Goal: Task Accomplishment & Management: Complete application form

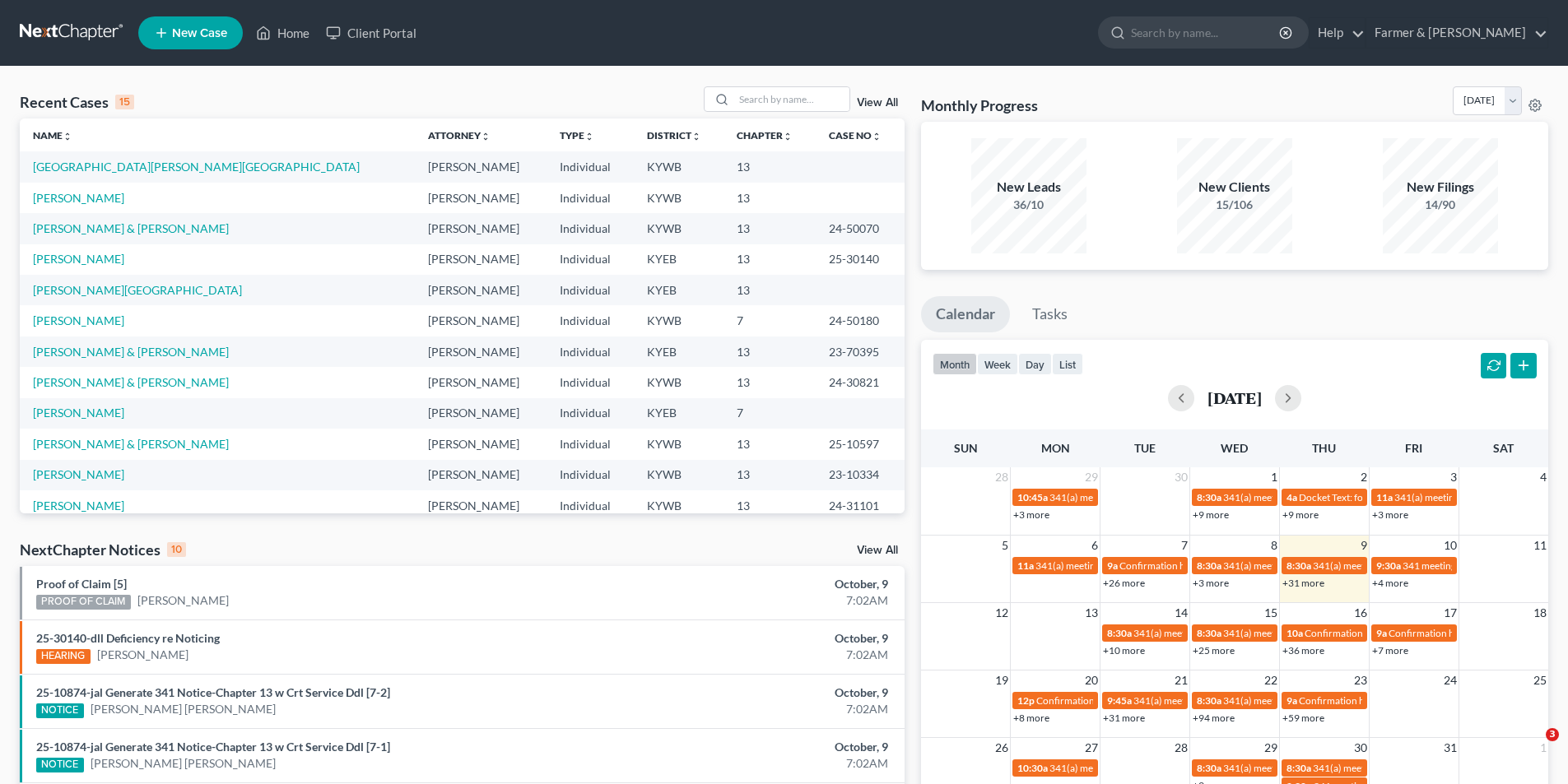
click at [83, 38] on link at bounding box center [72, 32] width 105 height 29
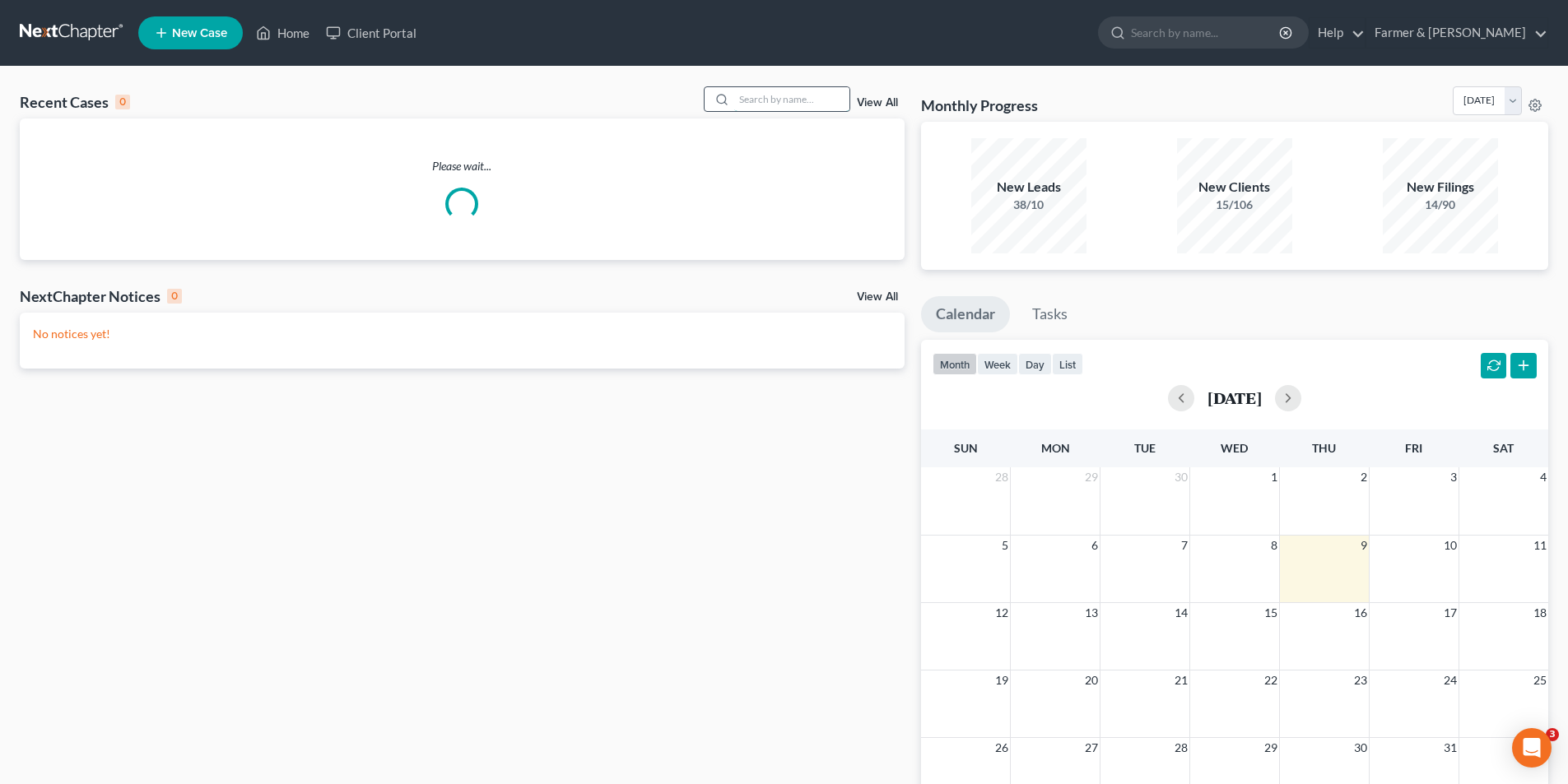
click at [804, 97] on input "search" at bounding box center [792, 99] width 115 height 24
paste input "22-50133"
type input "22-50133"
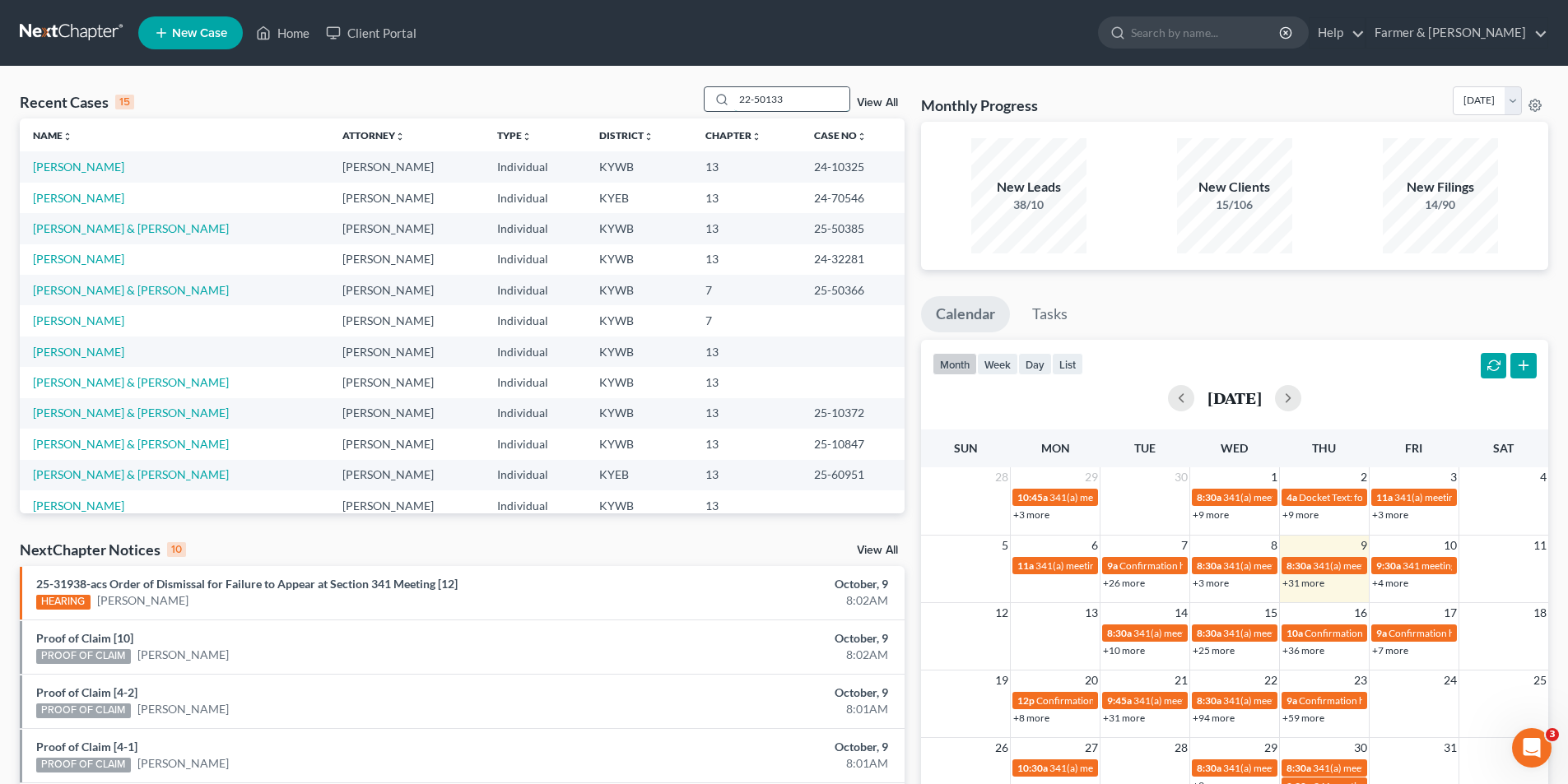
click at [809, 99] on input "22-50133" at bounding box center [792, 99] width 115 height 24
click at [60, 28] on link at bounding box center [72, 32] width 105 height 29
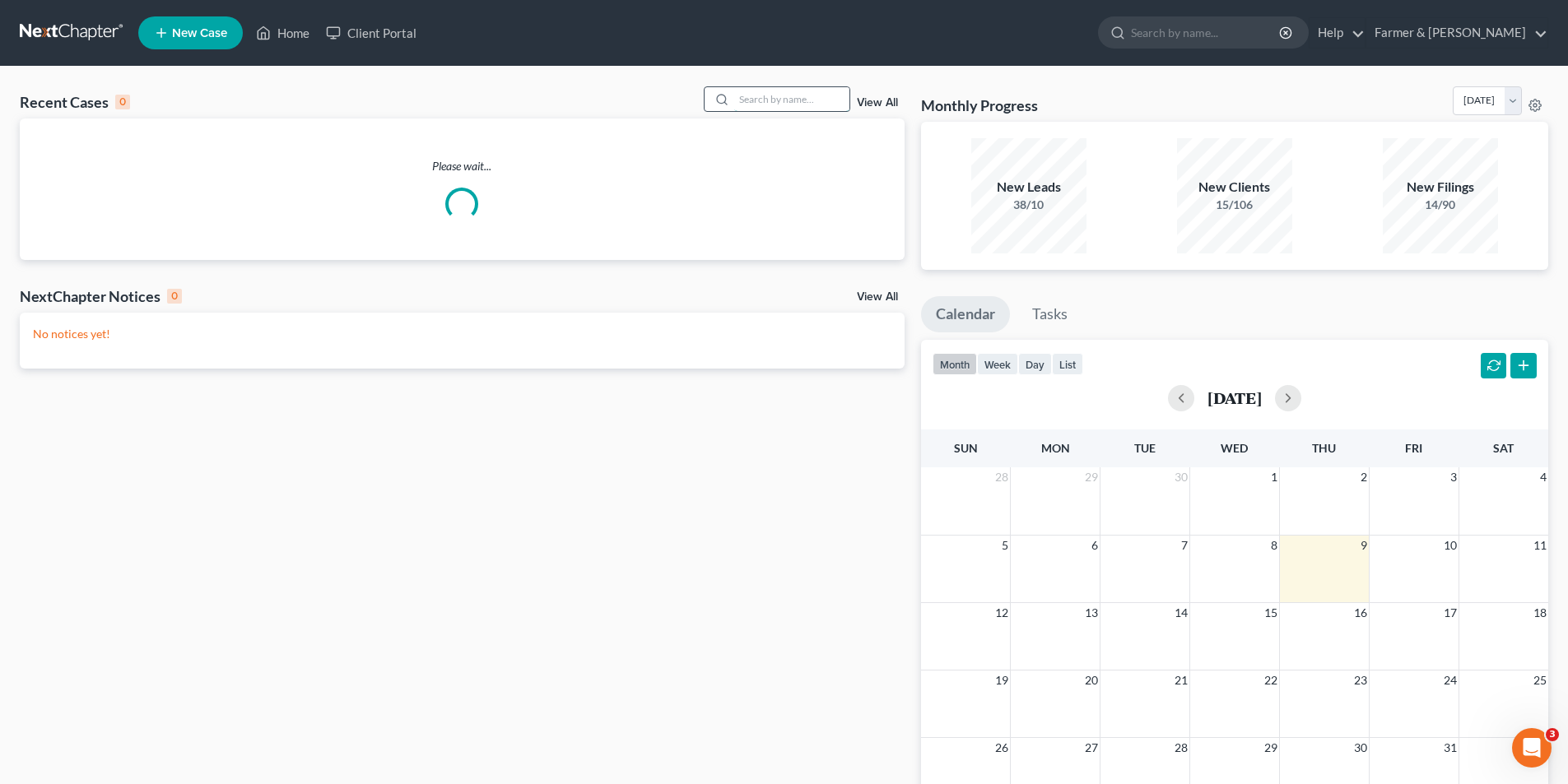
click at [754, 101] on input "search" at bounding box center [792, 99] width 115 height 24
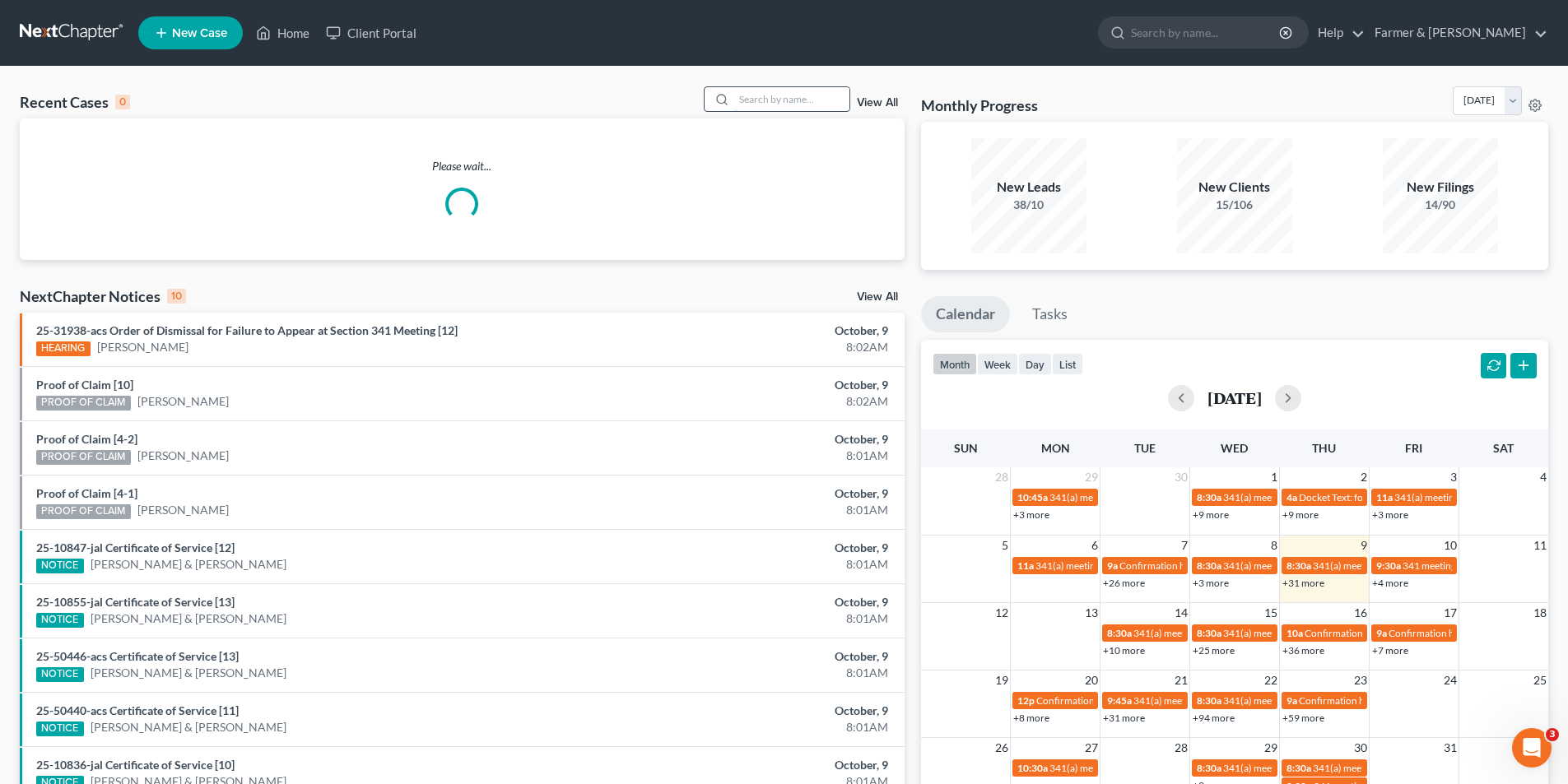
paste input "22-50133"
type input "22-50133"
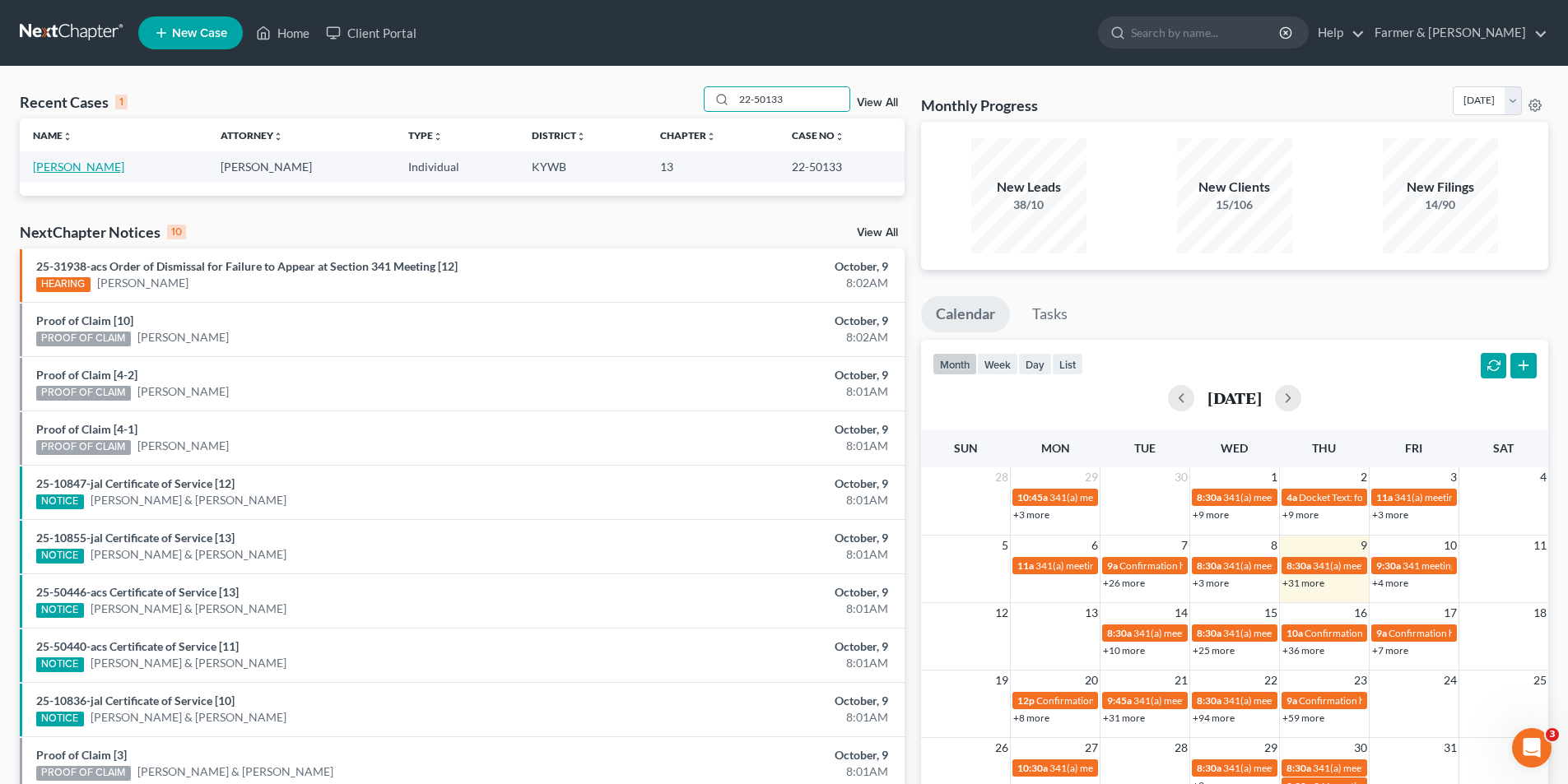
click at [66, 170] on link "[PERSON_NAME]" at bounding box center [79, 166] width 91 height 14
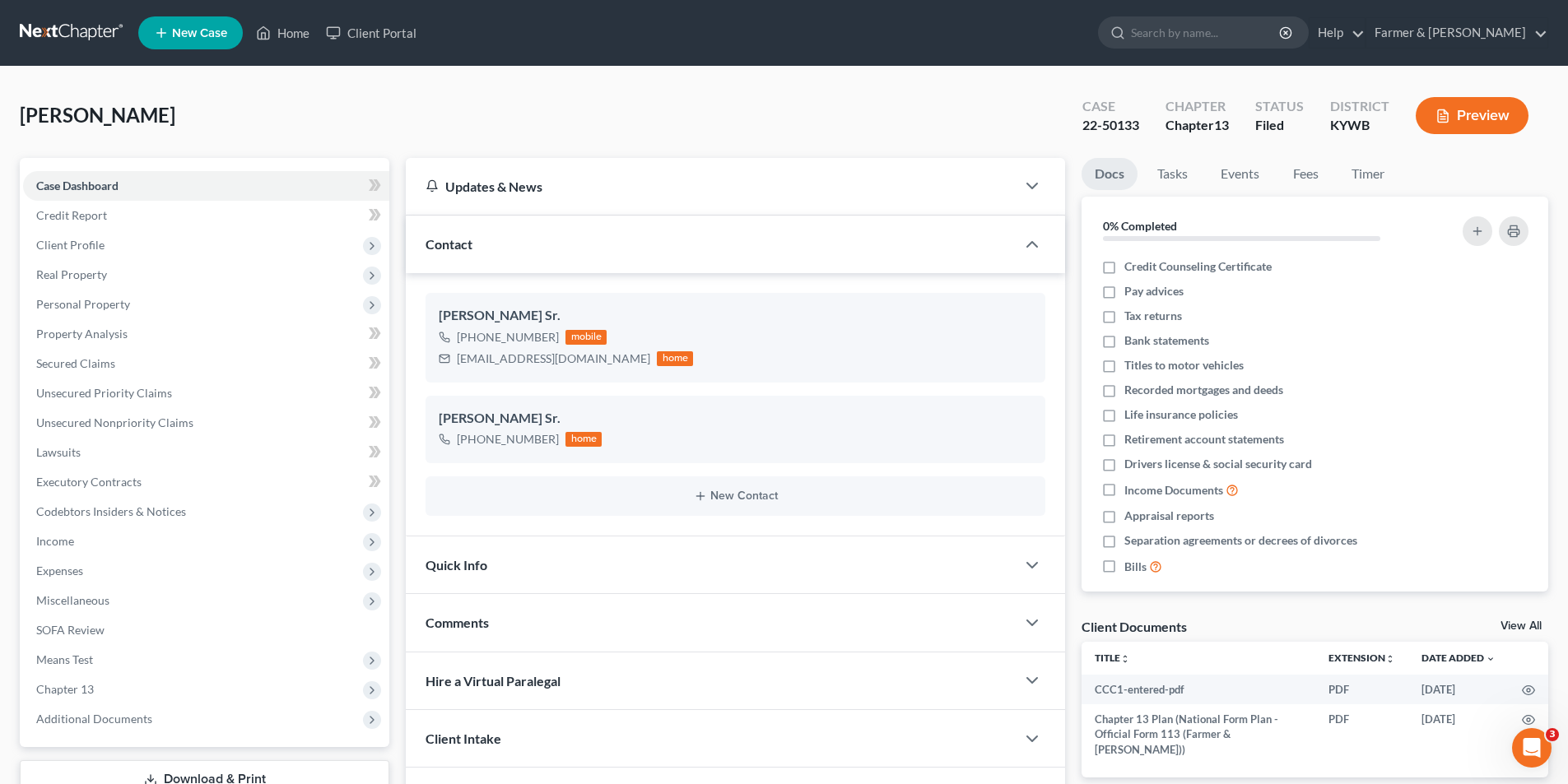
click at [79, 43] on link at bounding box center [72, 32] width 105 height 29
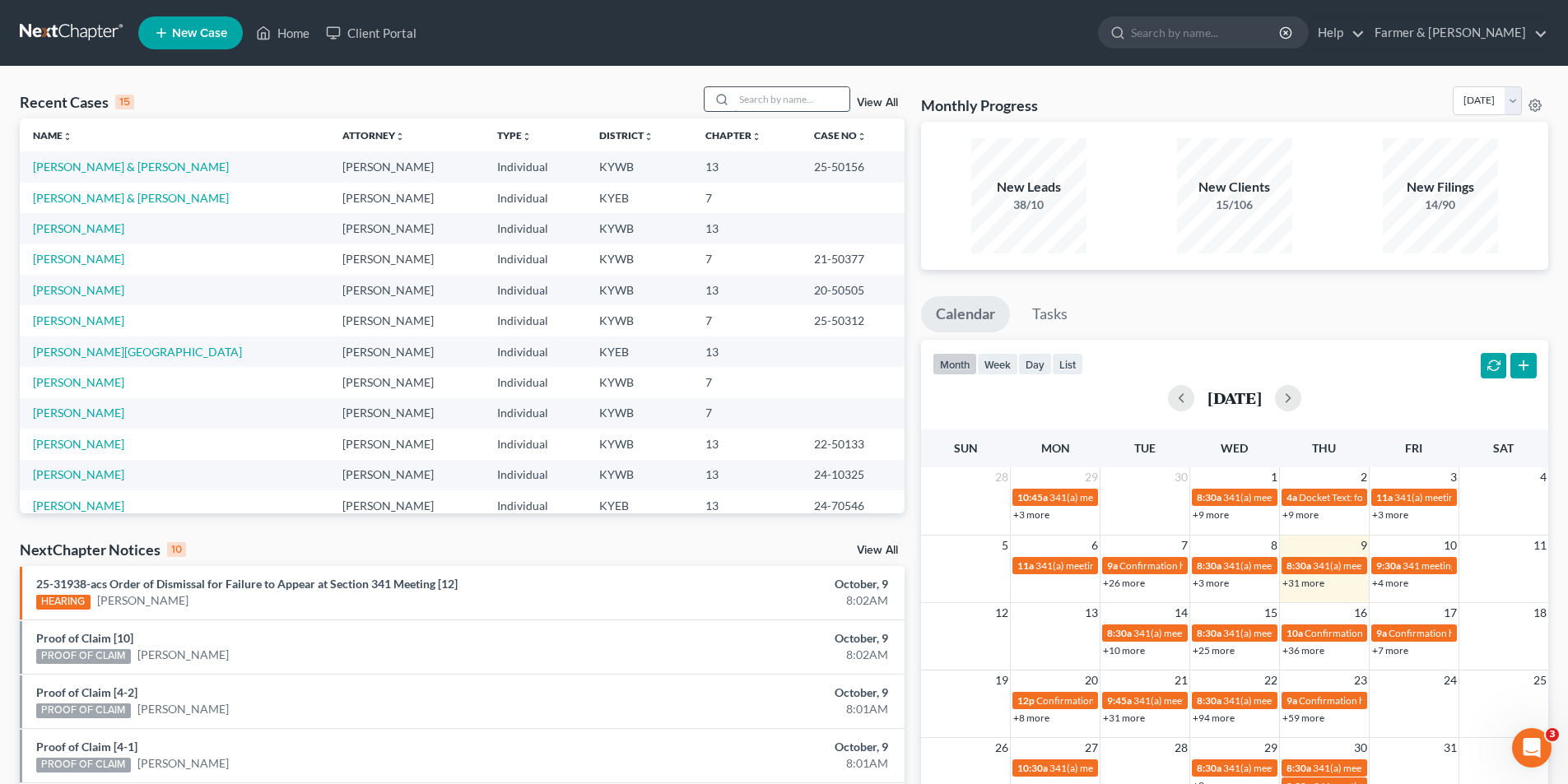
click at [760, 102] on input "search" at bounding box center [792, 99] width 115 height 24
paste input "22-50099"
type input "22-50099"
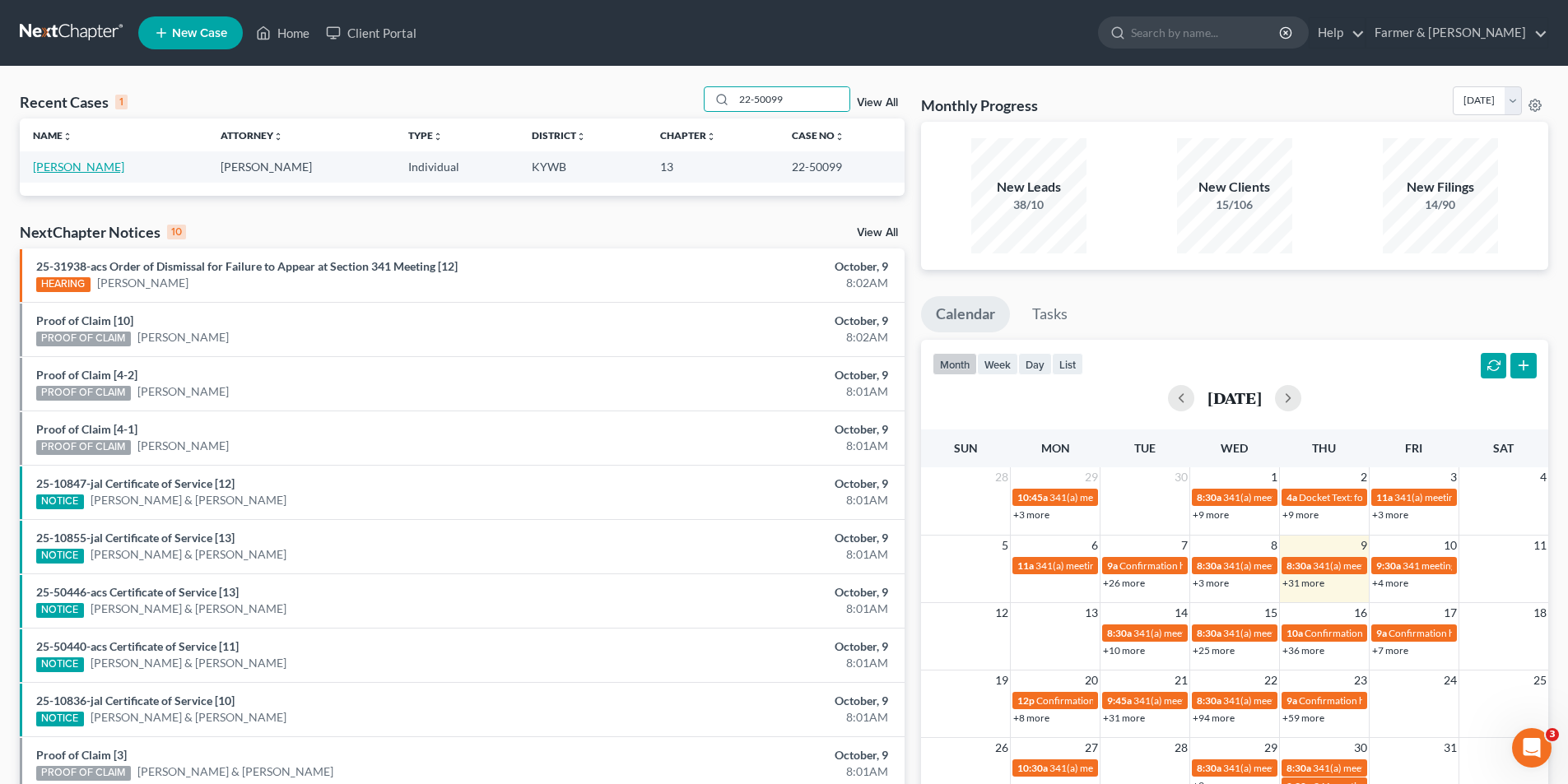
click at [46, 171] on link "Crook, Katherine" at bounding box center [79, 166] width 91 height 14
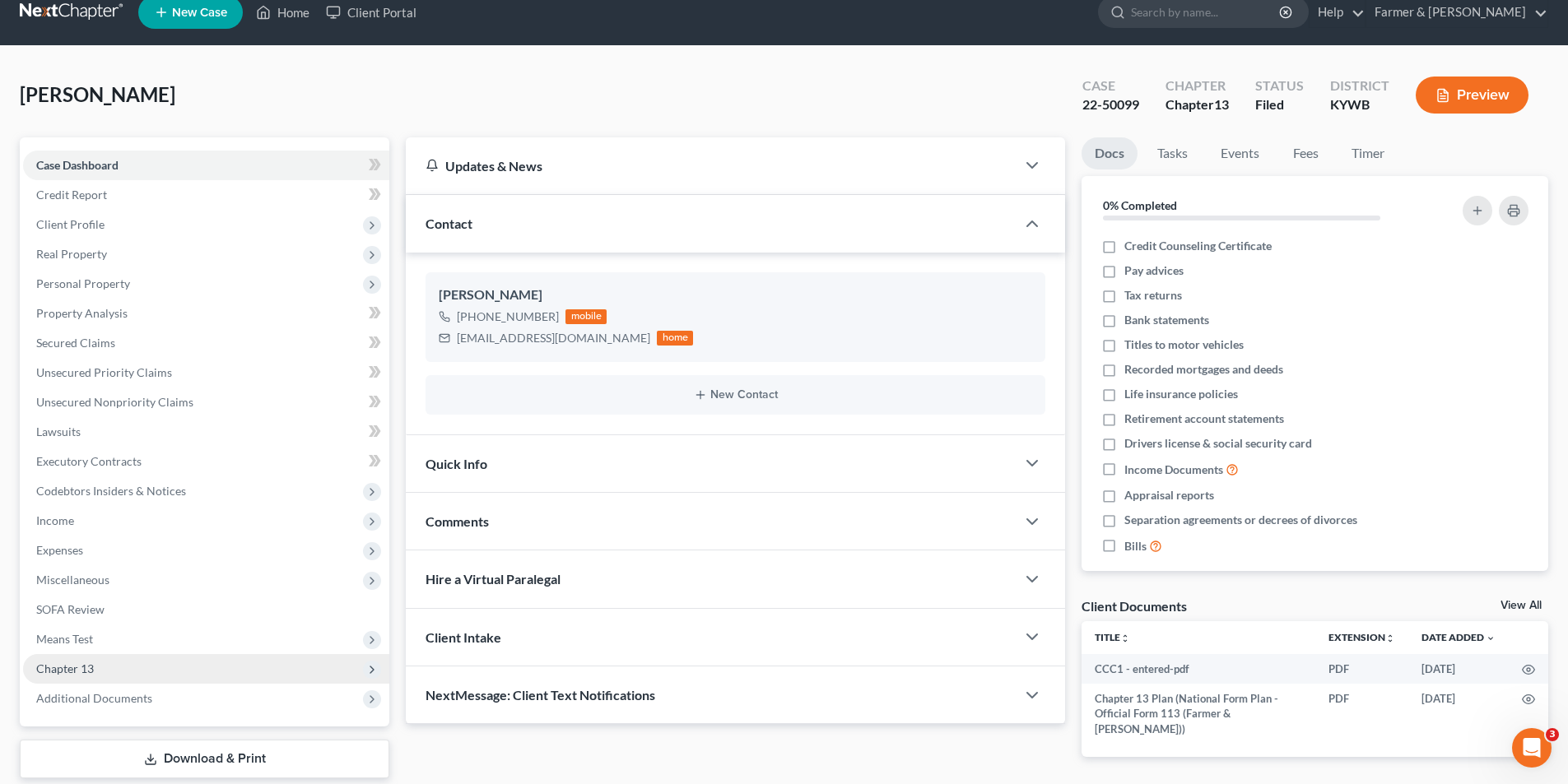
scroll to position [120, 0]
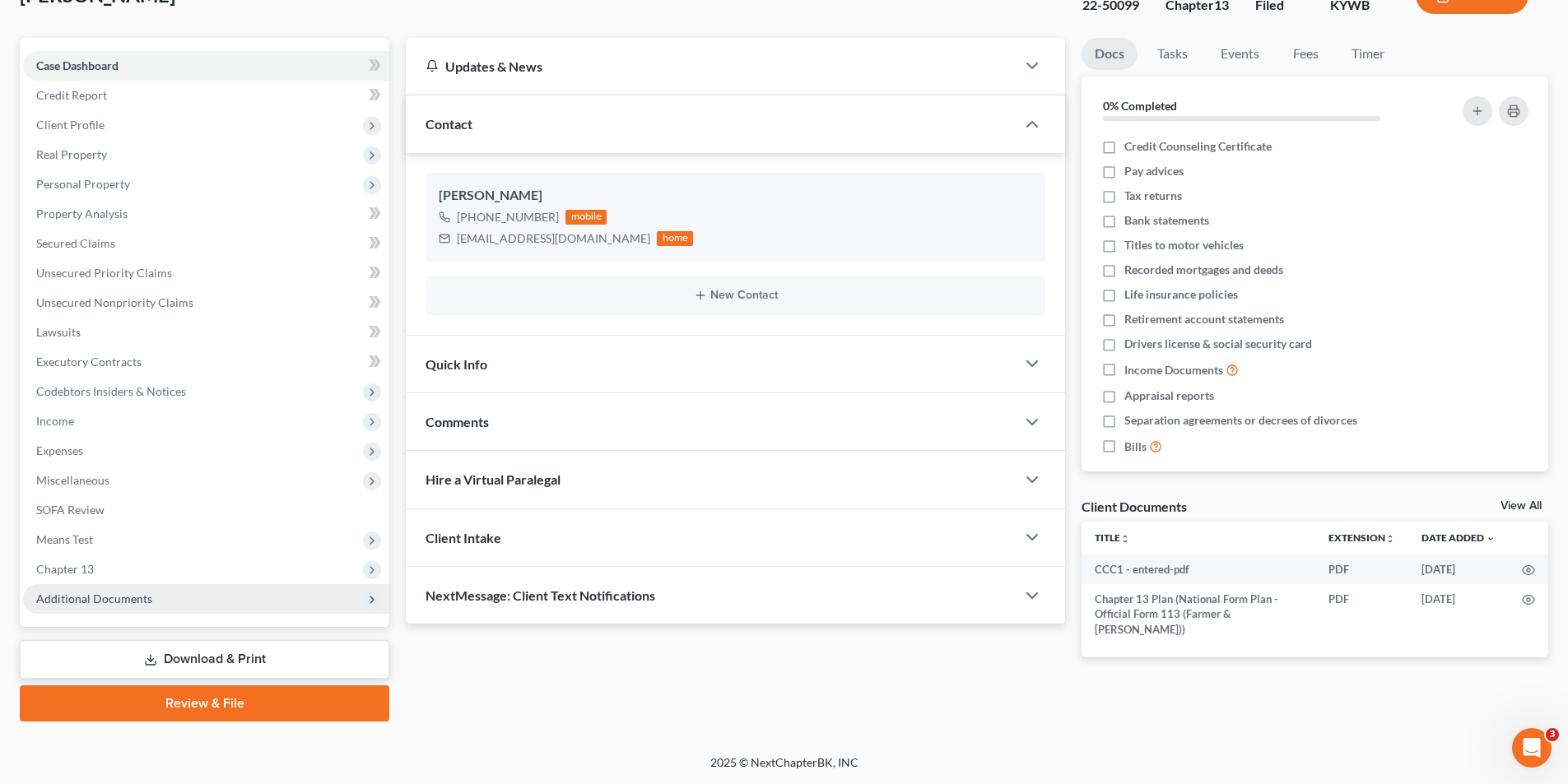
click at [83, 603] on span "Additional Documents" at bounding box center [94, 599] width 116 height 14
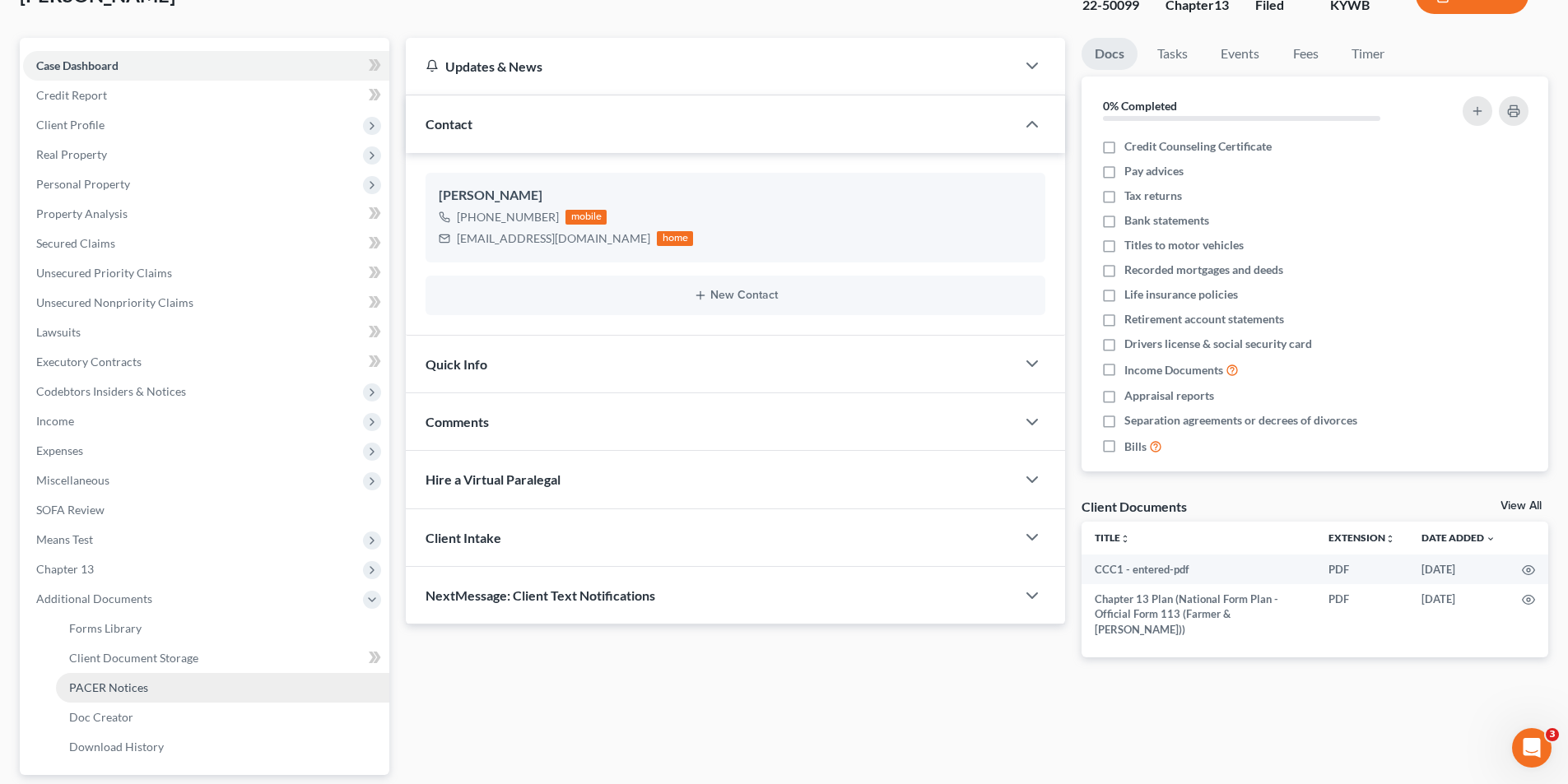
click at [114, 685] on span "PACER Notices" at bounding box center [108, 687] width 79 height 14
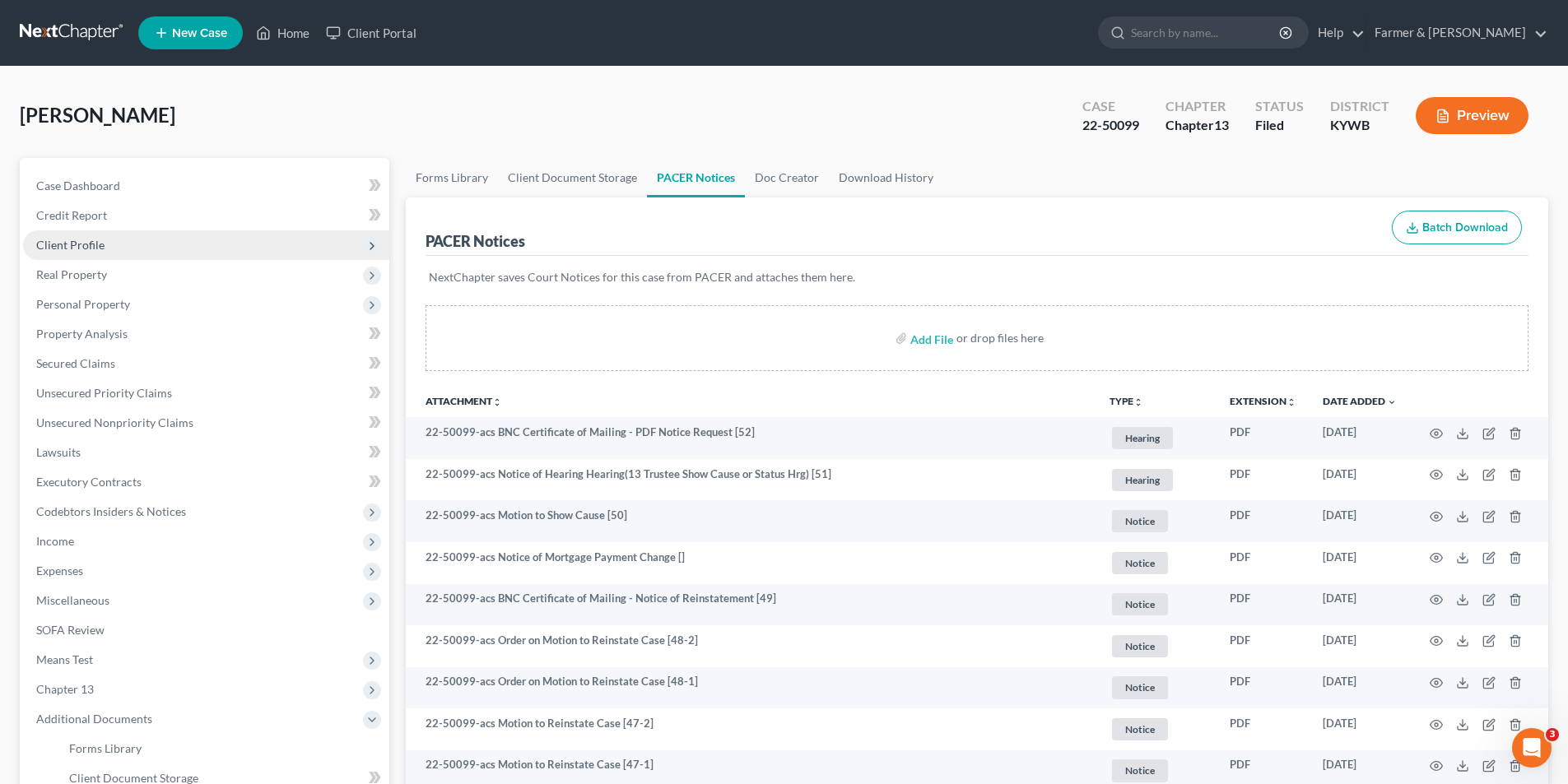
click at [124, 240] on span "Client Profile" at bounding box center [205, 244] width 366 height 29
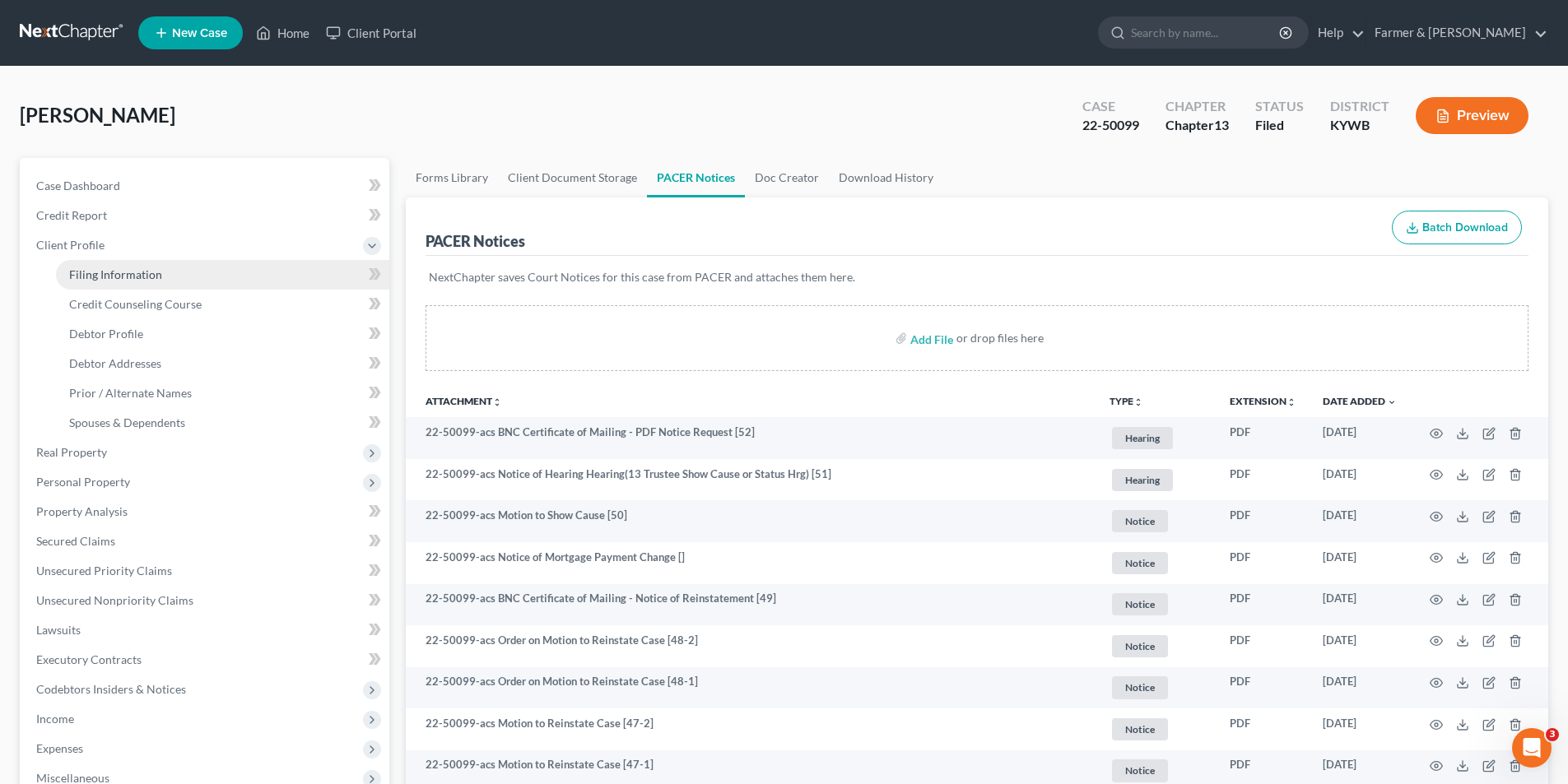
click at [129, 274] on span "Filing Information" at bounding box center [116, 274] width 93 height 14
select select "1"
select select "0"
select select "3"
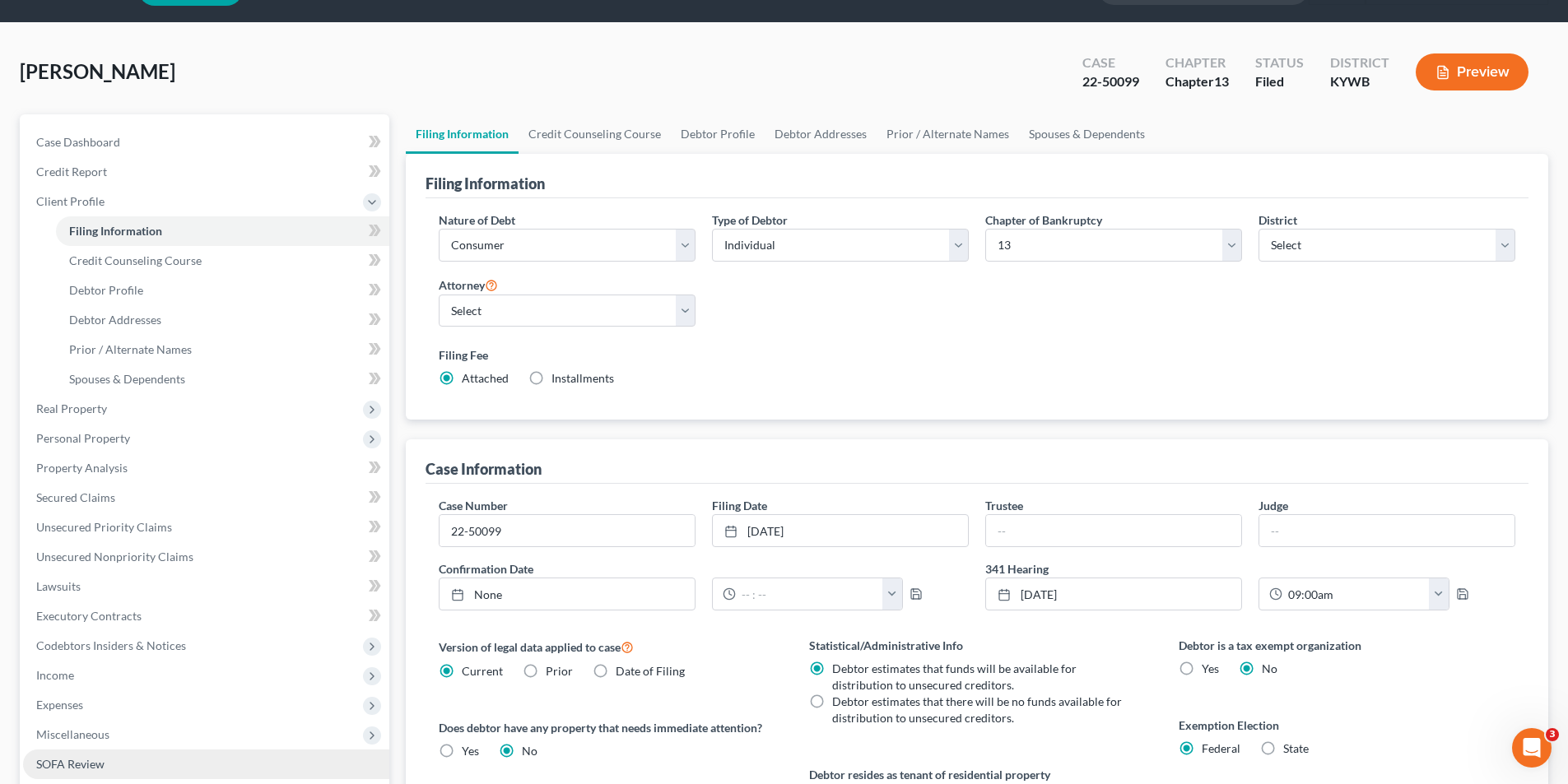
scroll to position [300, 0]
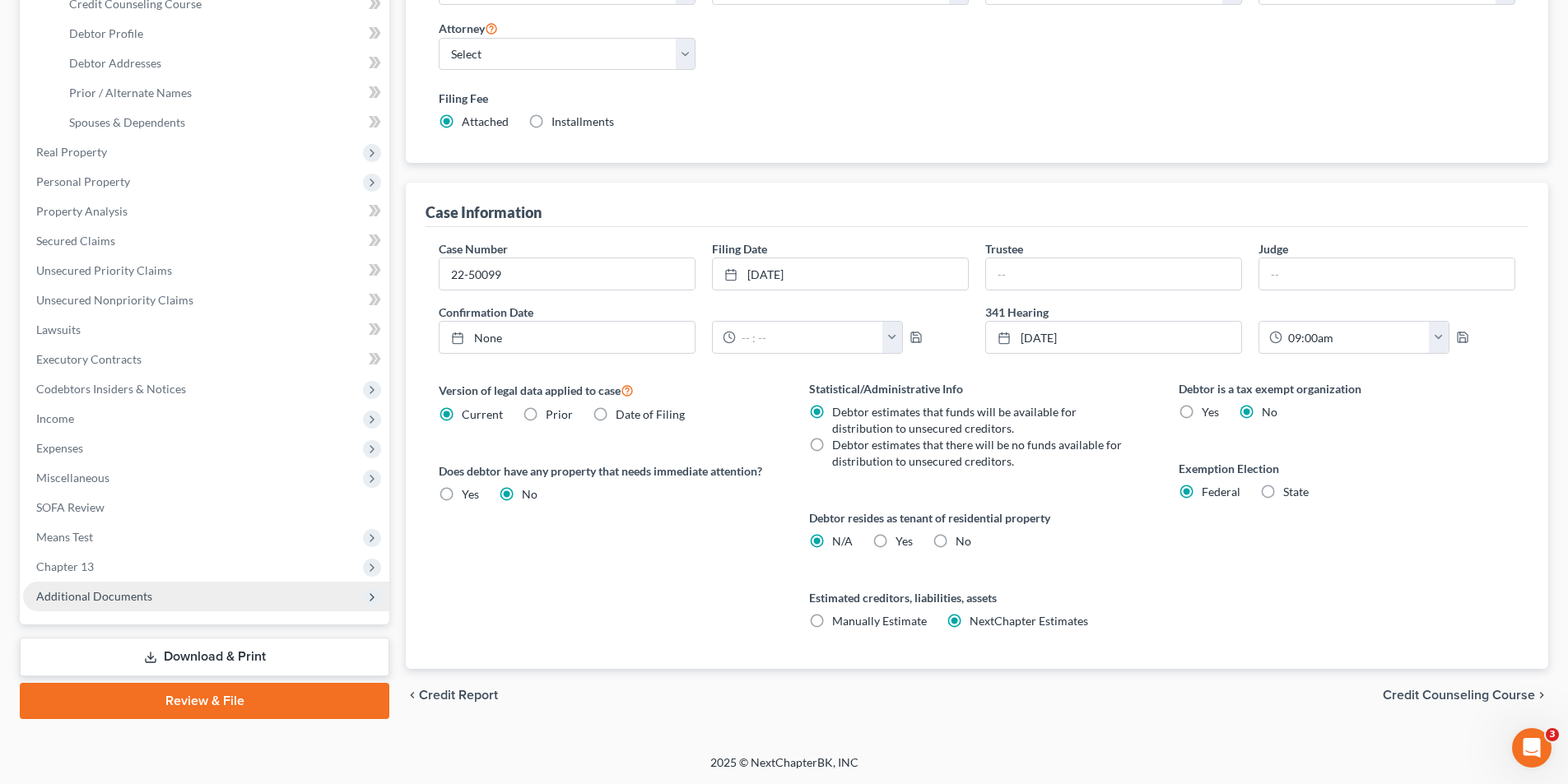
click at [114, 590] on span "Additional Documents" at bounding box center [94, 596] width 116 height 14
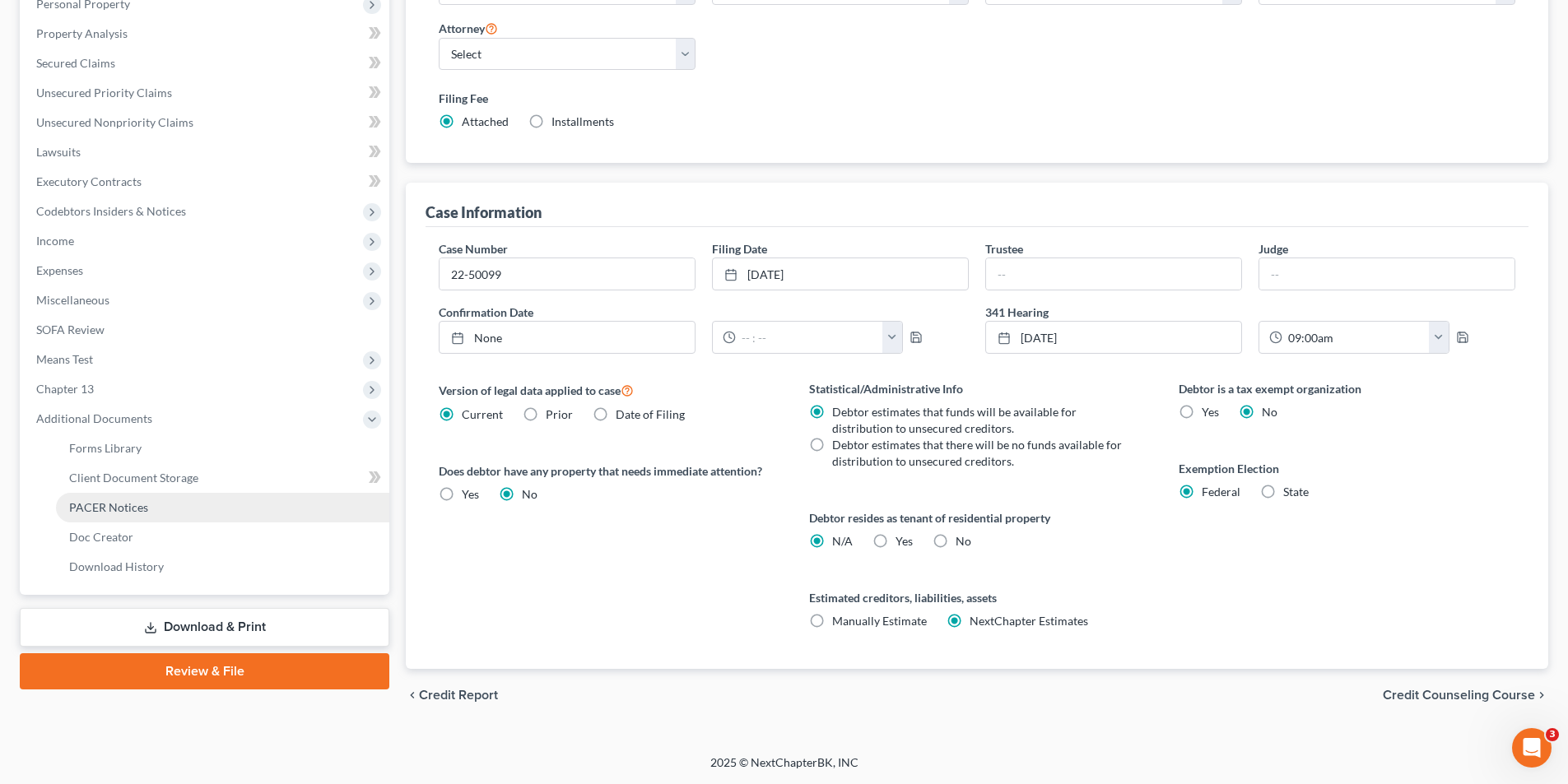
click at [144, 503] on span "PACER Notices" at bounding box center [108, 507] width 79 height 14
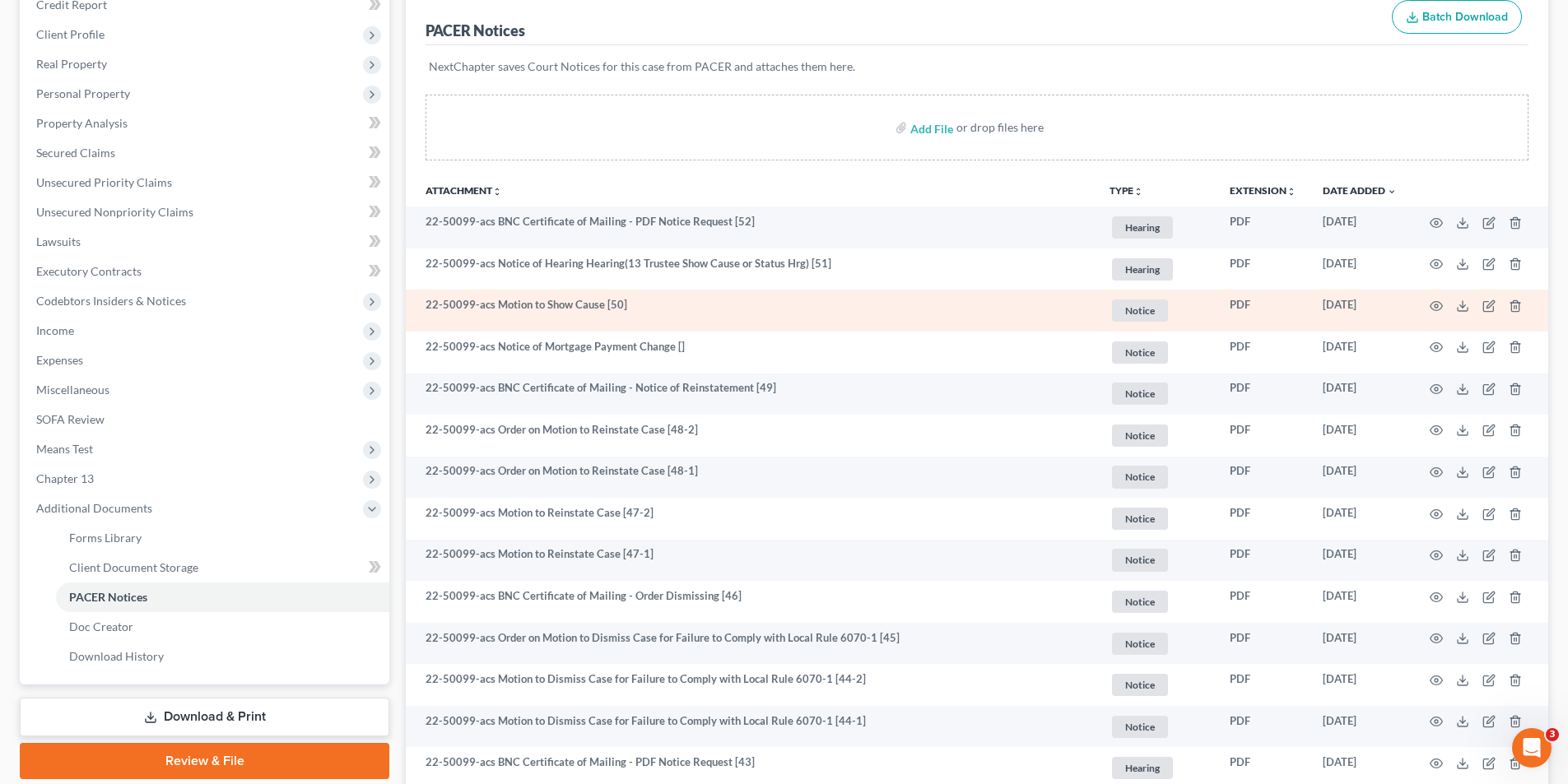
scroll to position [247, 0]
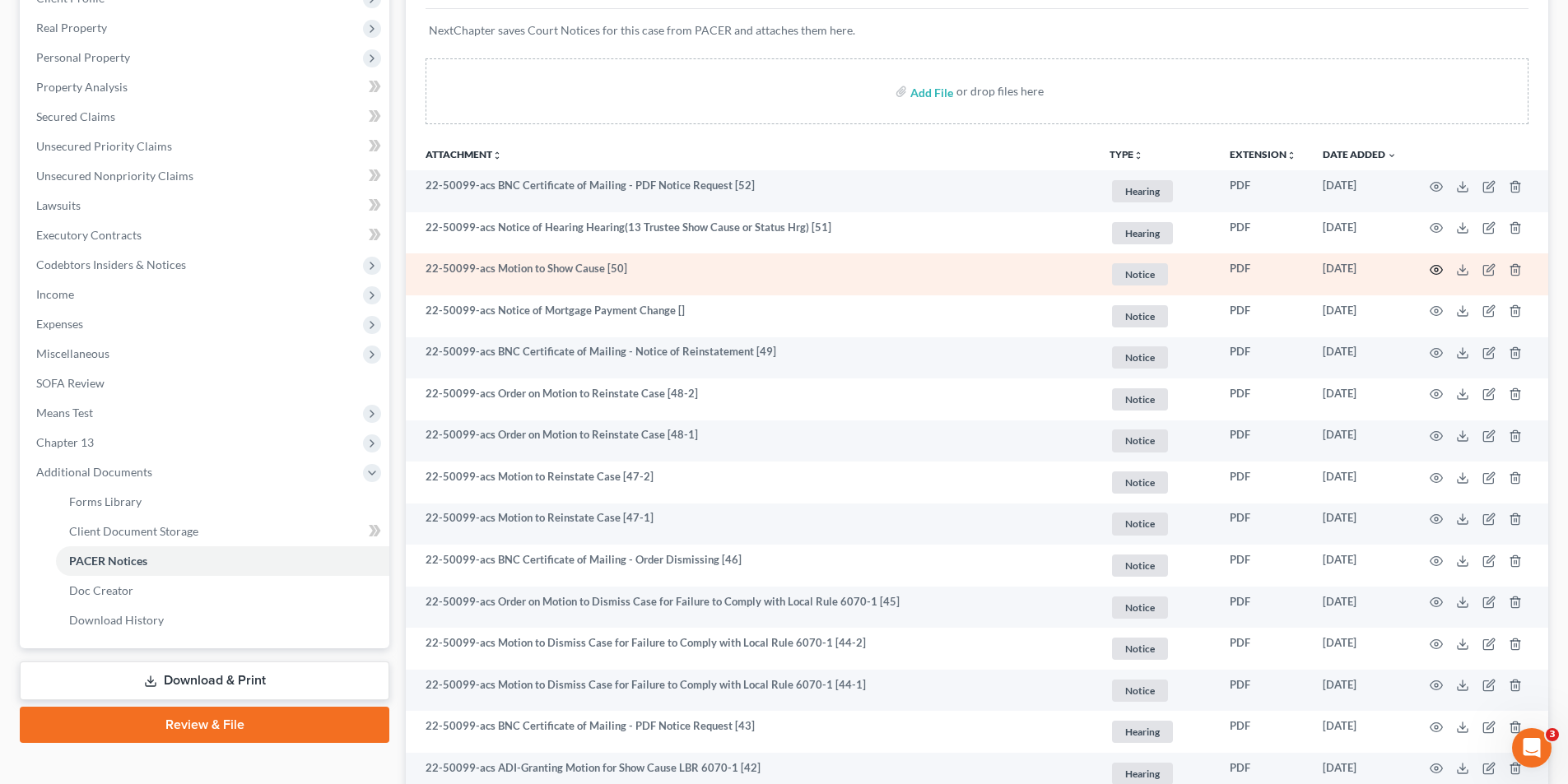
click at [1435, 267] on icon "button" at bounding box center [1436, 270] width 13 height 13
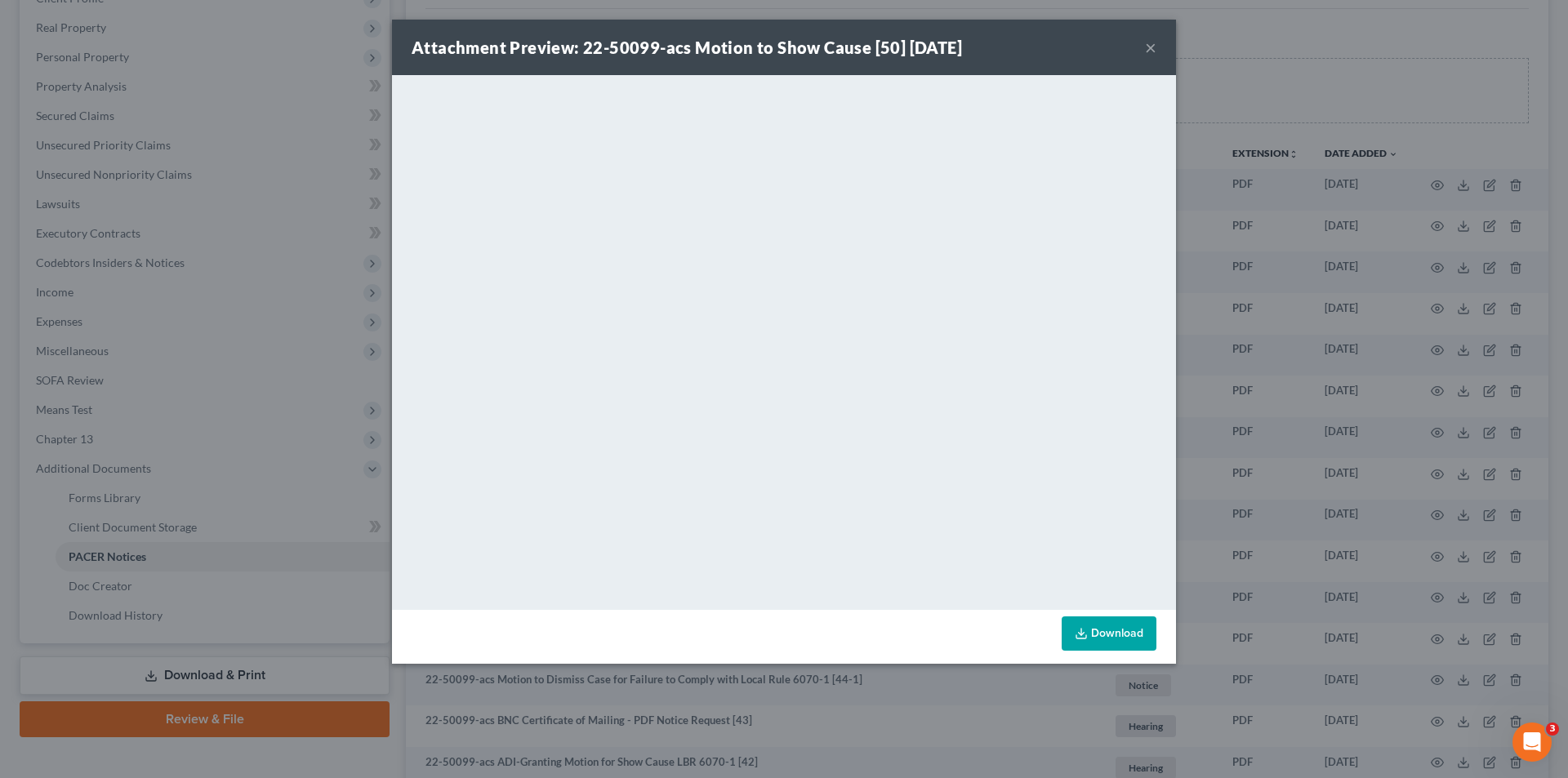
click at [1145, 50] on button "×" at bounding box center [1150, 47] width 11 height 20
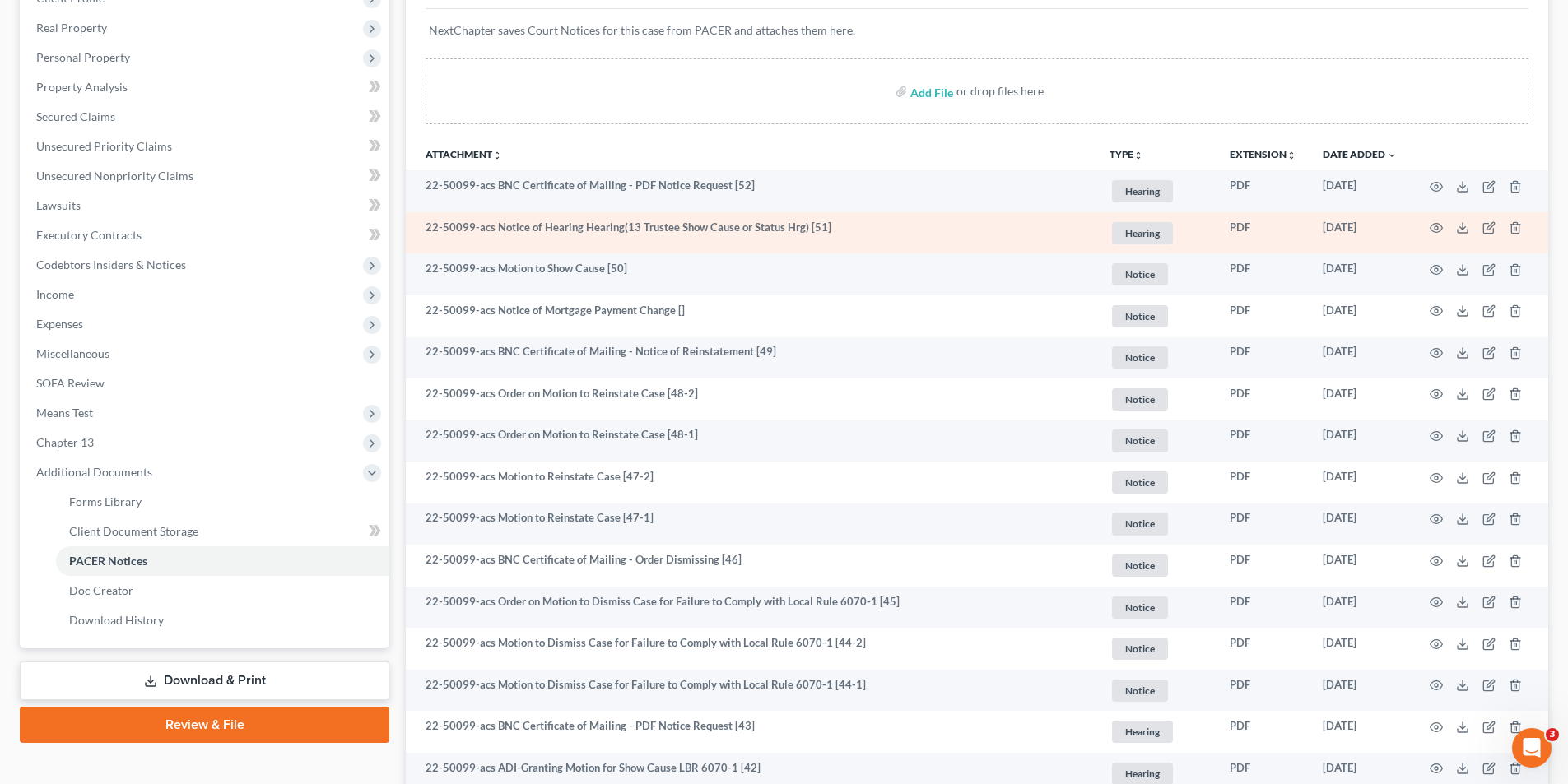
click at [1444, 225] on td at bounding box center [1479, 233] width 138 height 42
click at [1439, 224] on icon "button" at bounding box center [1436, 229] width 12 height 10
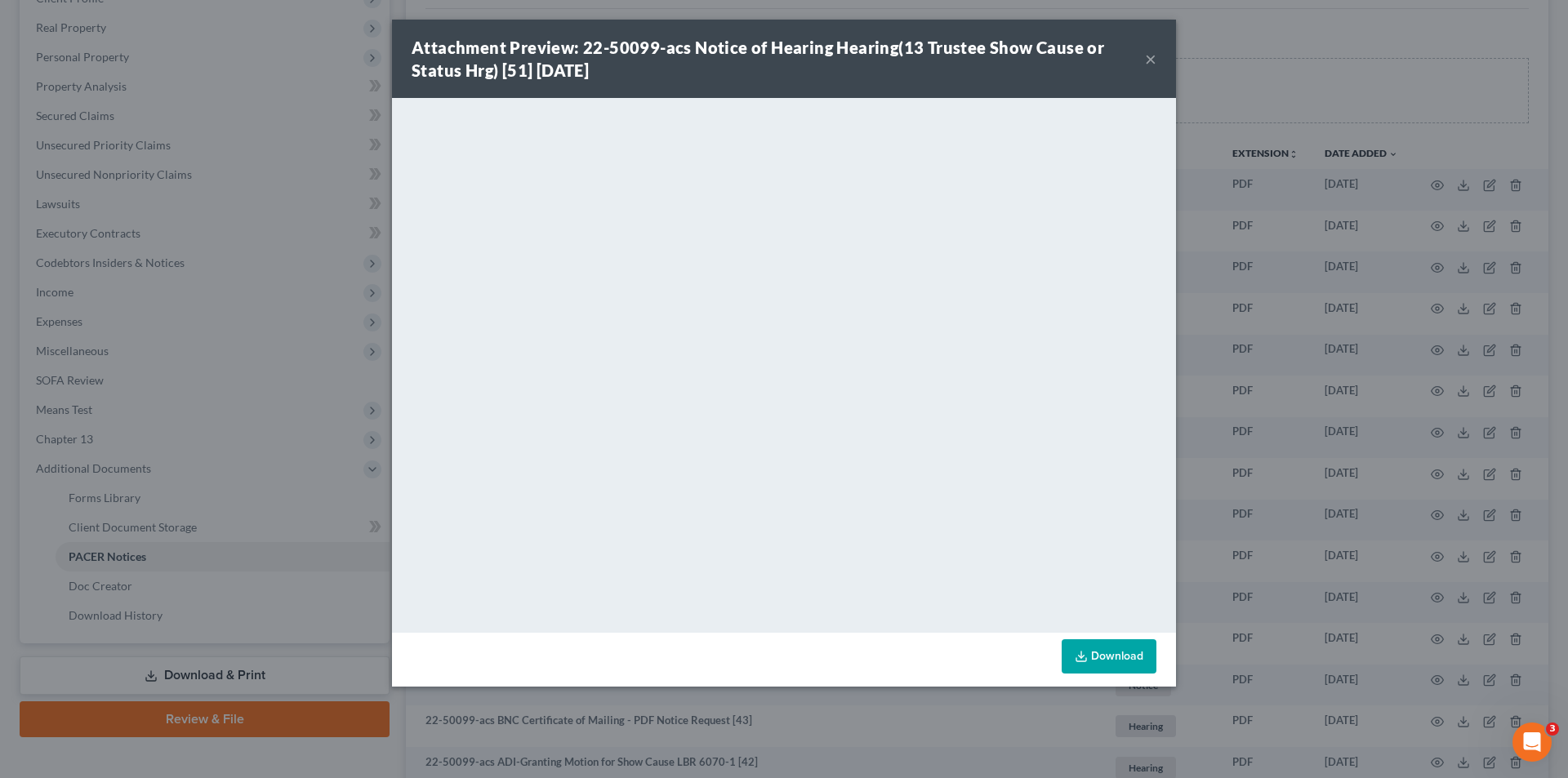
drag, startPoint x: 1153, startPoint y: 54, endPoint x: 1527, endPoint y: 191, distance: 398.3
click at [1159, 54] on div "Attachment Preview: 22-50099-acs Notice of Hearing Hearing(13 Trustee Show Caus…" at bounding box center [784, 58] width 784 height 78
drag, startPoint x: 1149, startPoint y: 58, endPoint x: 905, endPoint y: 76, distance: 244.7
click at [1149, 58] on button "×" at bounding box center [1150, 58] width 11 height 20
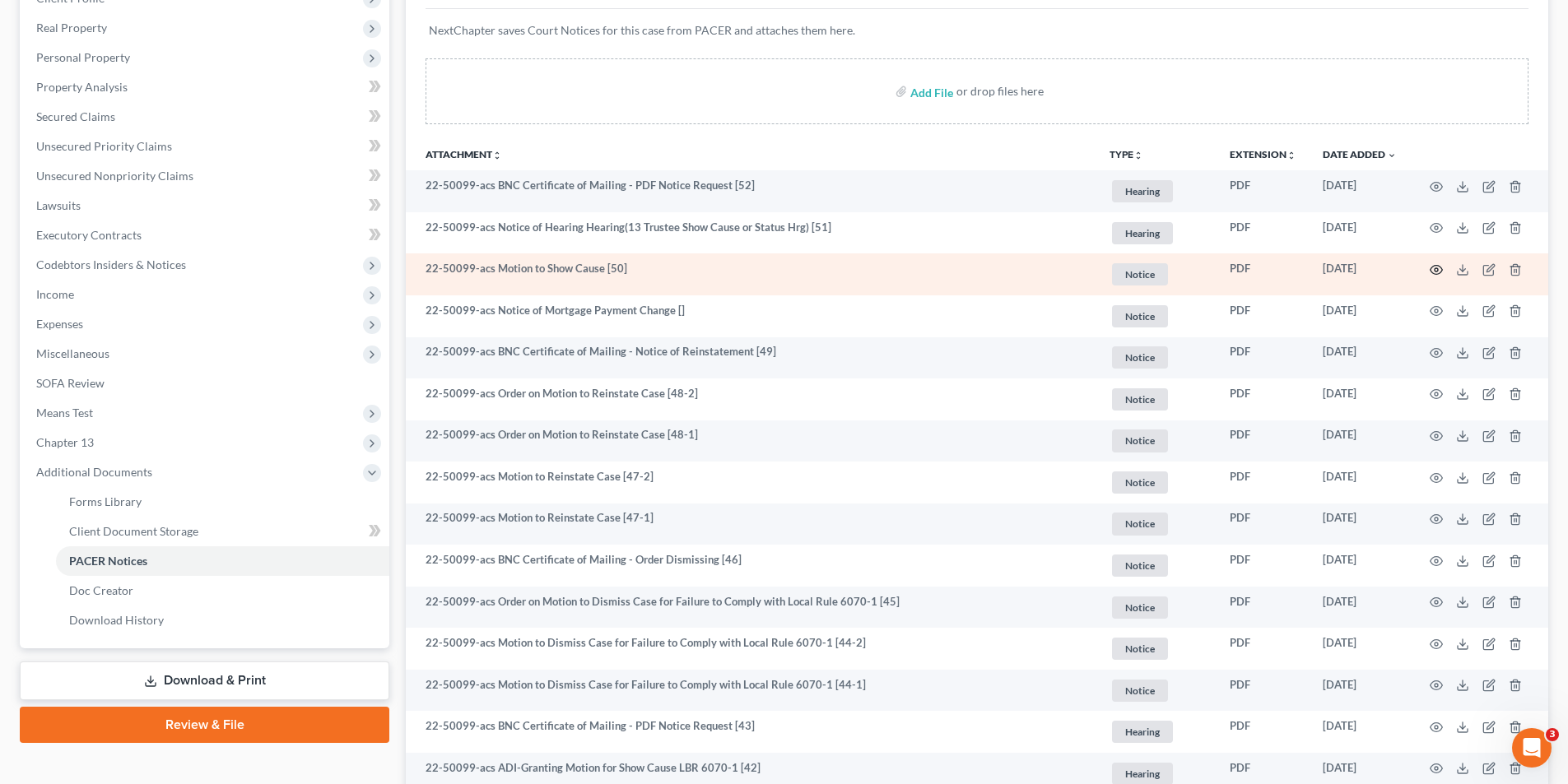
click at [1437, 273] on icon "button" at bounding box center [1436, 270] width 13 height 13
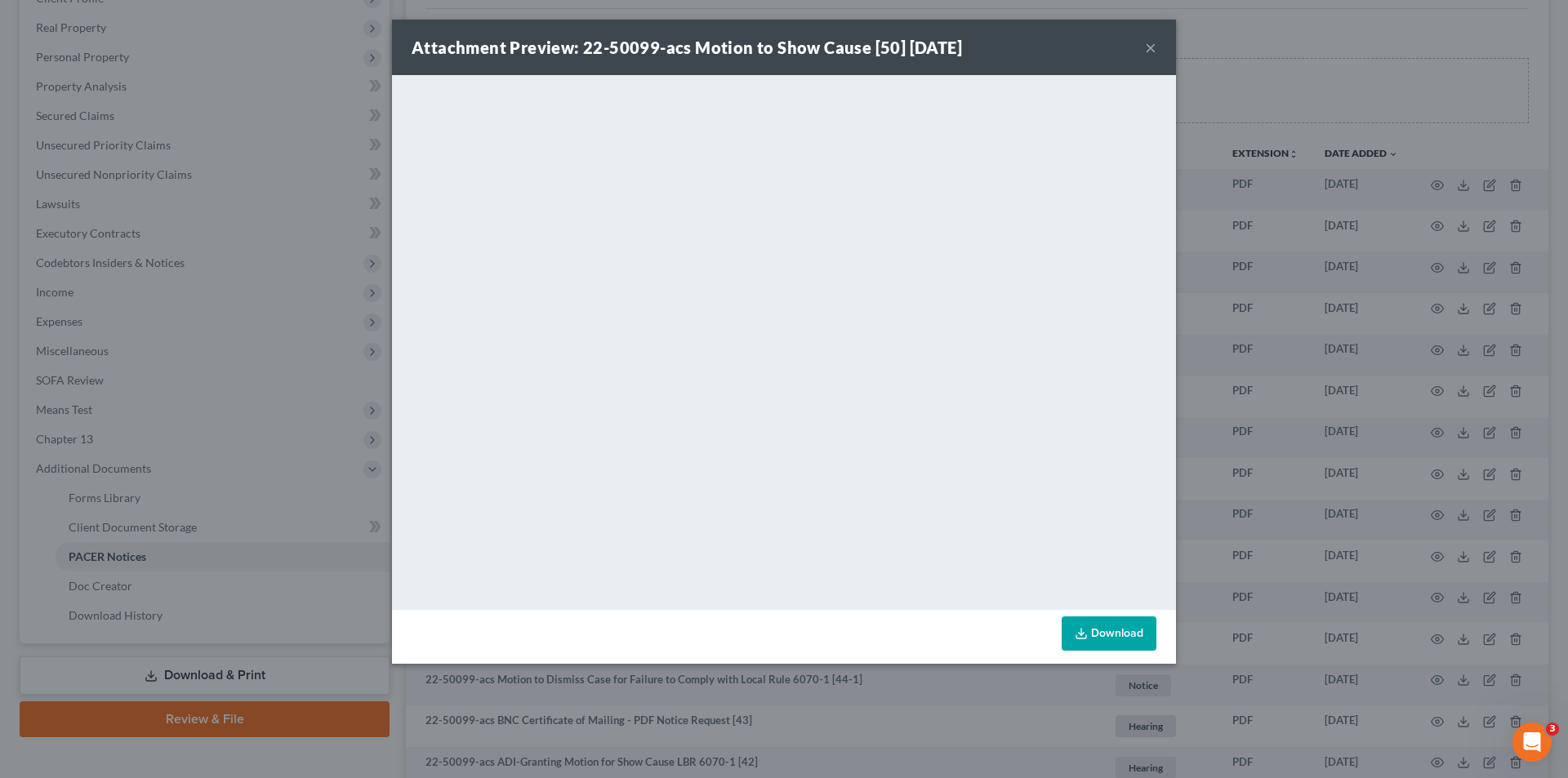
click at [1147, 47] on button "×" at bounding box center [1150, 47] width 11 height 20
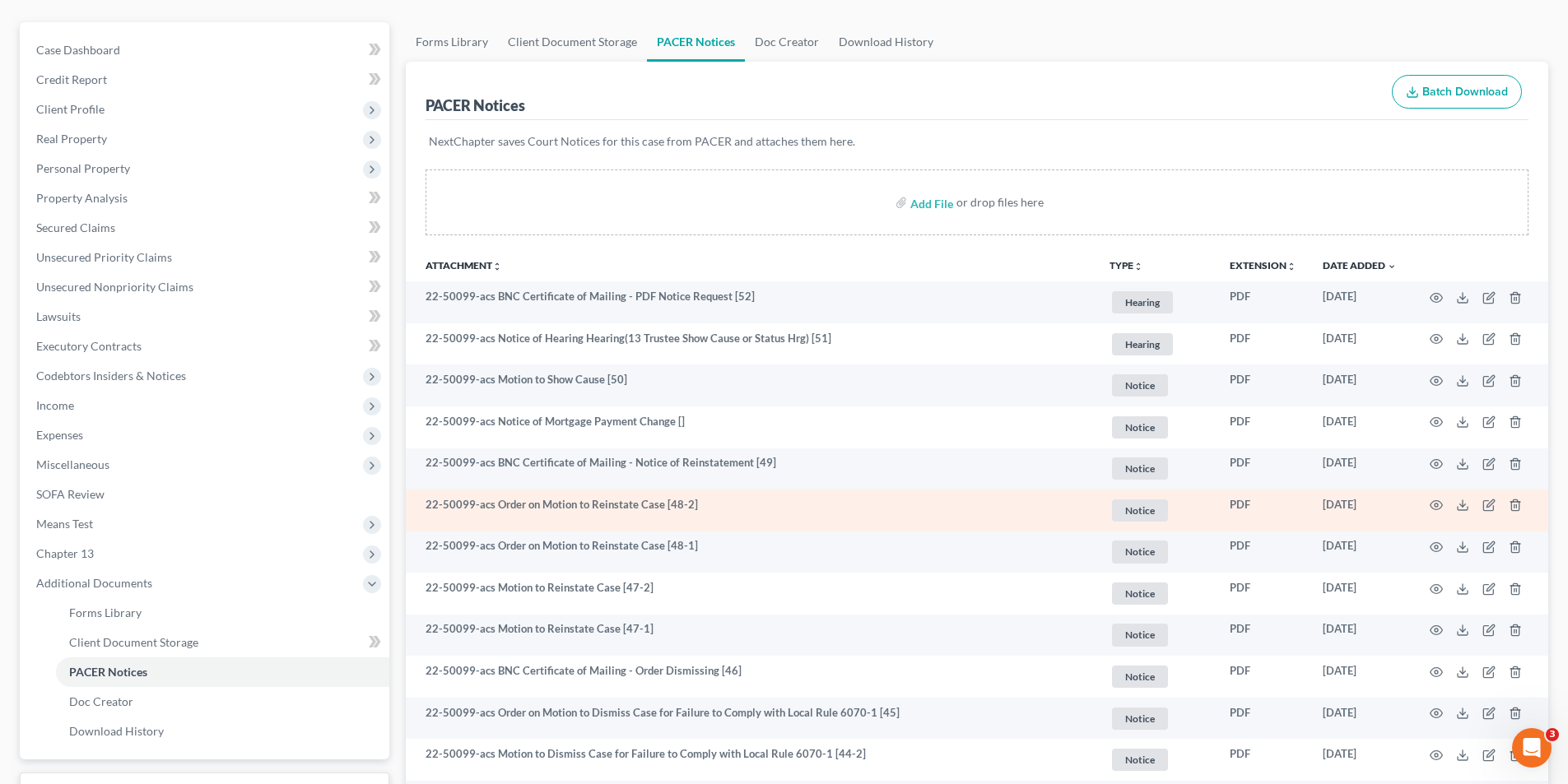
scroll to position [164, 0]
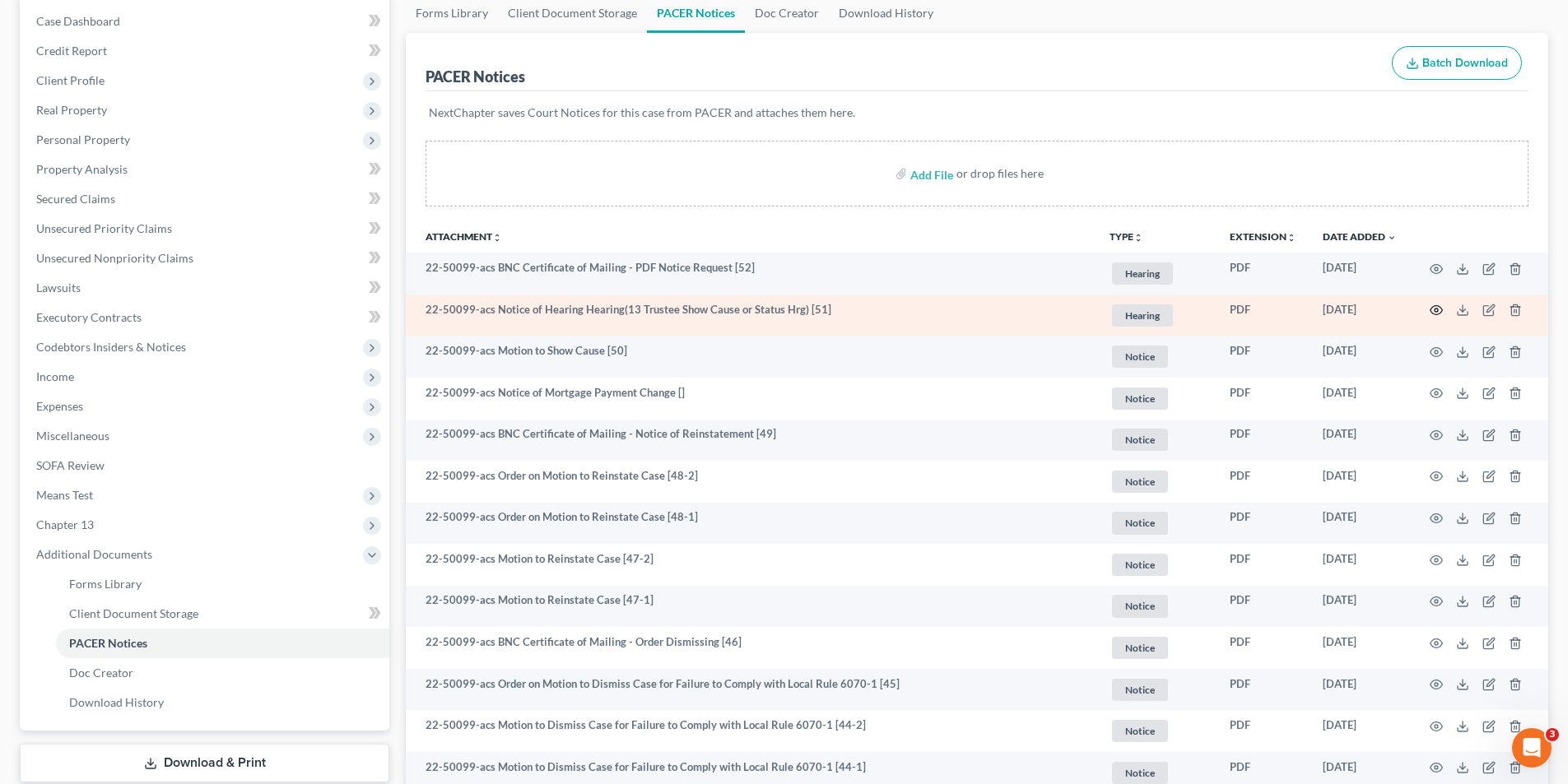
click at [1433, 313] on icon "button" at bounding box center [1436, 311] width 13 height 13
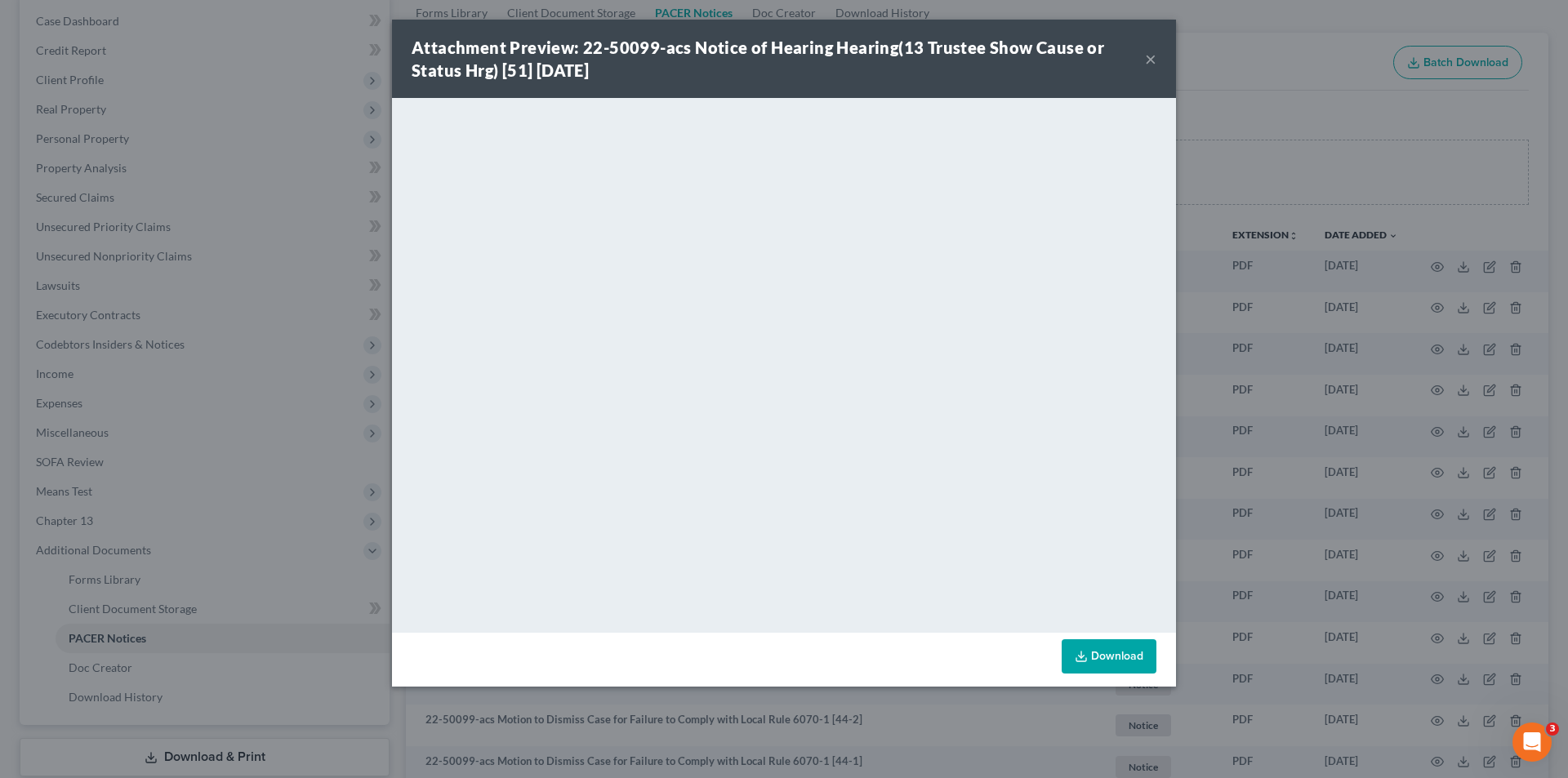
click at [1147, 61] on button "×" at bounding box center [1150, 58] width 11 height 20
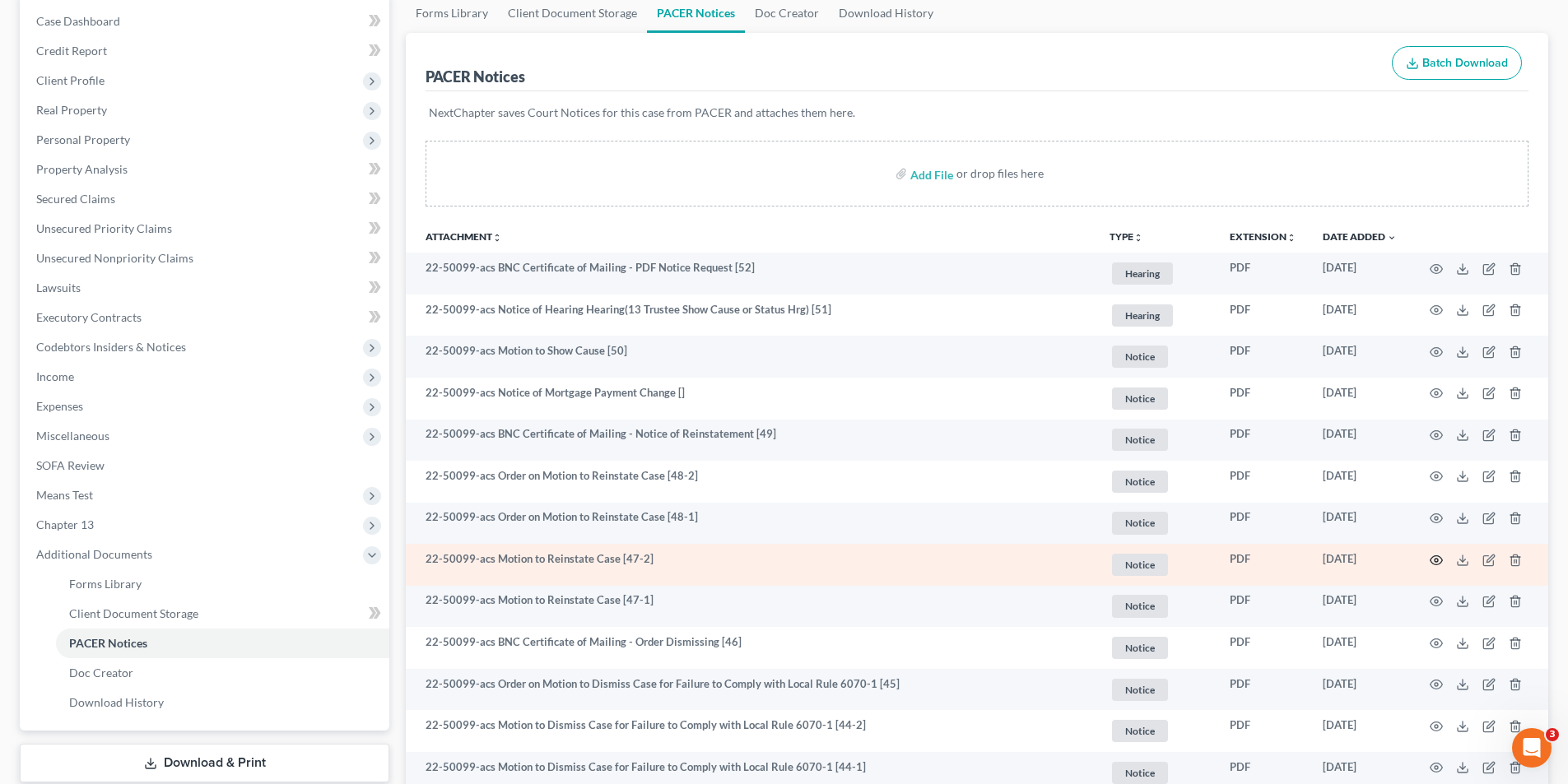
click at [1439, 563] on icon "button" at bounding box center [1436, 561] width 13 height 13
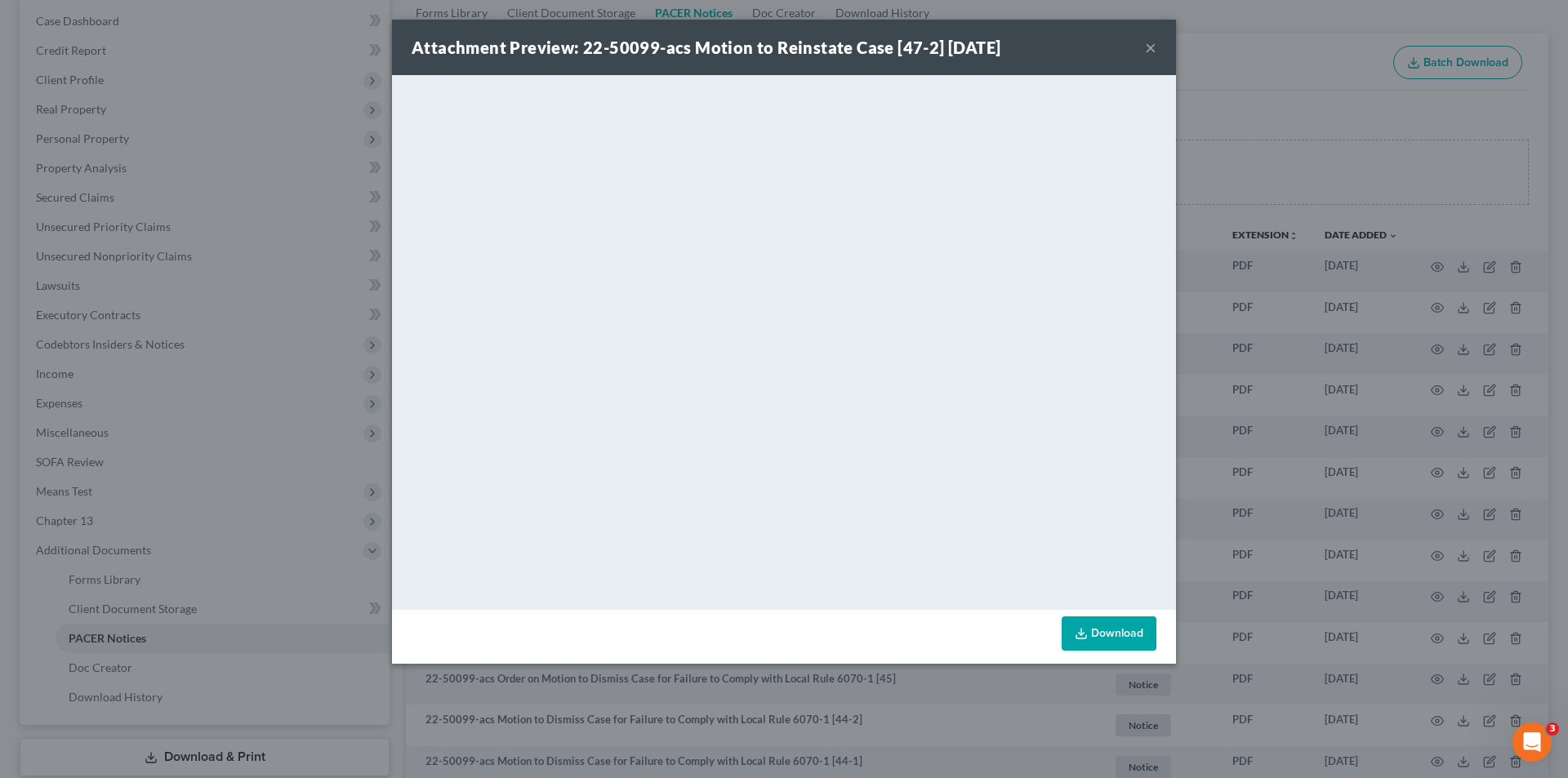
click at [1150, 49] on button "×" at bounding box center [1150, 47] width 11 height 20
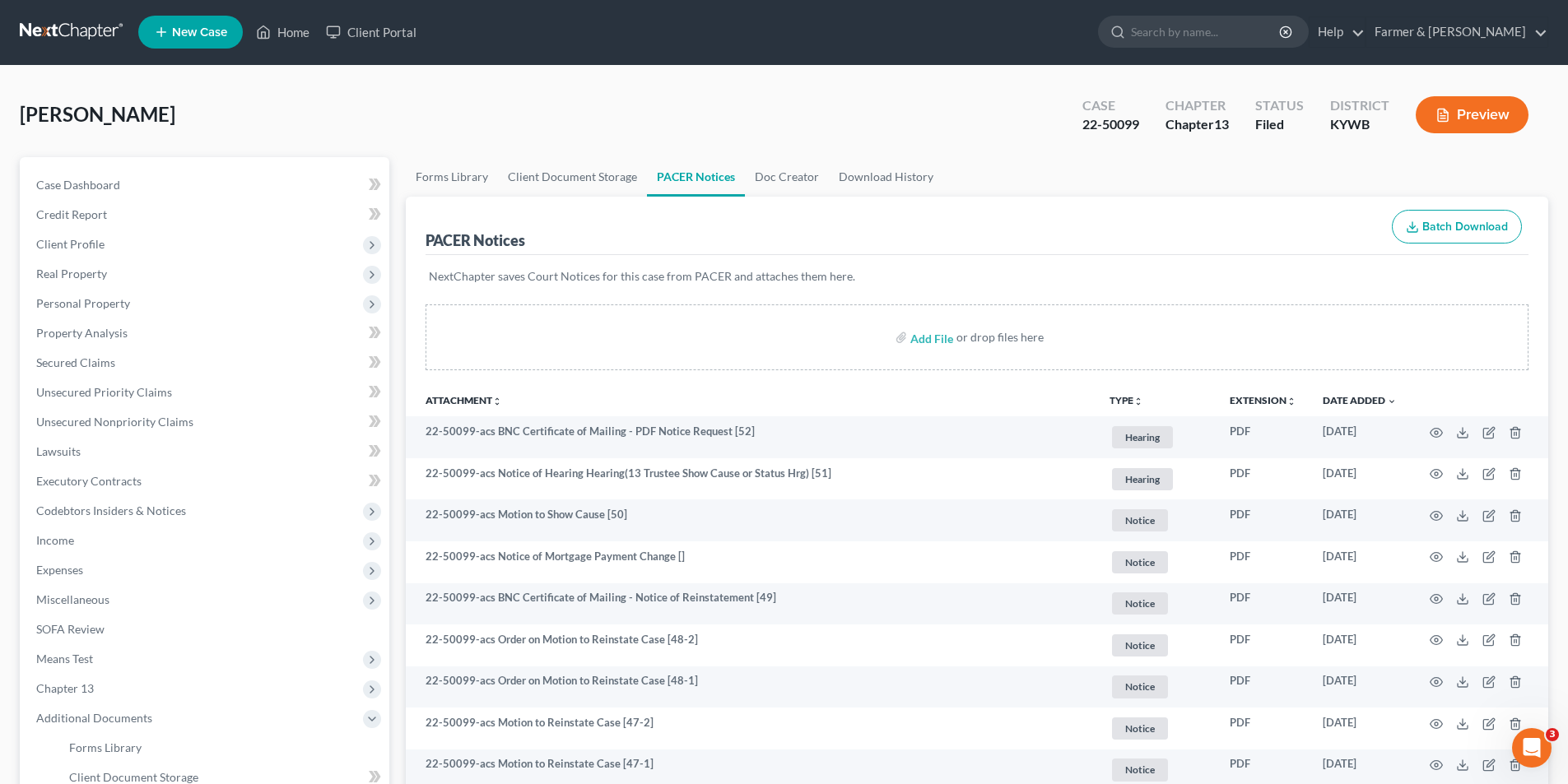
scroll to position [0, 0]
click at [94, 22] on link at bounding box center [72, 32] width 105 height 29
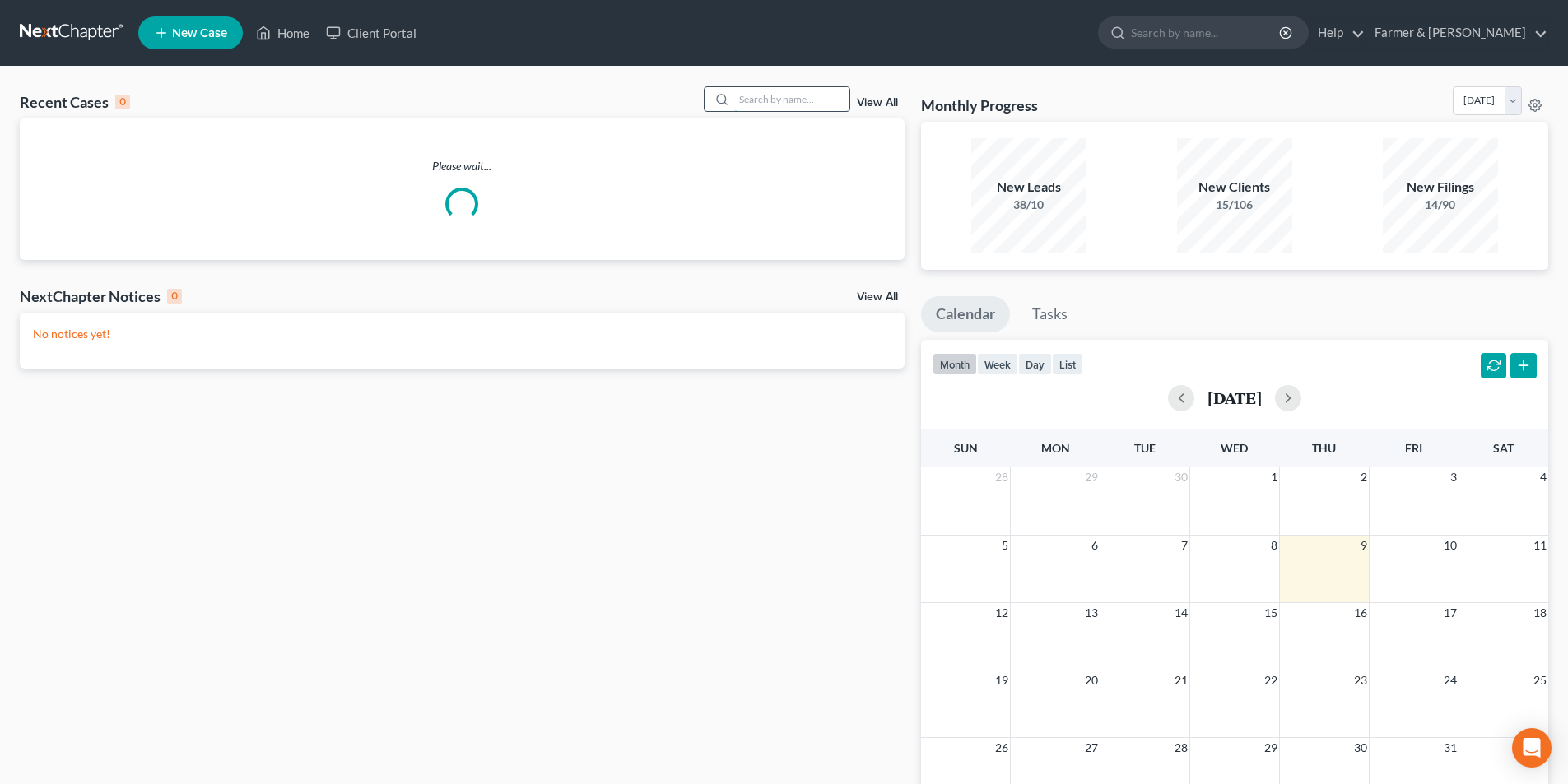
click at [790, 106] on input "search" at bounding box center [792, 99] width 115 height 24
paste input "21-50058"
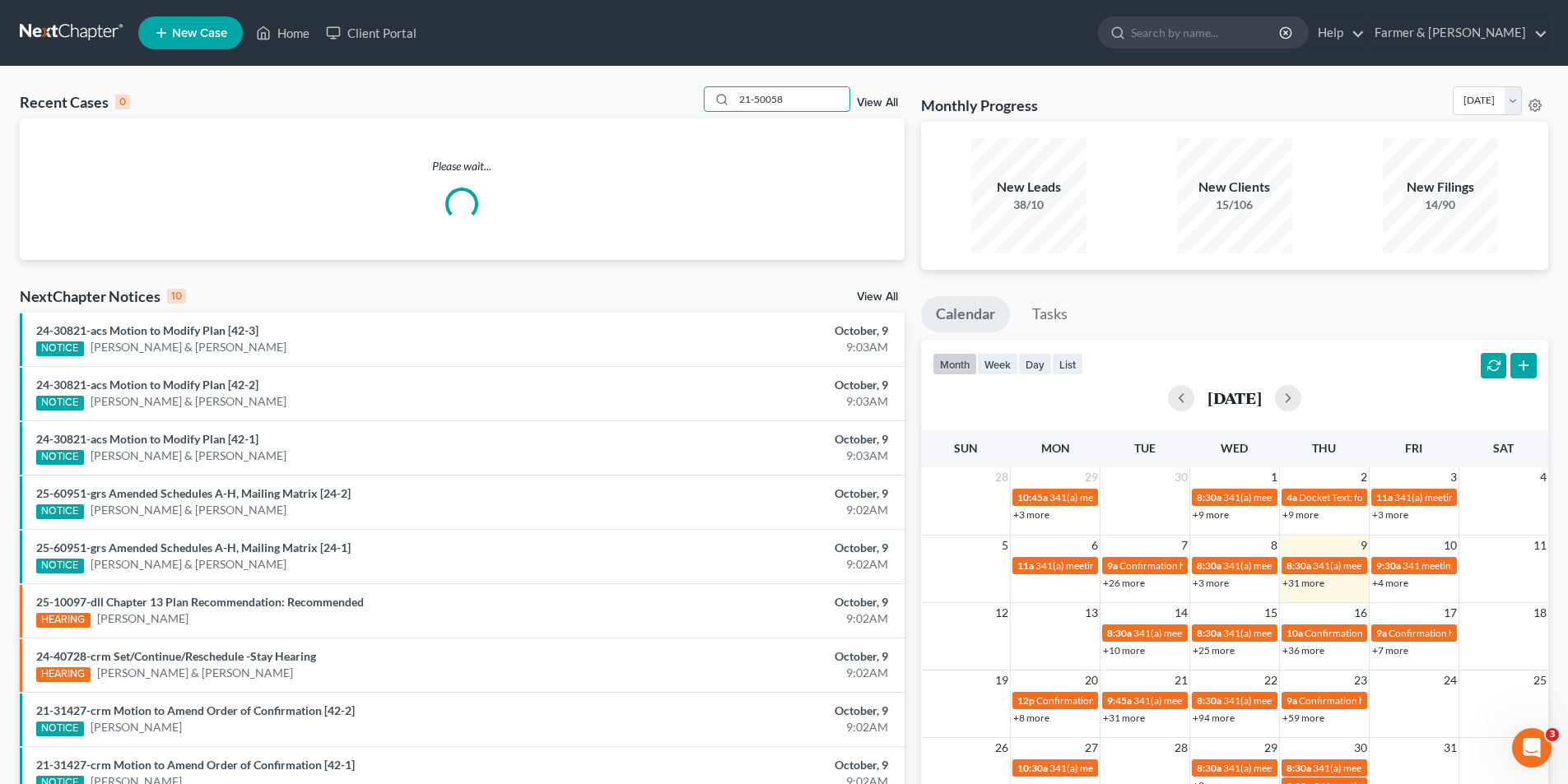
type input "21-50058"
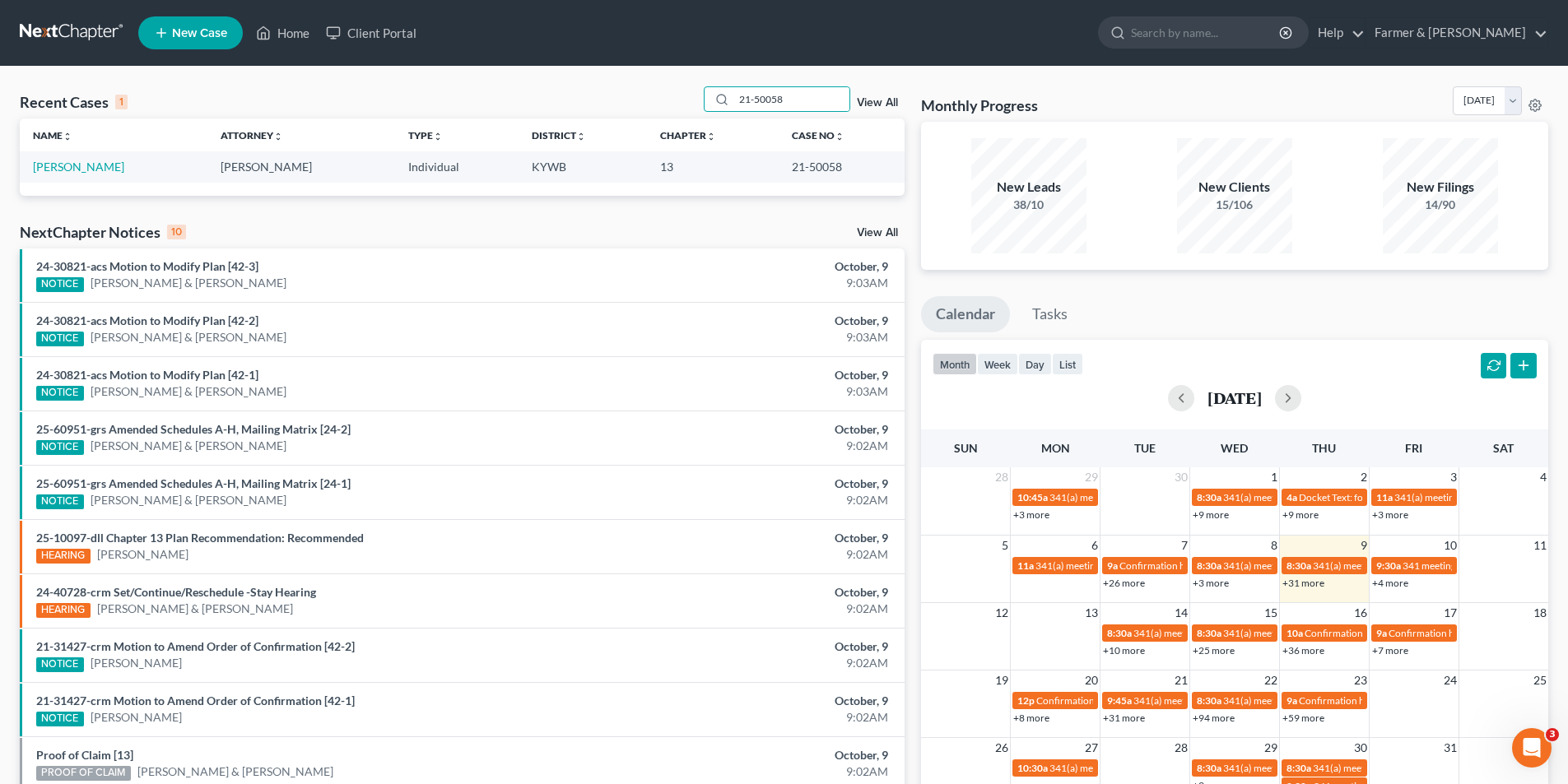
click at [89, 17] on nav "Home New Case Client Portal Farmer & Wright joe@farmerwright.com My Account Set…" at bounding box center [784, 32] width 1568 height 66
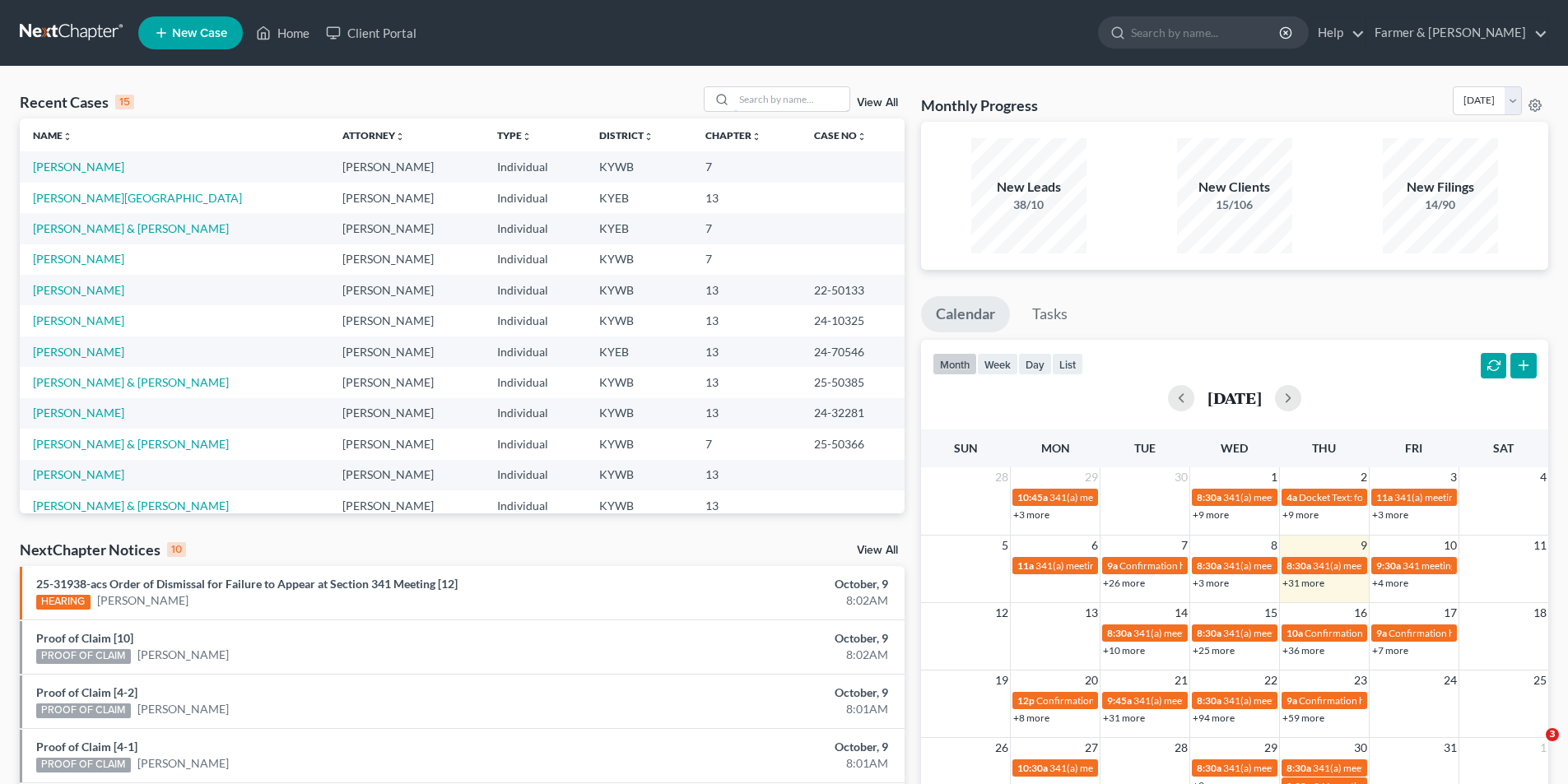
click at [793, 103] on input "search" at bounding box center [792, 99] width 115 height 24
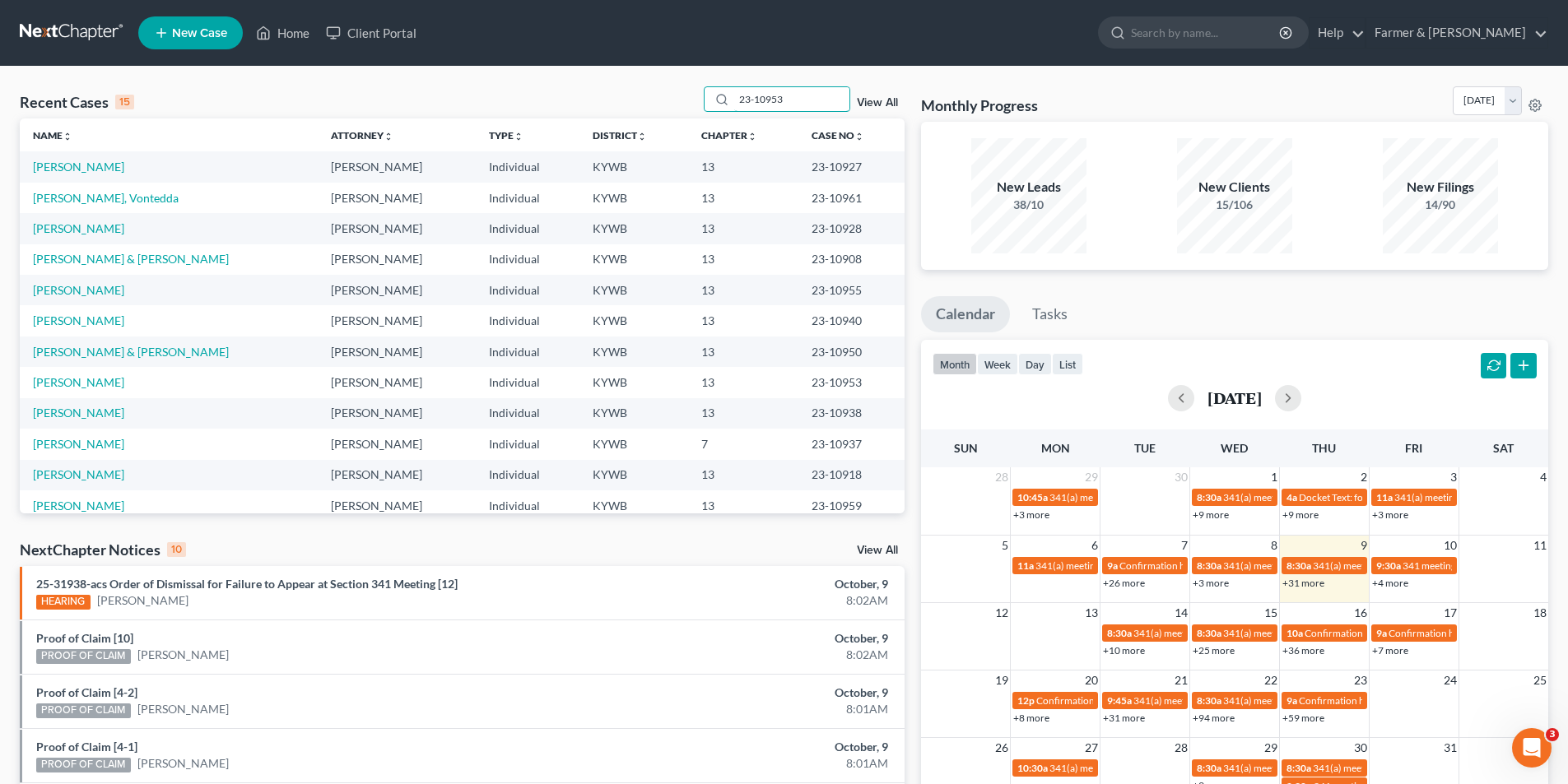
type input "23-10953"
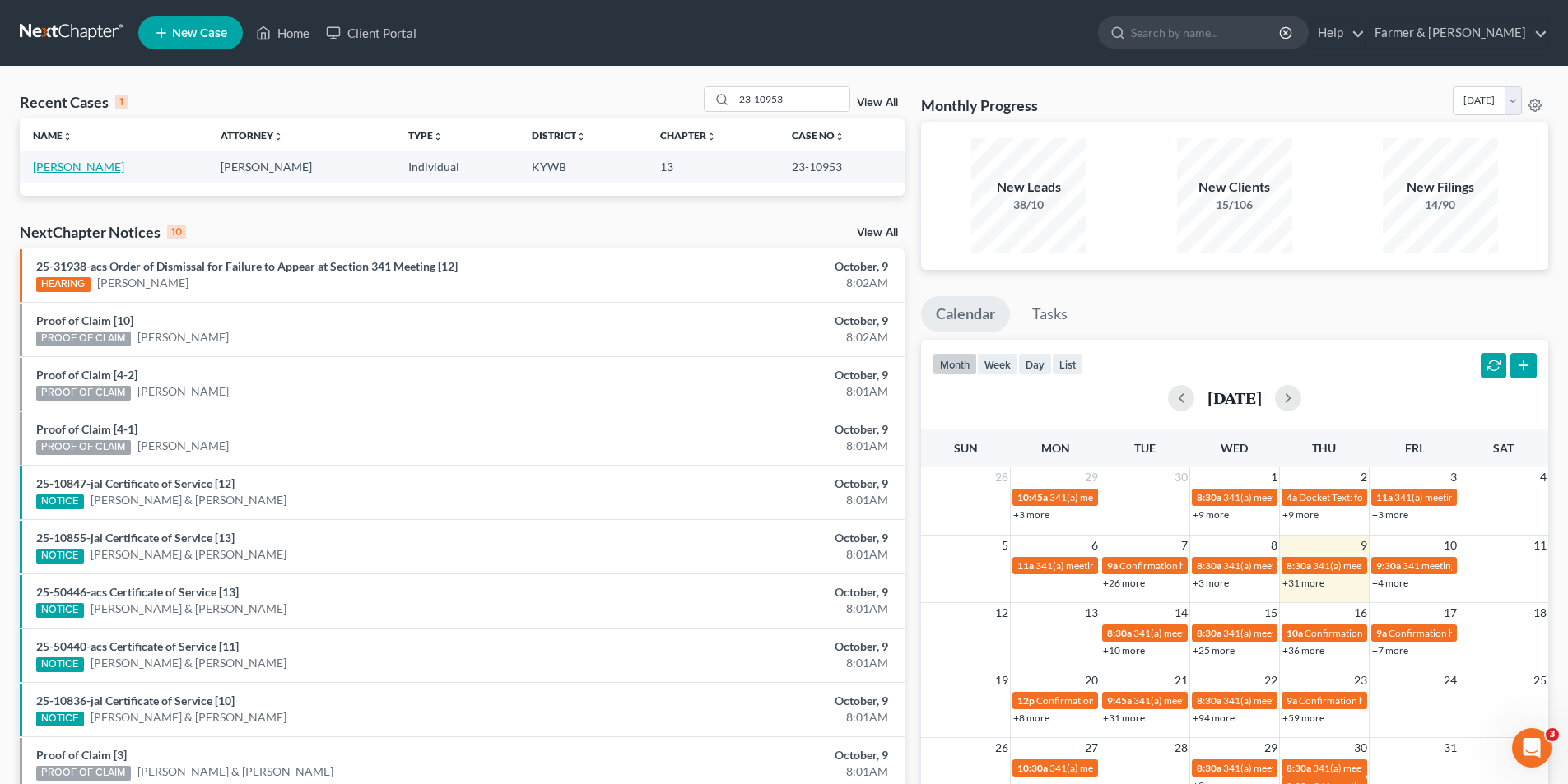
click at [71, 163] on link "[PERSON_NAME]" at bounding box center [79, 166] width 91 height 14
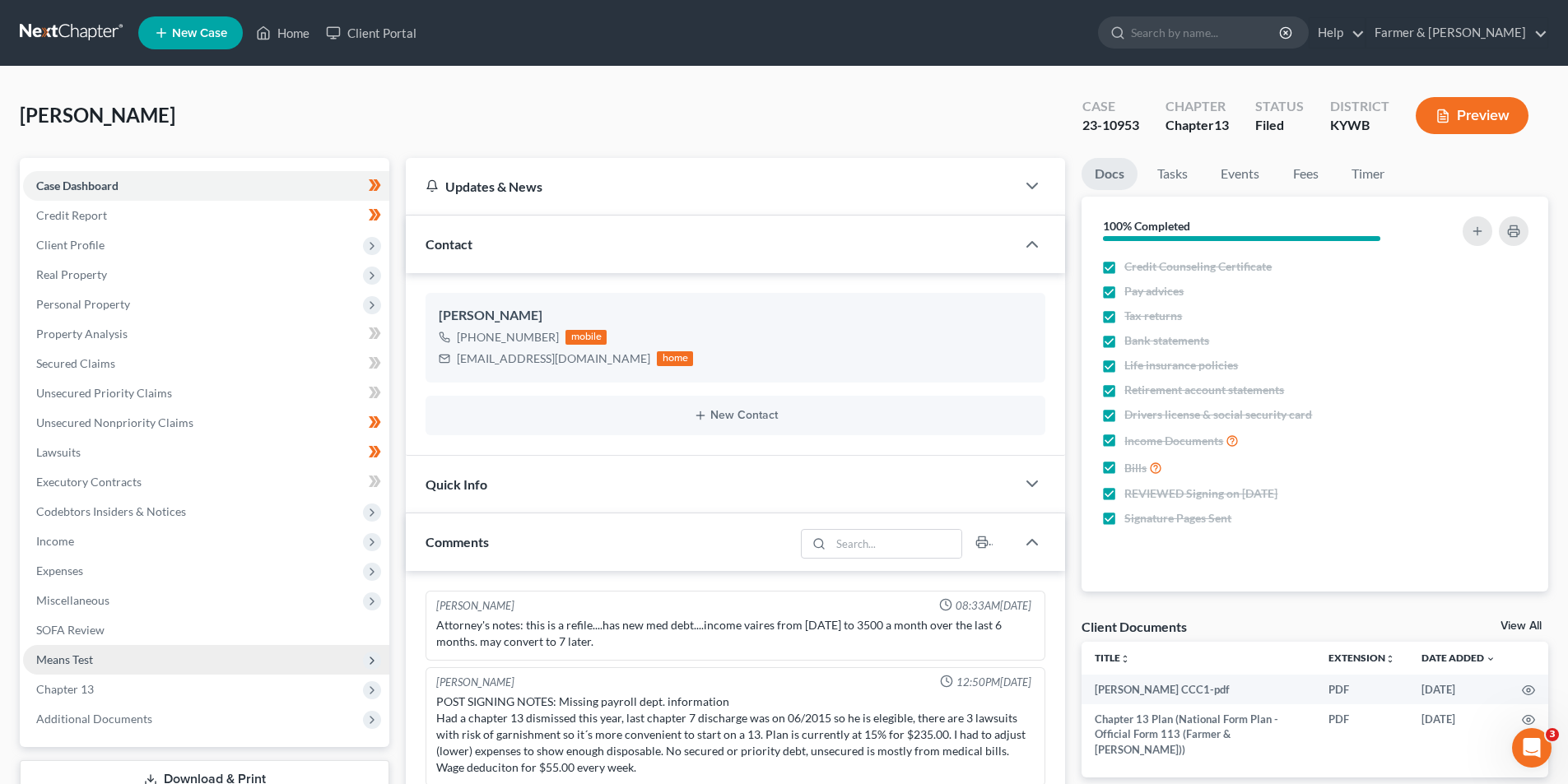
scroll to position [74, 0]
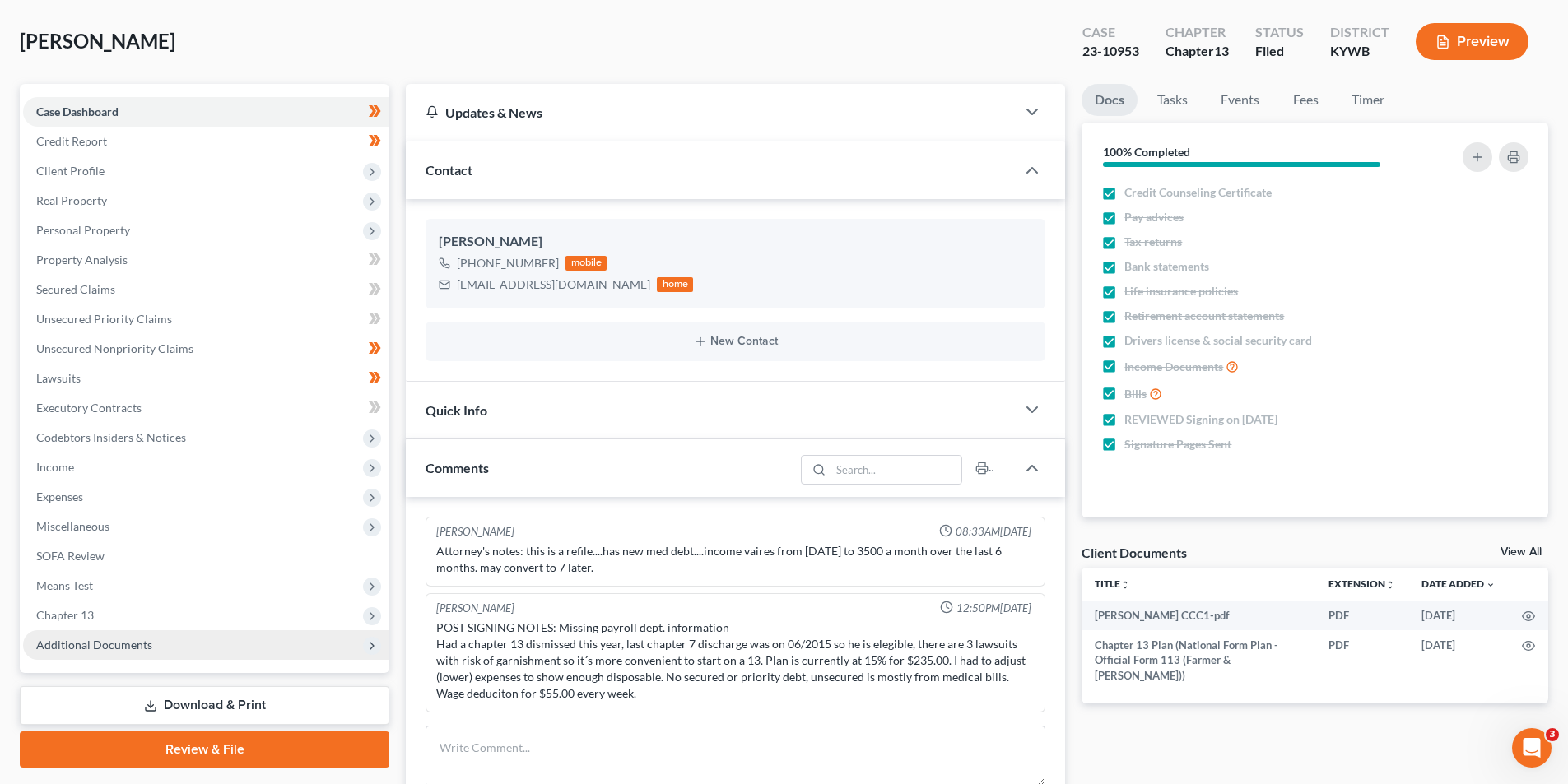
click at [122, 658] on span "Additional Documents" at bounding box center [205, 644] width 366 height 29
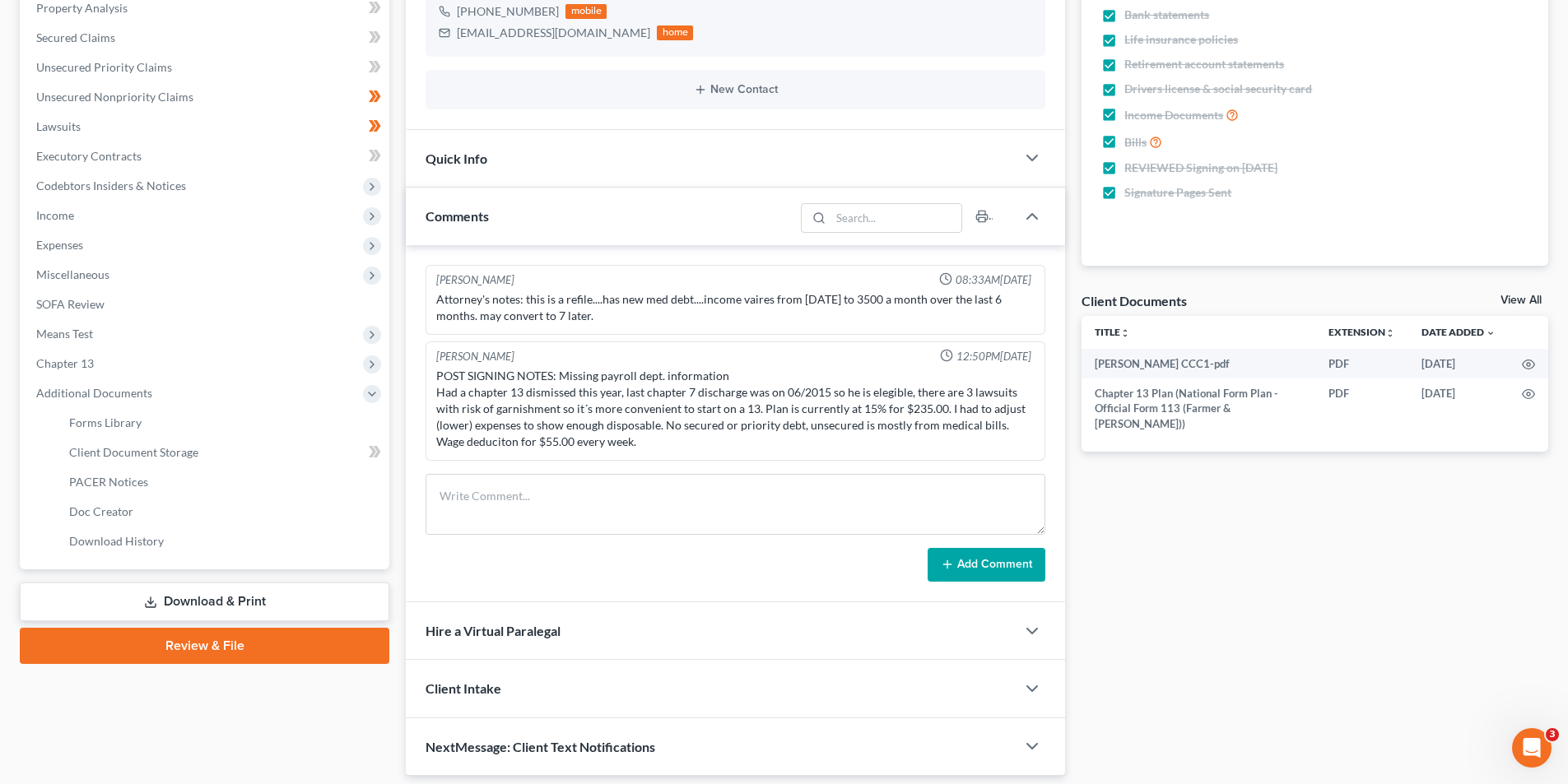
scroll to position [380, 0]
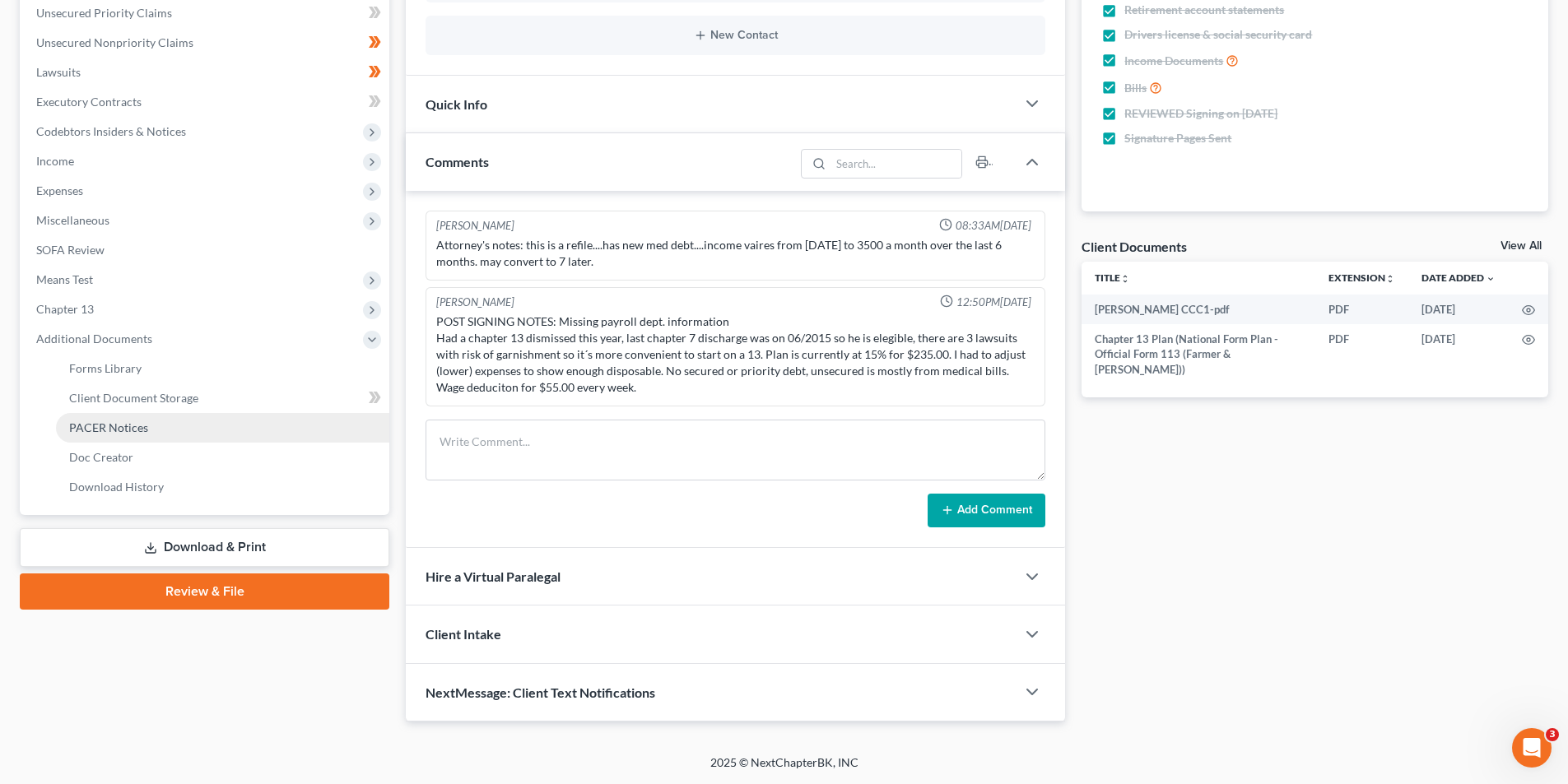
click at [173, 433] on link "PACER Notices" at bounding box center [222, 428] width 334 height 29
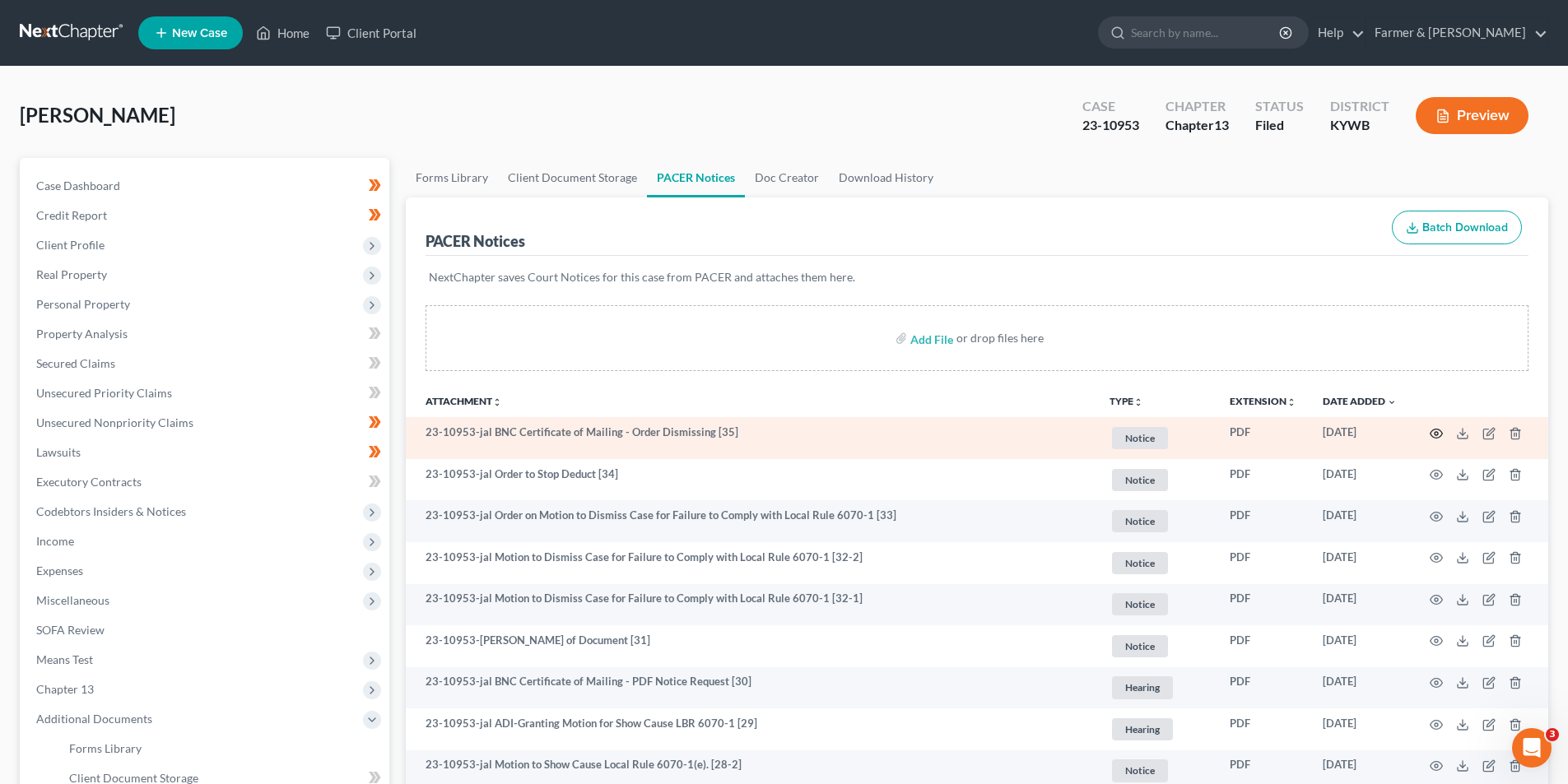
click at [1433, 436] on icon "button" at bounding box center [1436, 433] width 13 height 13
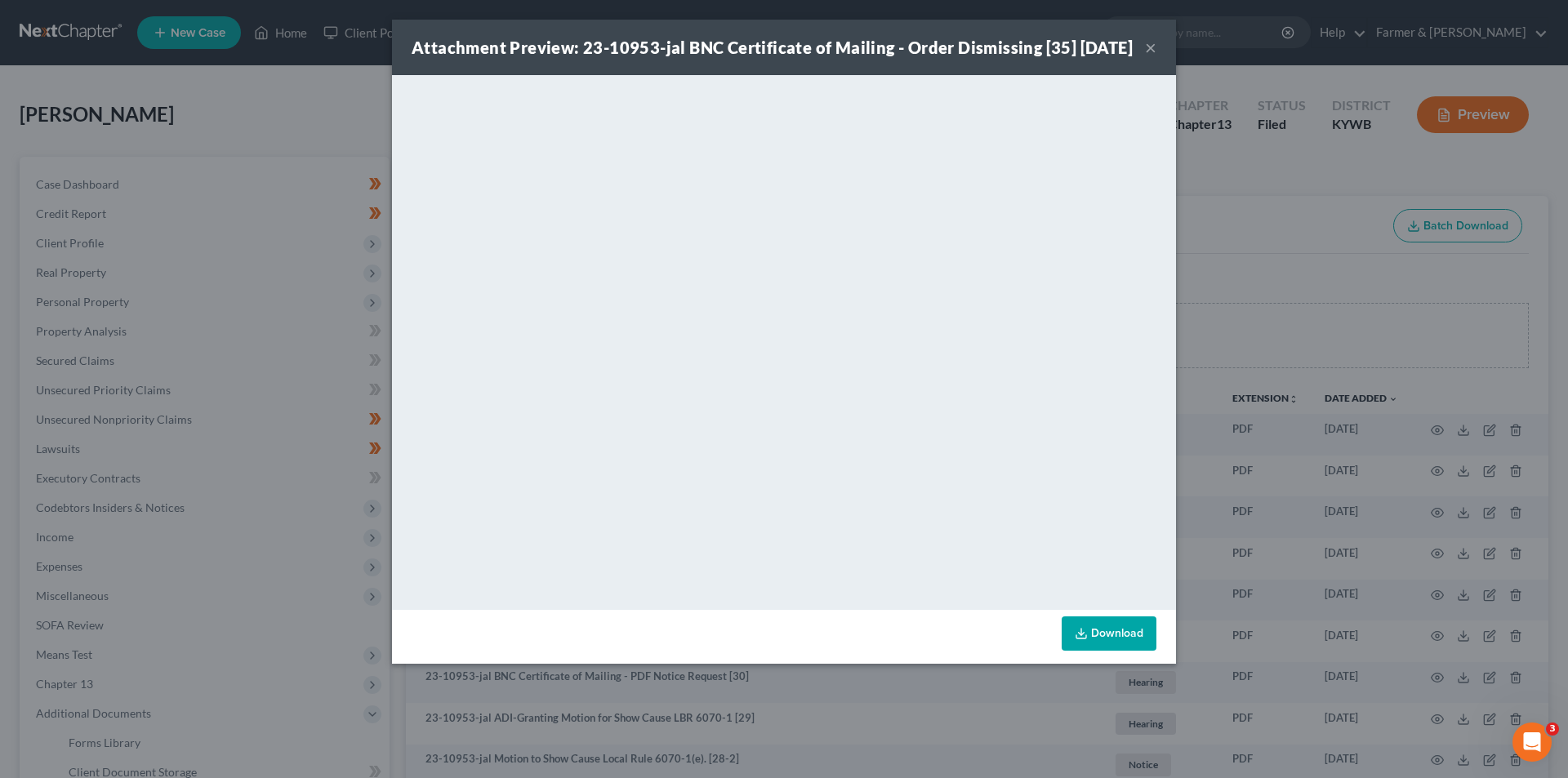
click at [1149, 58] on button "×" at bounding box center [1150, 47] width 11 height 20
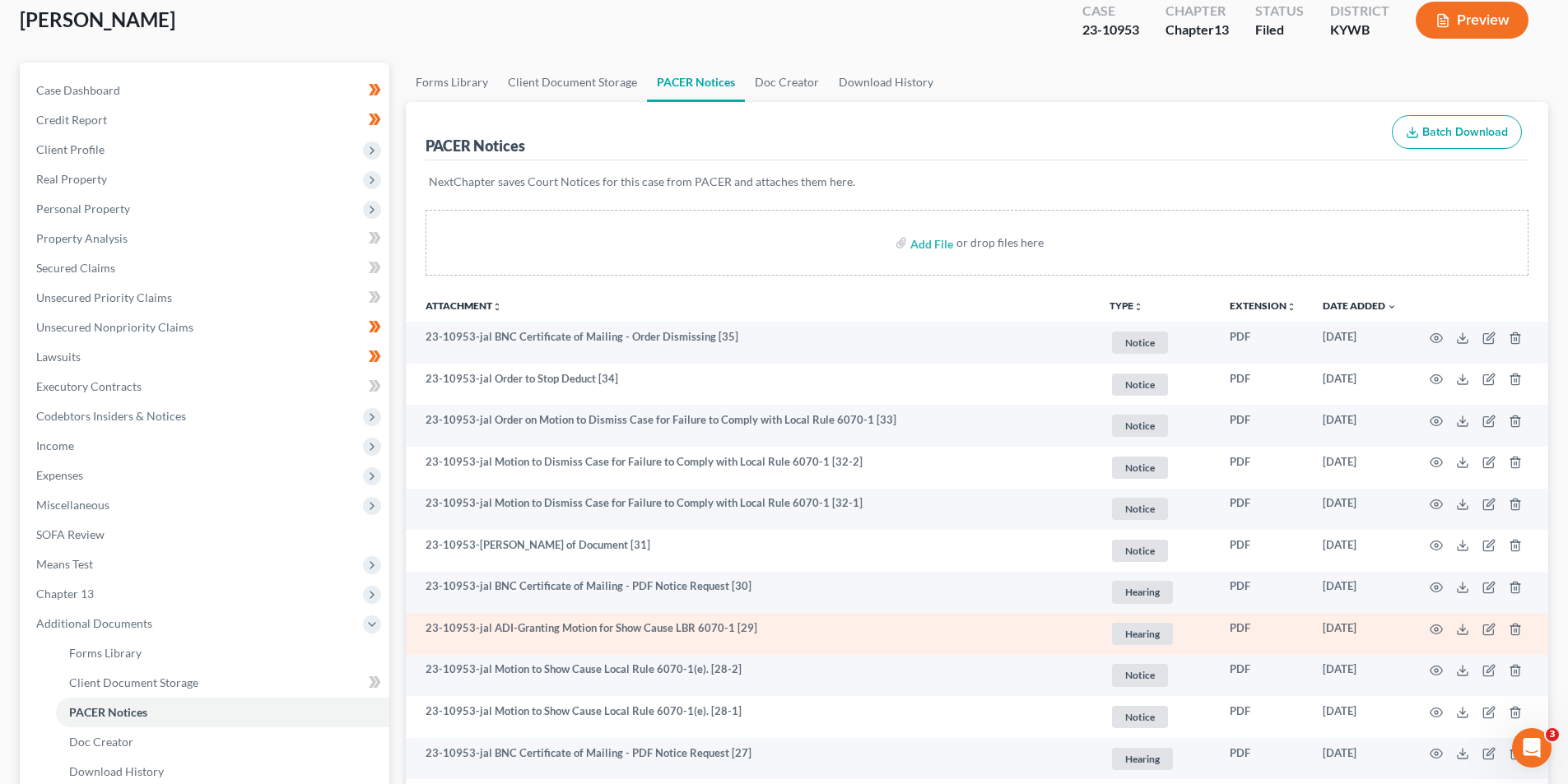
scroll to position [247, 0]
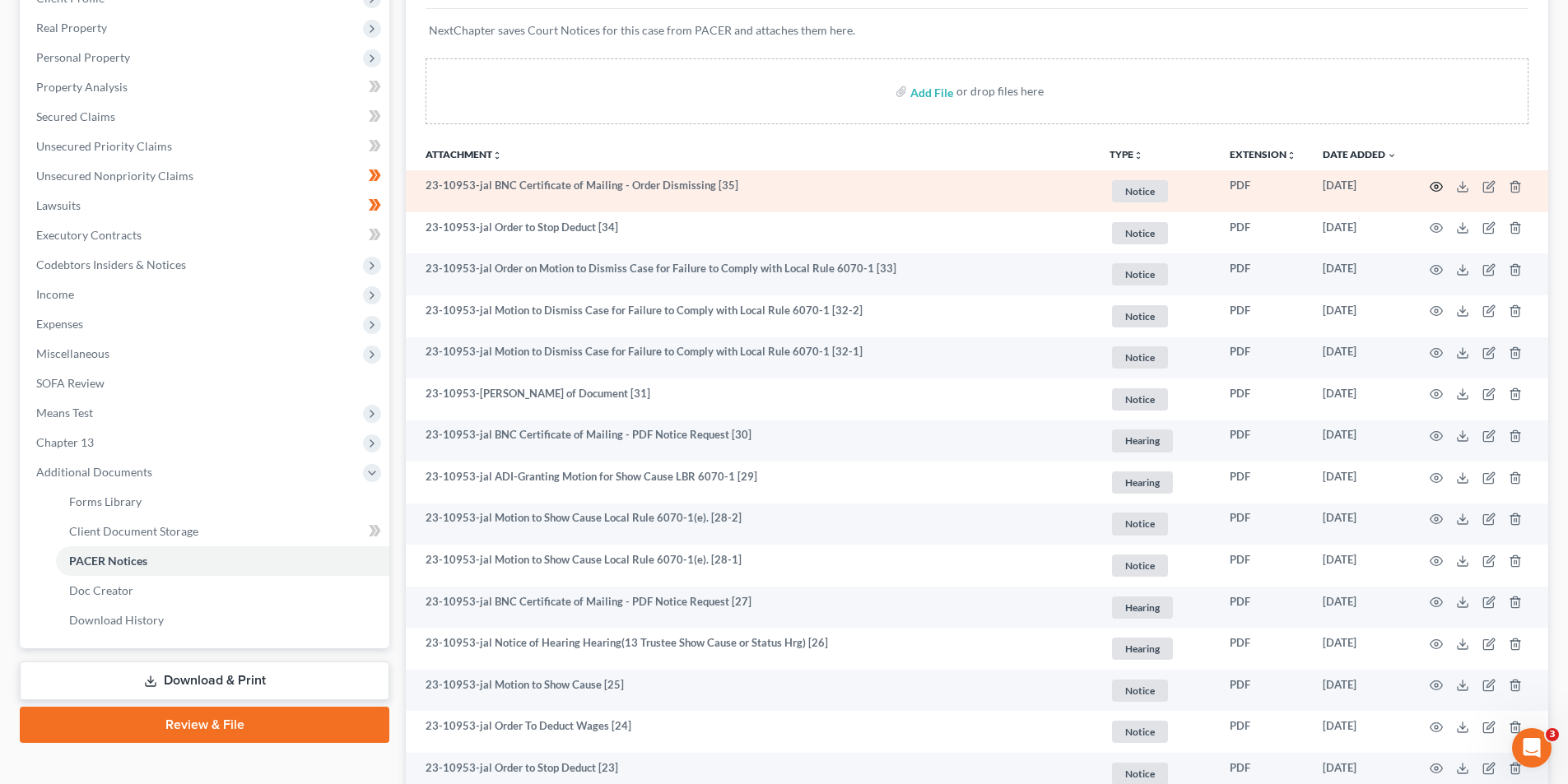
click at [1436, 190] on icon "button" at bounding box center [1436, 187] width 13 height 13
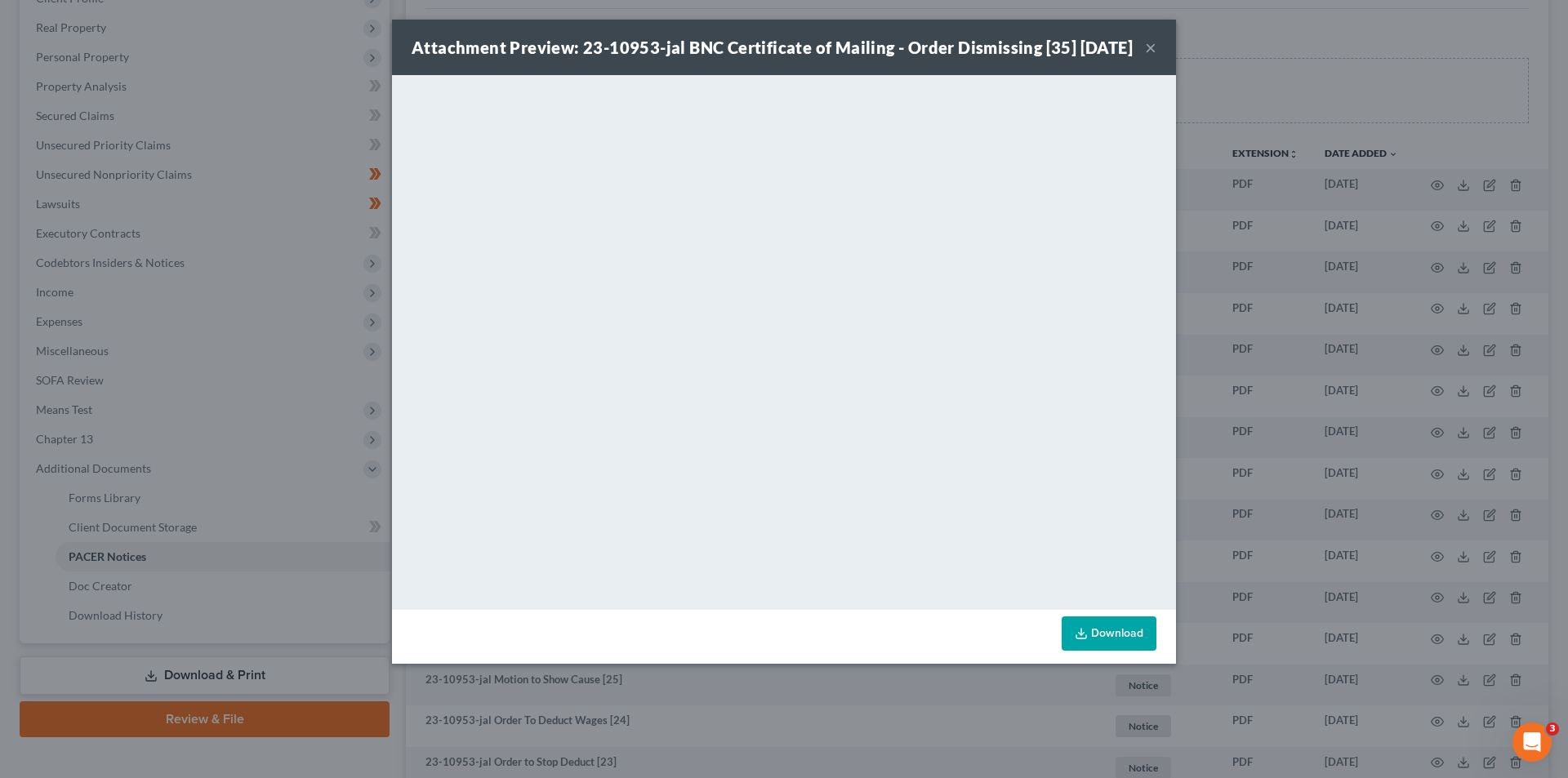
click at [1149, 58] on button "×" at bounding box center [1150, 47] width 11 height 20
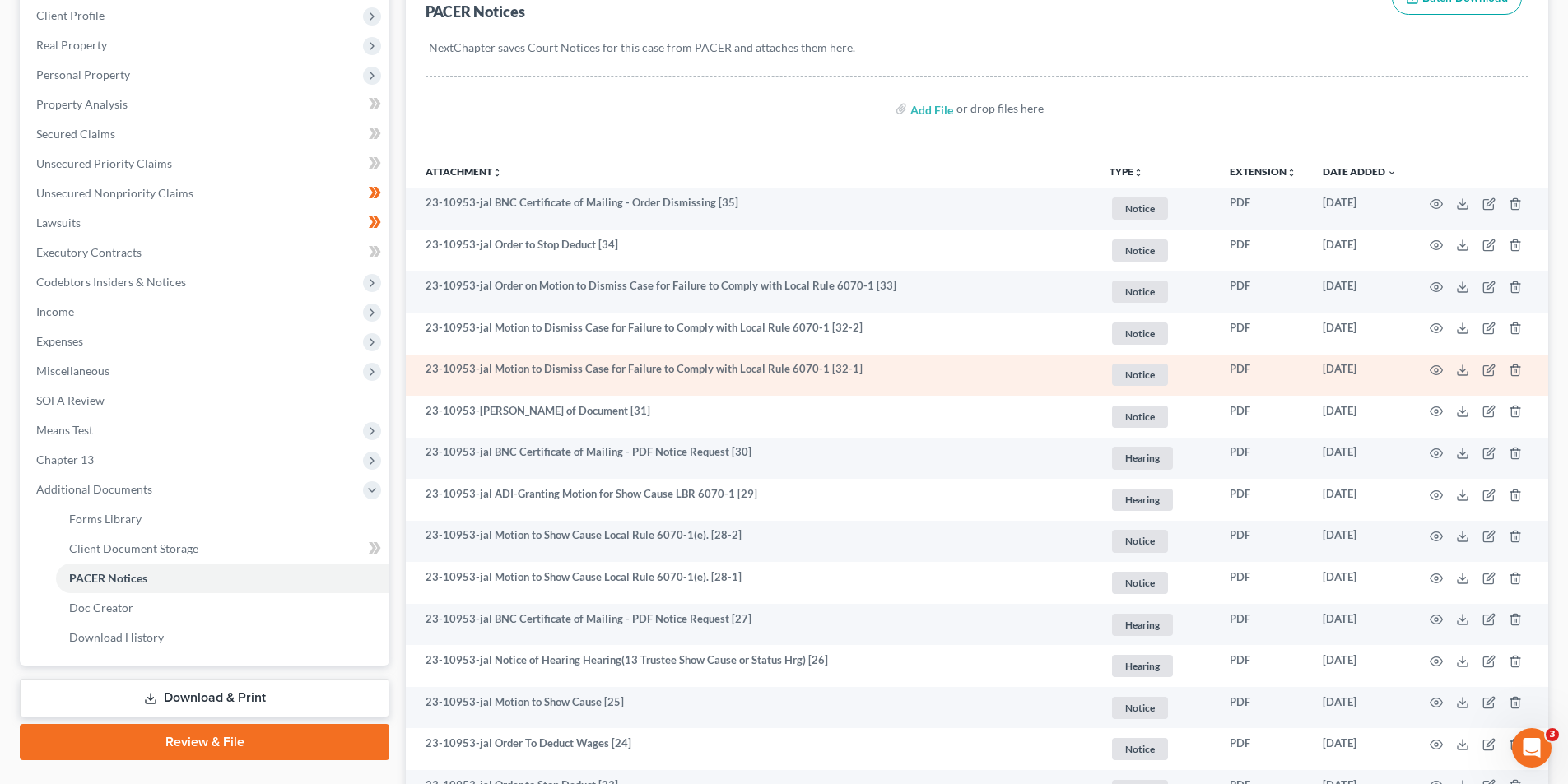
scroll to position [0, 0]
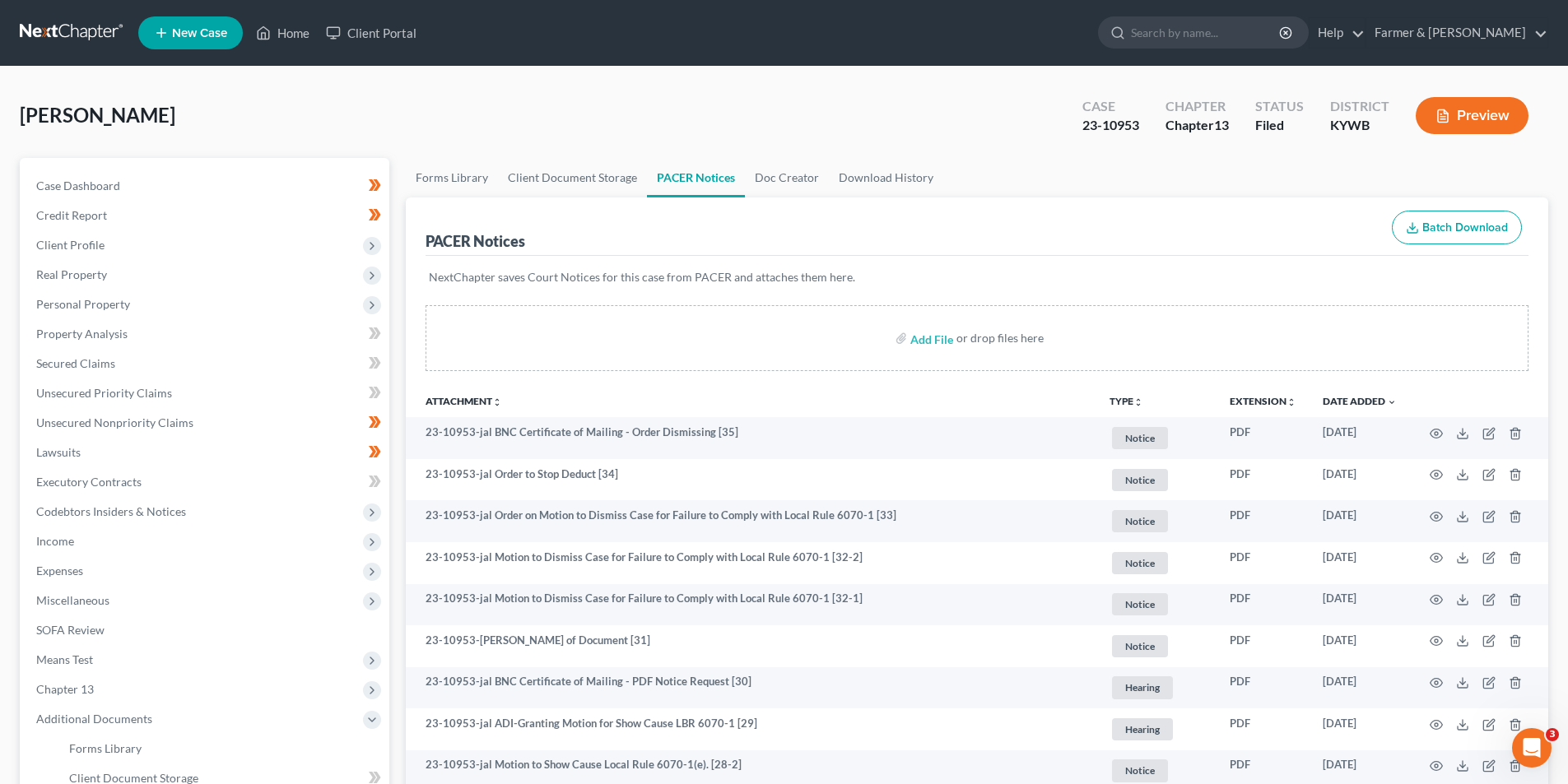
drag, startPoint x: 91, startPoint y: 34, endPoint x: 18, endPoint y: 206, distance: 186.9
click at [91, 34] on link at bounding box center [72, 32] width 105 height 29
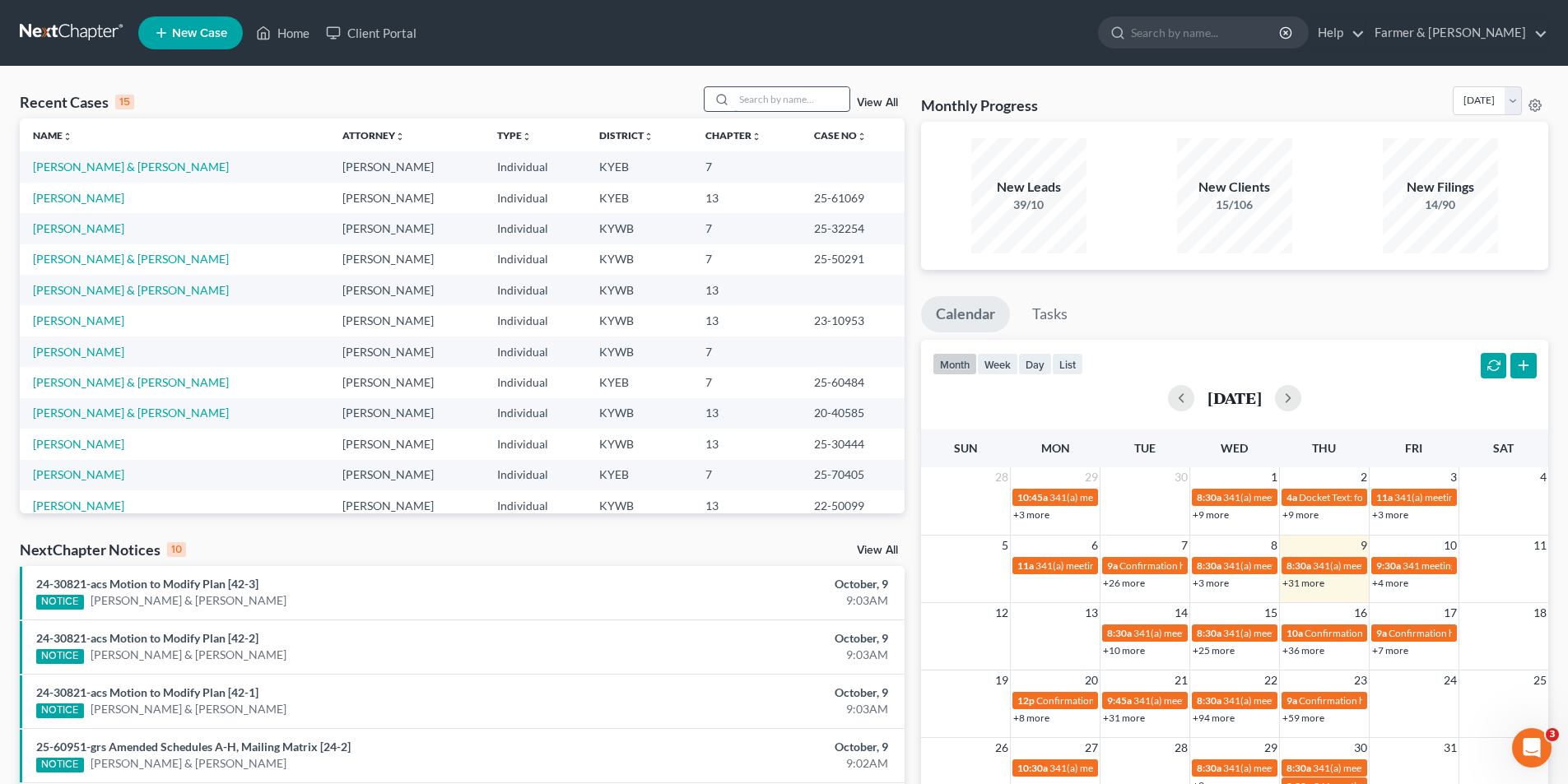
click at [755, 90] on input "search" at bounding box center [792, 99] width 115 height 24
type input "21-10040"
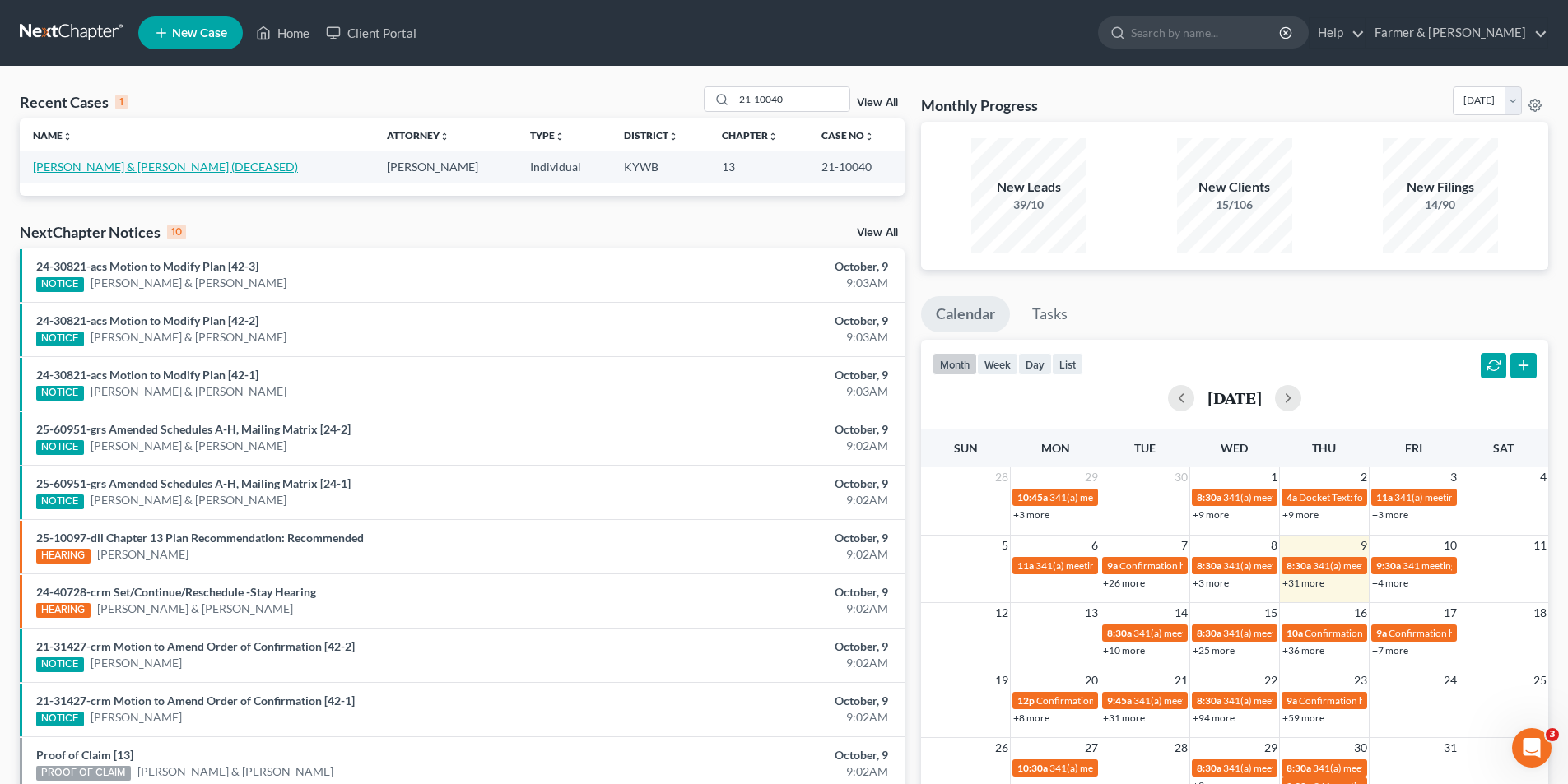
click at [216, 164] on link "Blank, Kenneth & Brenda (DECEASED)" at bounding box center [165, 166] width 265 height 14
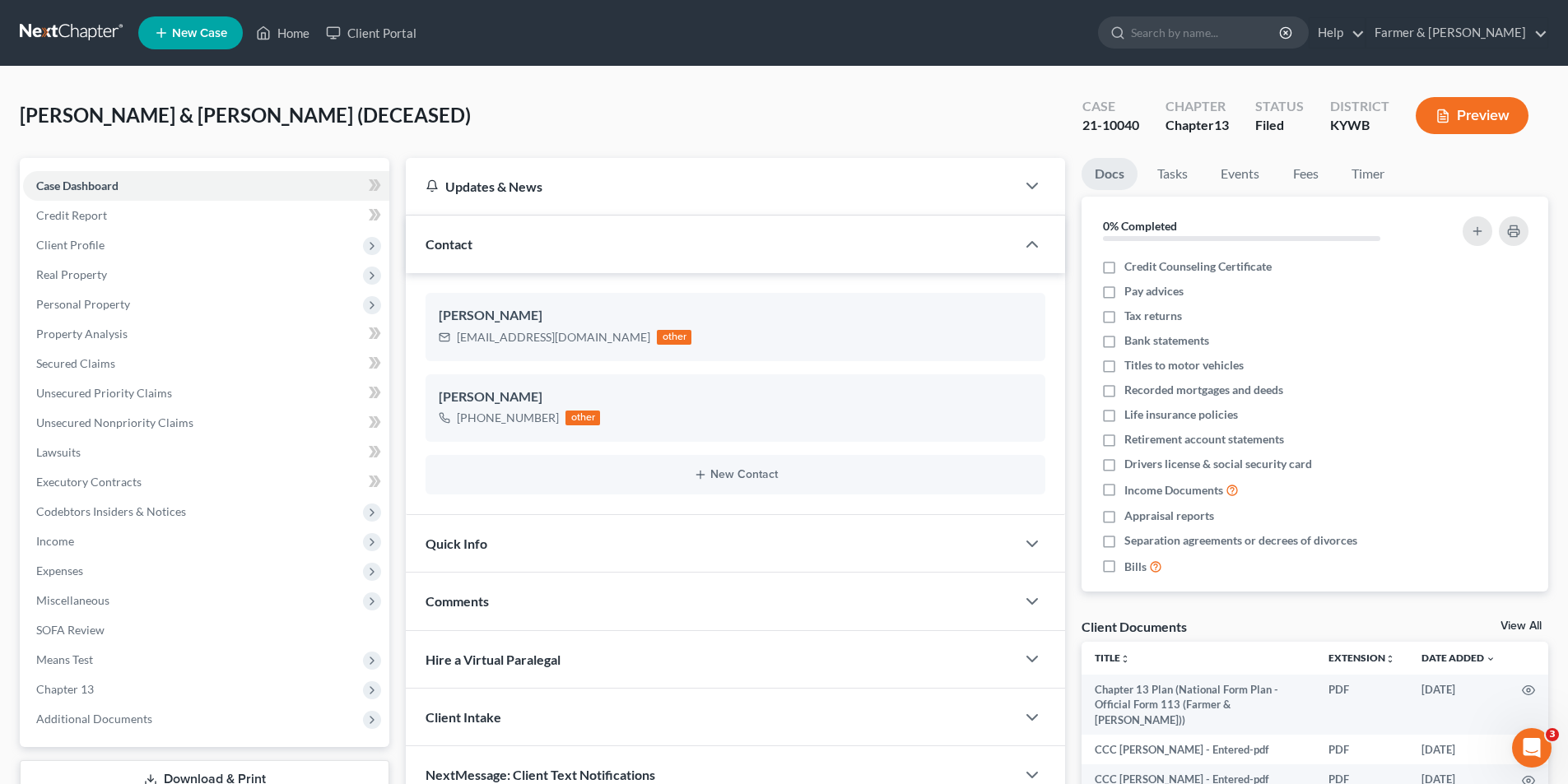
scroll to position [120, 0]
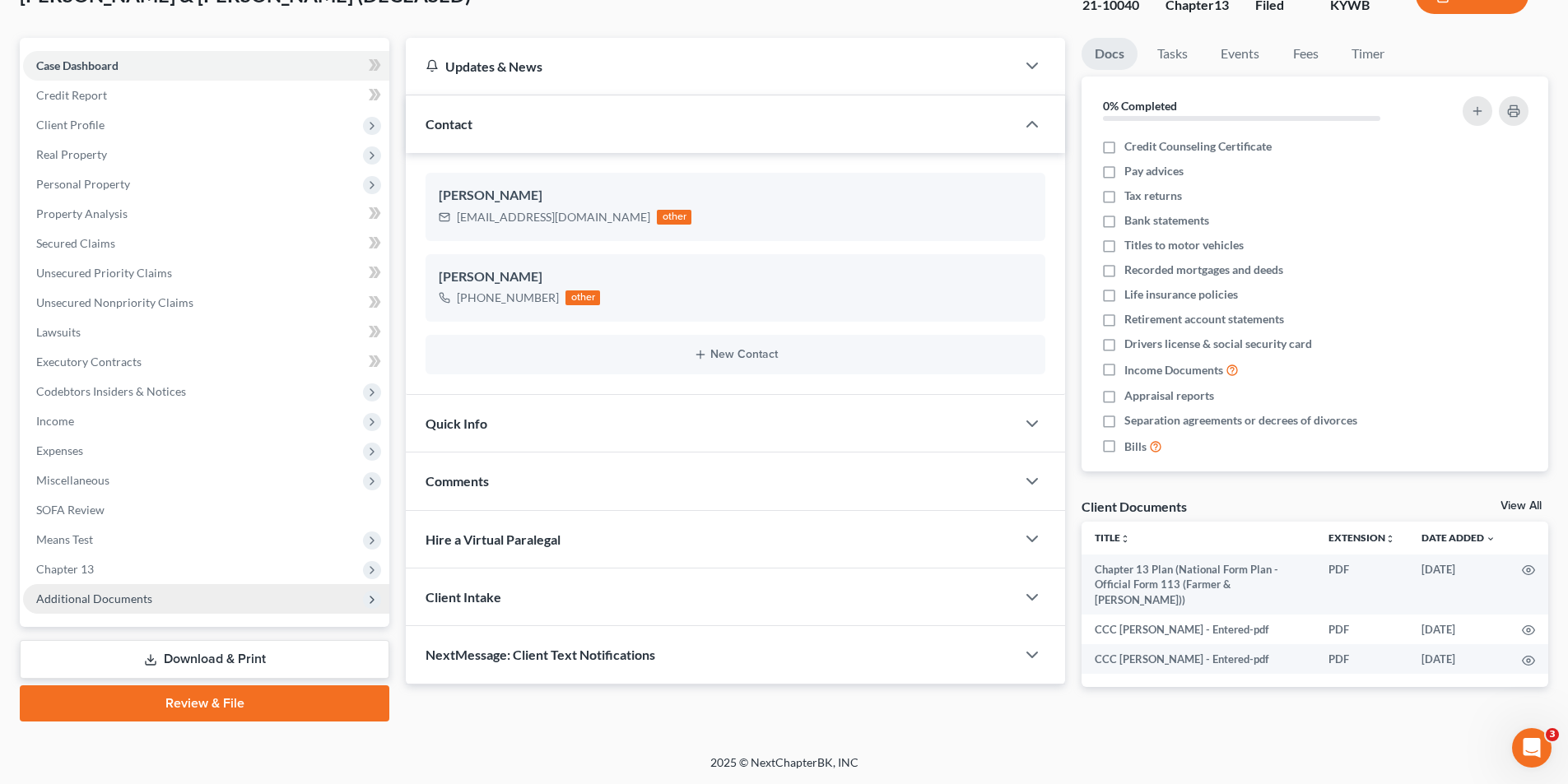
click at [125, 618] on div "Case Dashboard Payments Invoices Payments Payments Credit Report Client Profile…" at bounding box center [204, 333] width 370 height 589
click at [129, 602] on span "Additional Documents" at bounding box center [94, 599] width 116 height 14
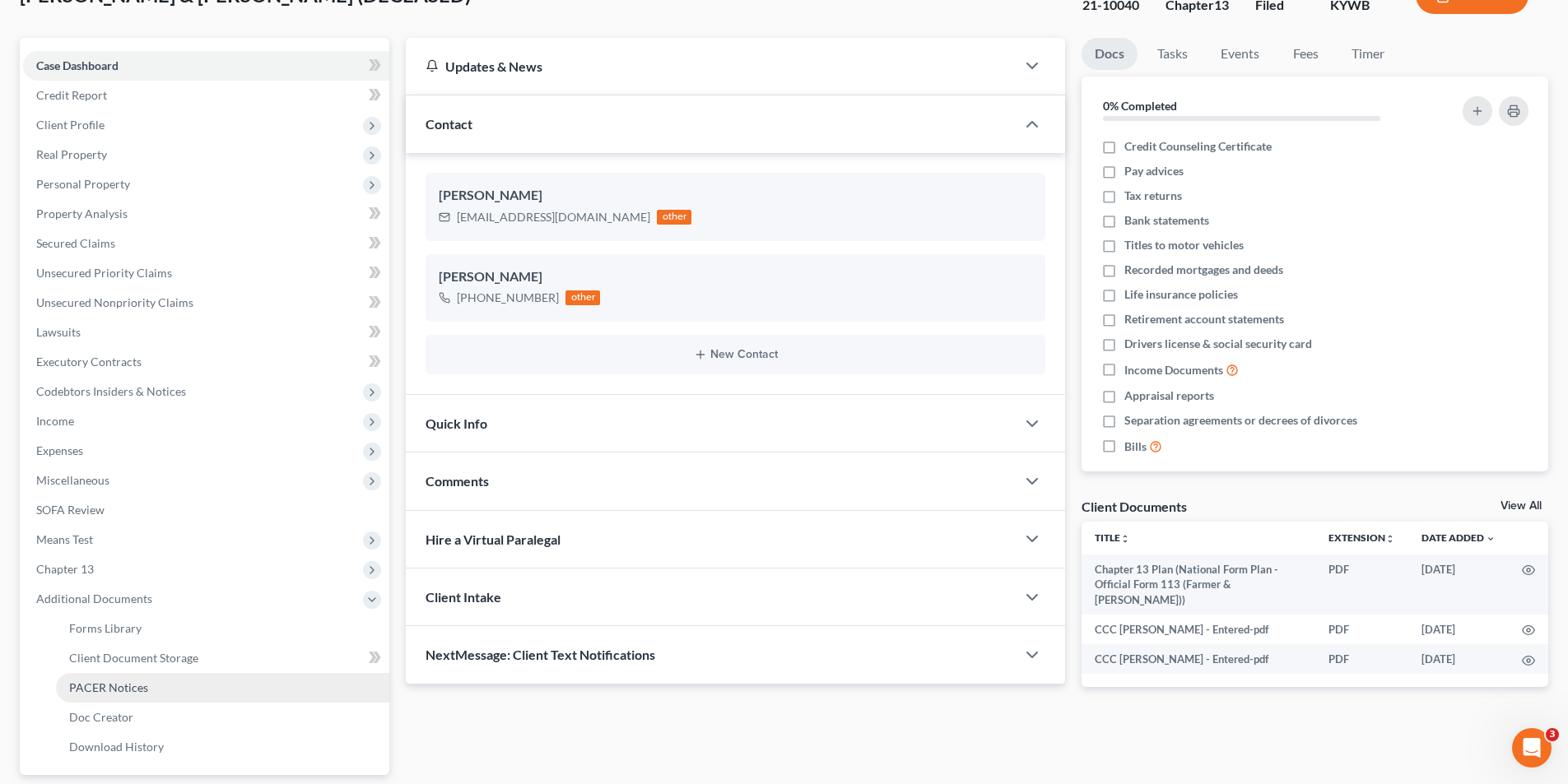
click at [127, 687] on span "PACER Notices" at bounding box center [108, 687] width 79 height 14
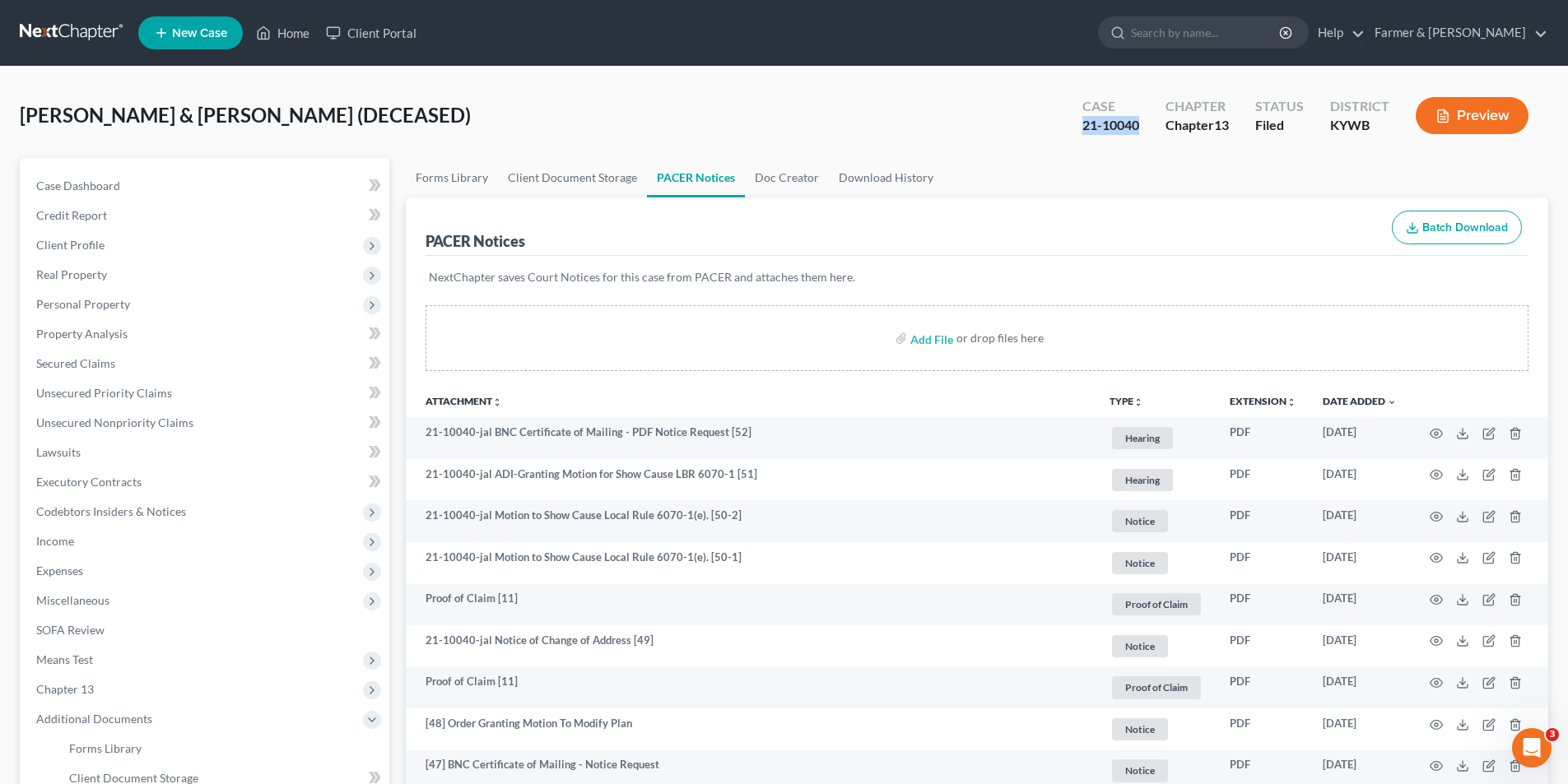
drag, startPoint x: 1140, startPoint y: 118, endPoint x: 1080, endPoint y: 126, distance: 60.5
click at [1080, 126] on div "Case 21-10040" at bounding box center [1110, 117] width 83 height 48
copy div "21-10040"
drag, startPoint x: 75, startPoint y: 28, endPoint x: 212, endPoint y: 132, distance: 172.0
click at [75, 28] on link at bounding box center [72, 32] width 105 height 29
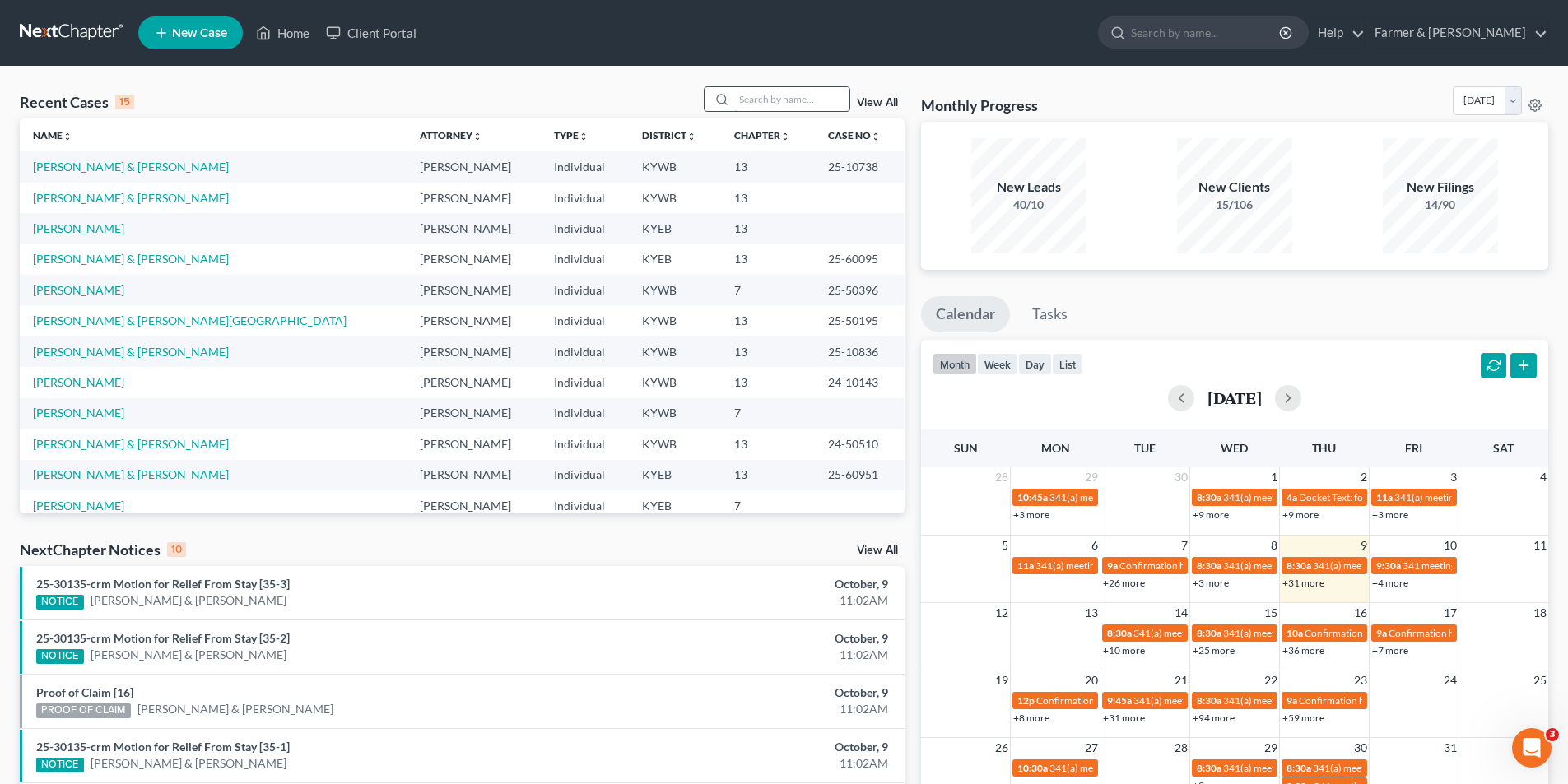
click at [751, 105] on input "search" at bounding box center [792, 99] width 115 height 24
paste input "25-31001"
type input "25-31001"
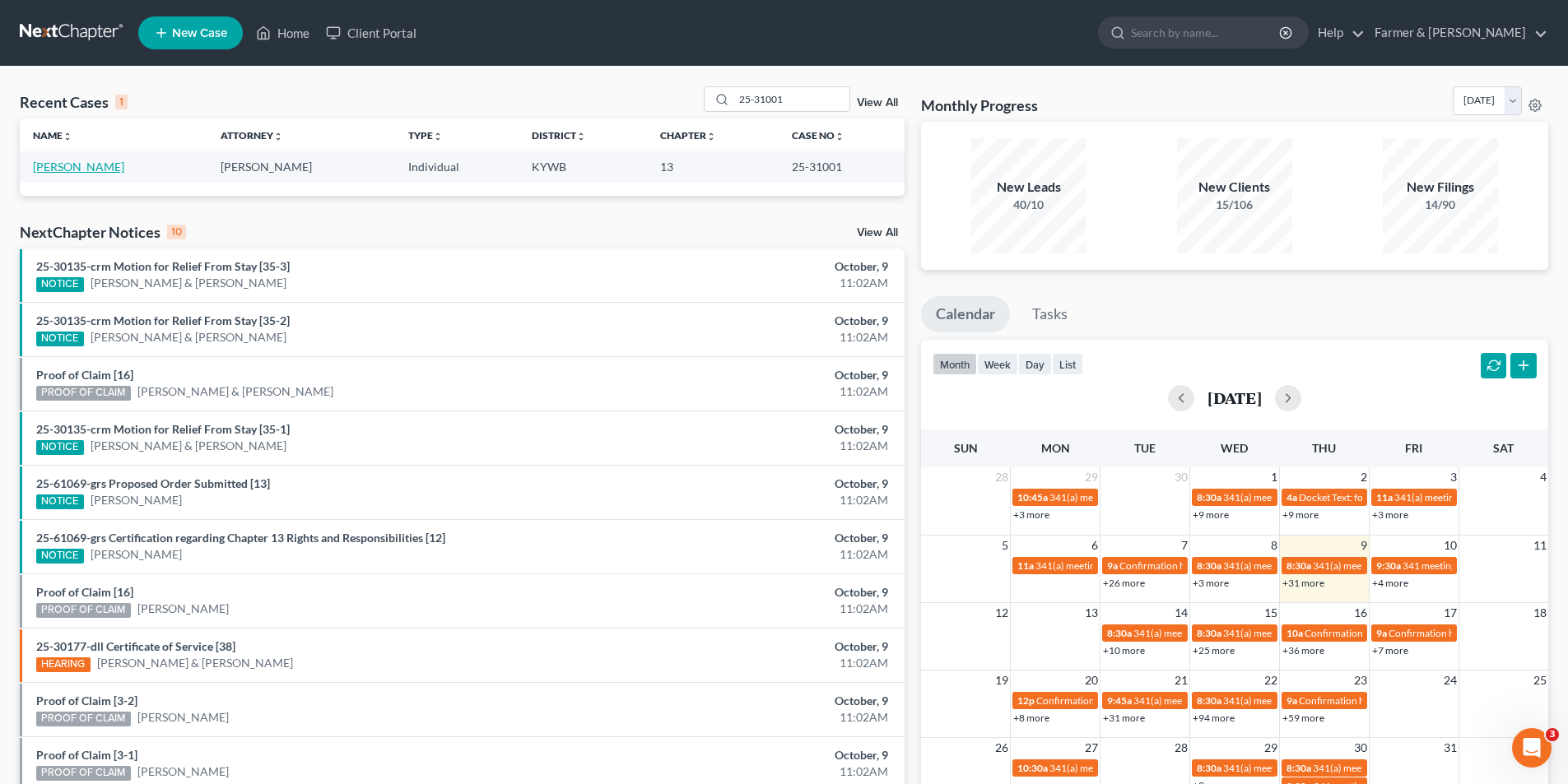
click at [90, 172] on link "Draxler, Kimberly" at bounding box center [79, 166] width 91 height 14
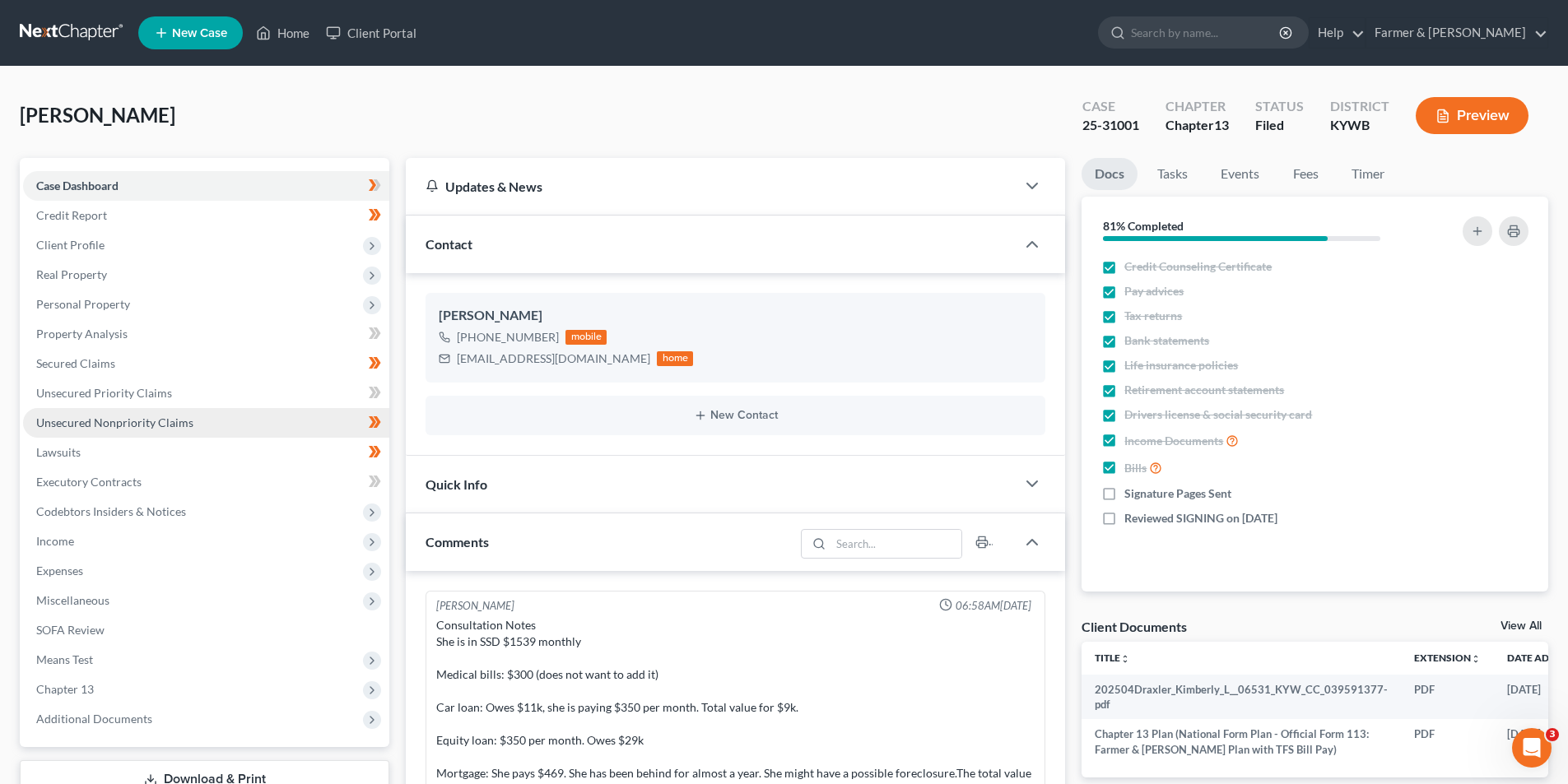
scroll to position [343, 0]
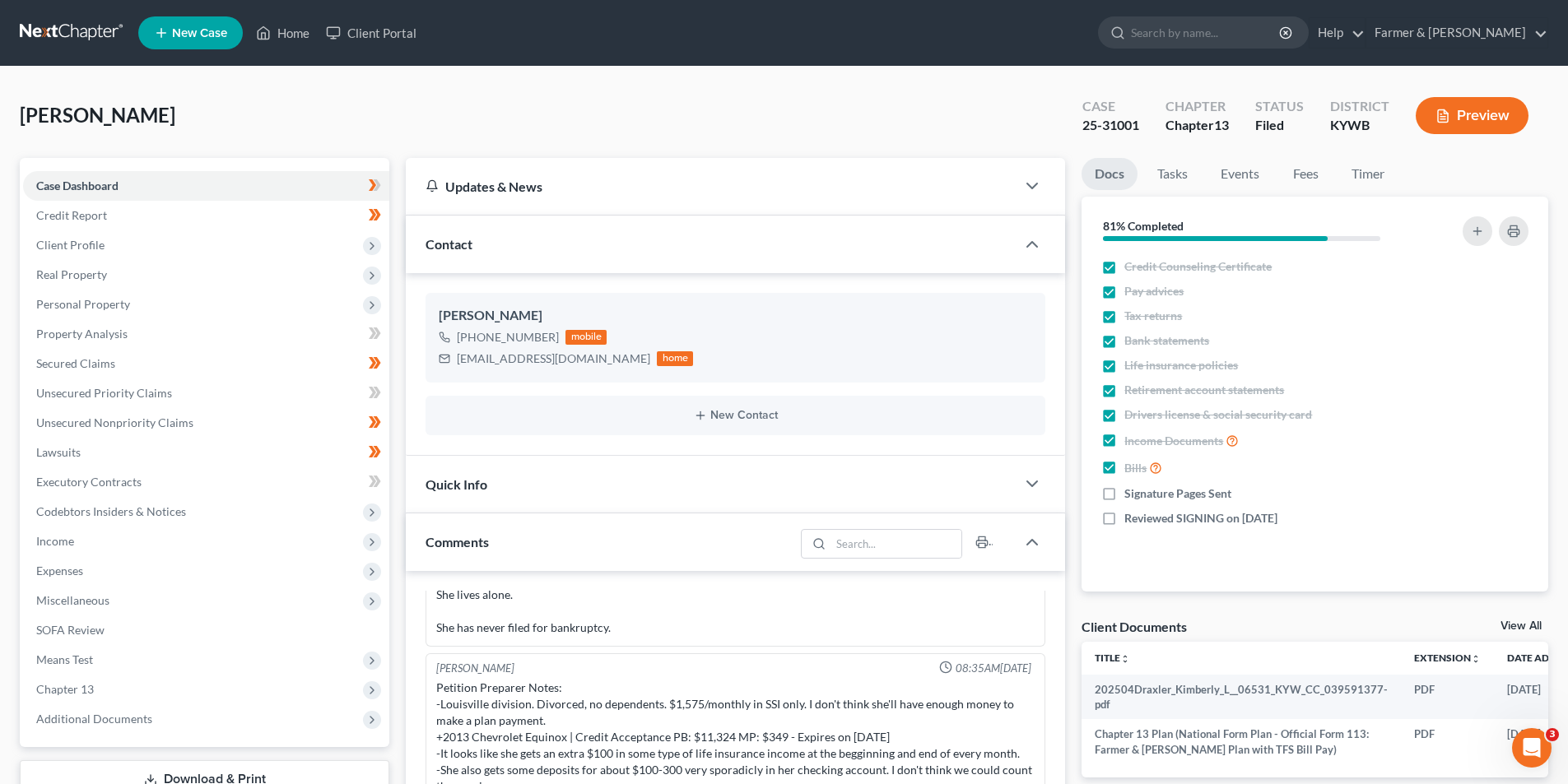
click at [78, 26] on link at bounding box center [72, 32] width 105 height 29
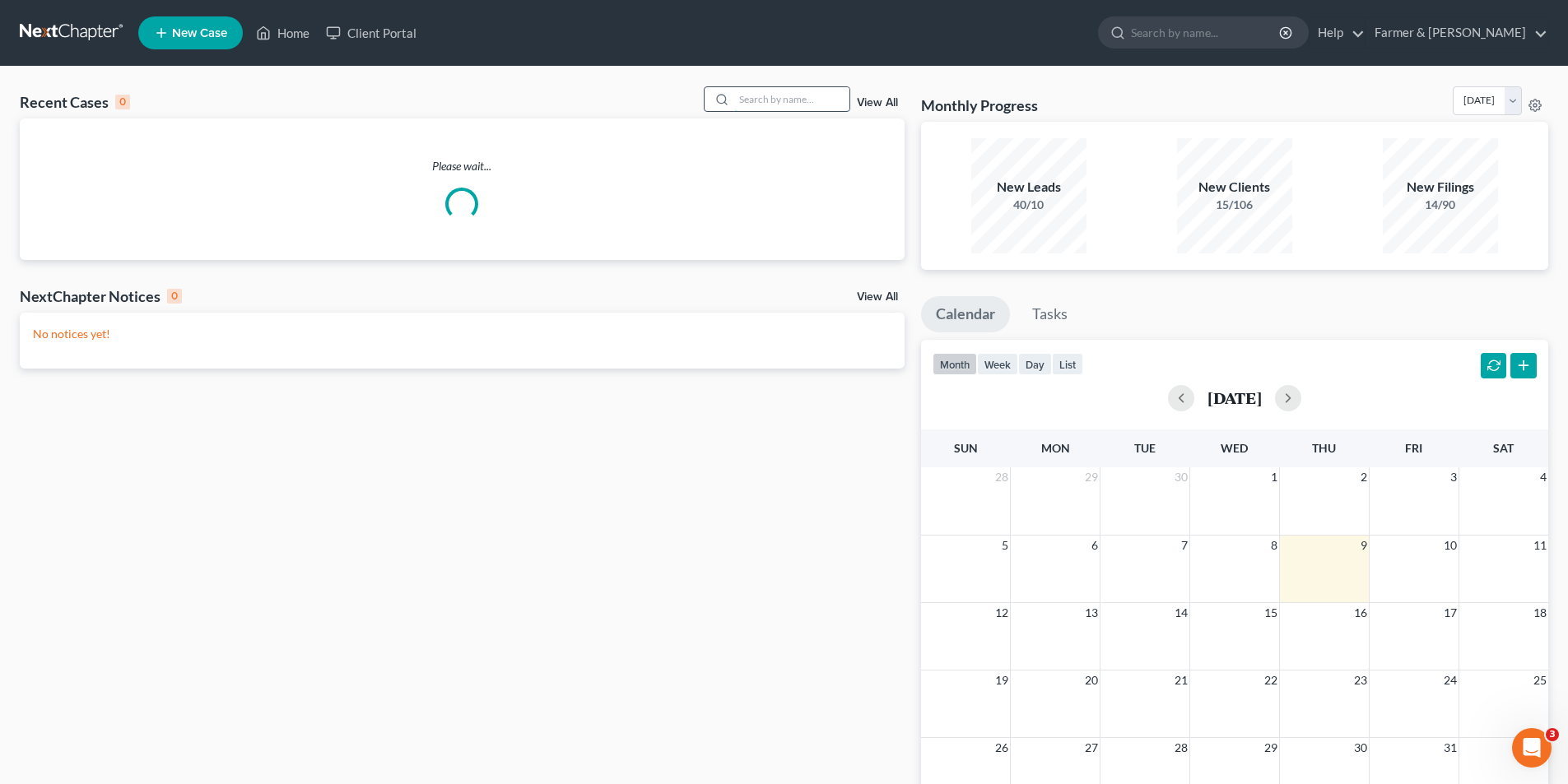
click at [827, 95] on input "search" at bounding box center [792, 99] width 115 height 24
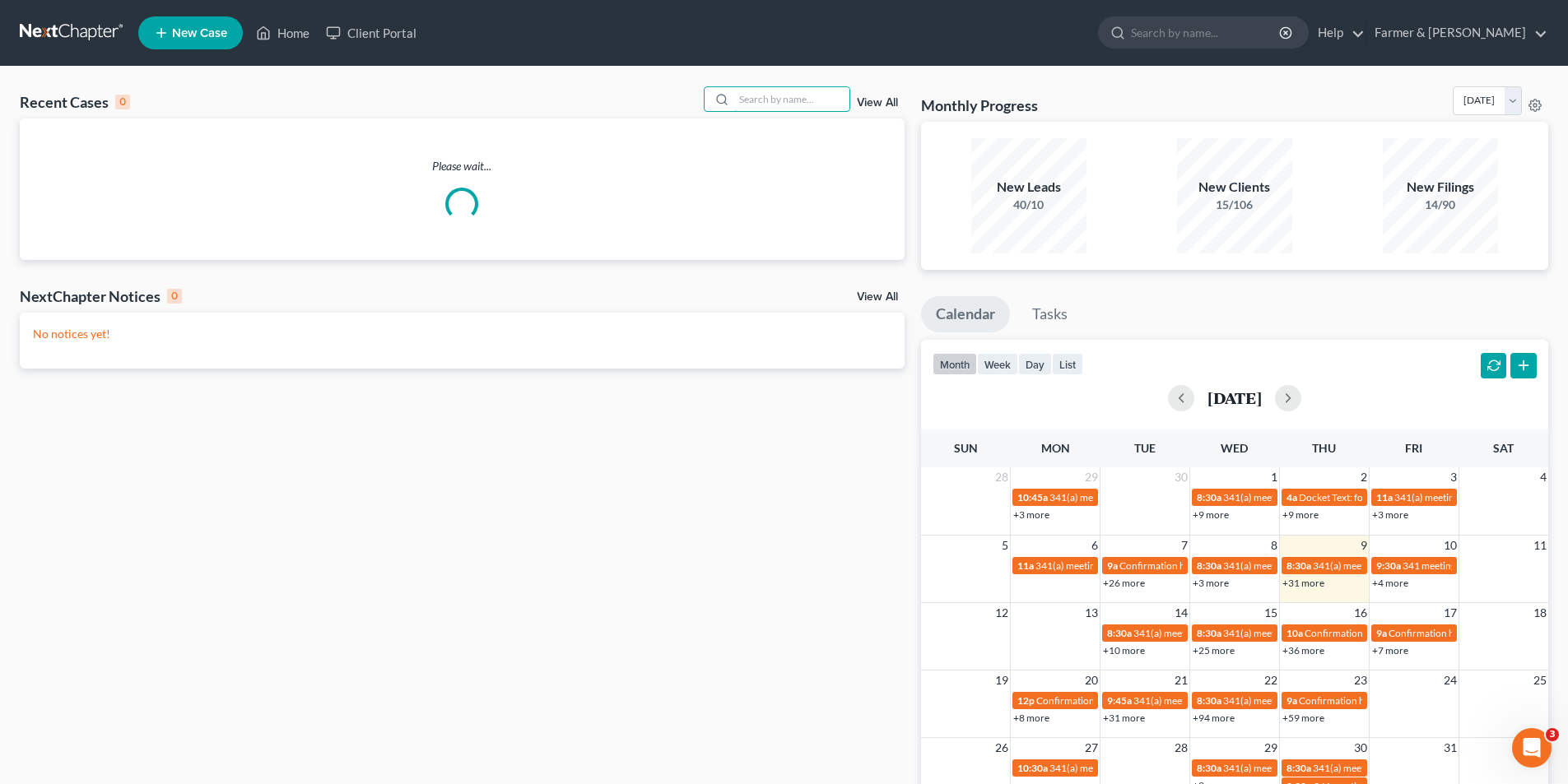
paste input "25-50188"
type input "25-50188"
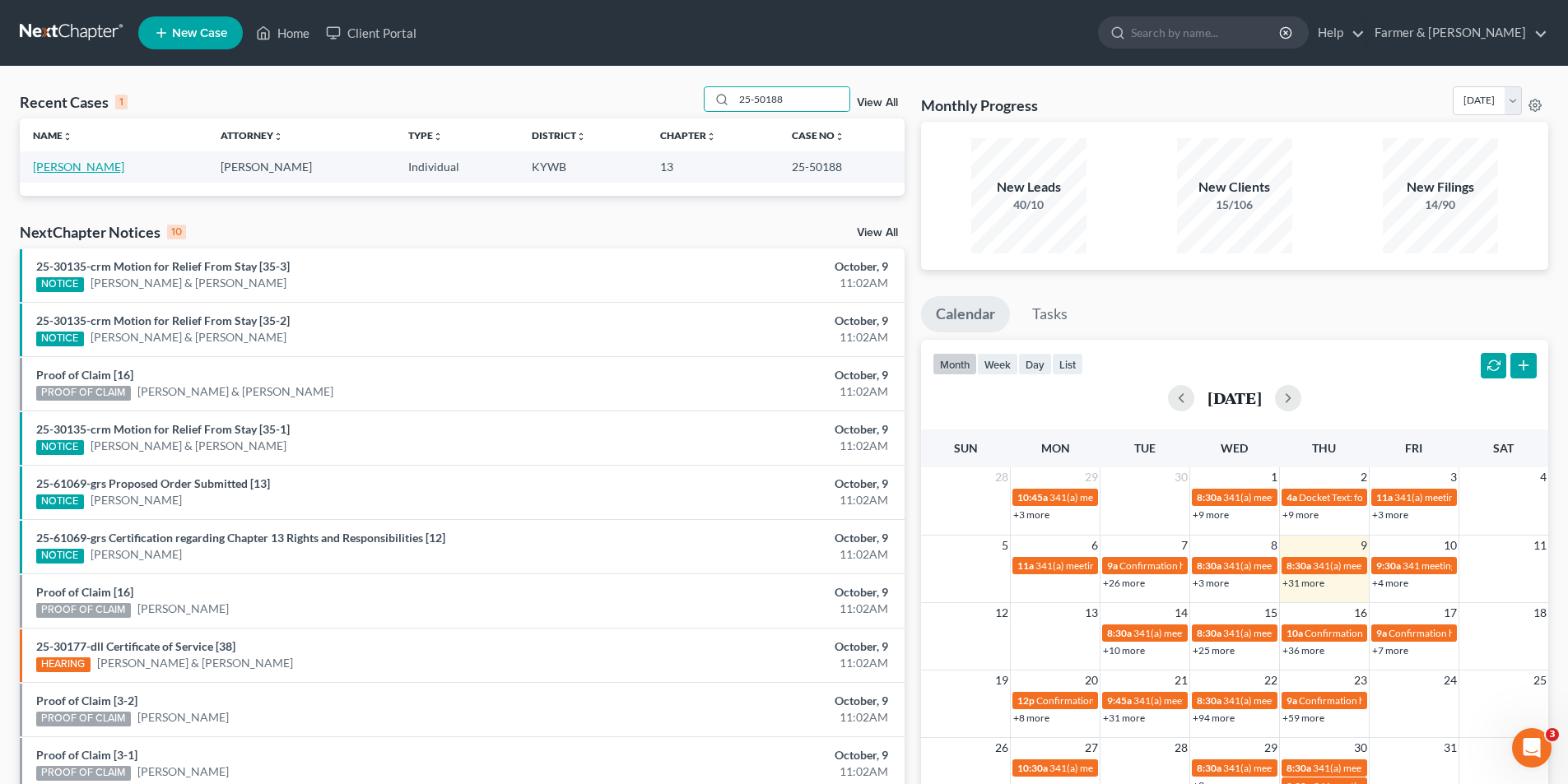
click at [52, 160] on link "Veazey, Jared" at bounding box center [79, 166] width 91 height 14
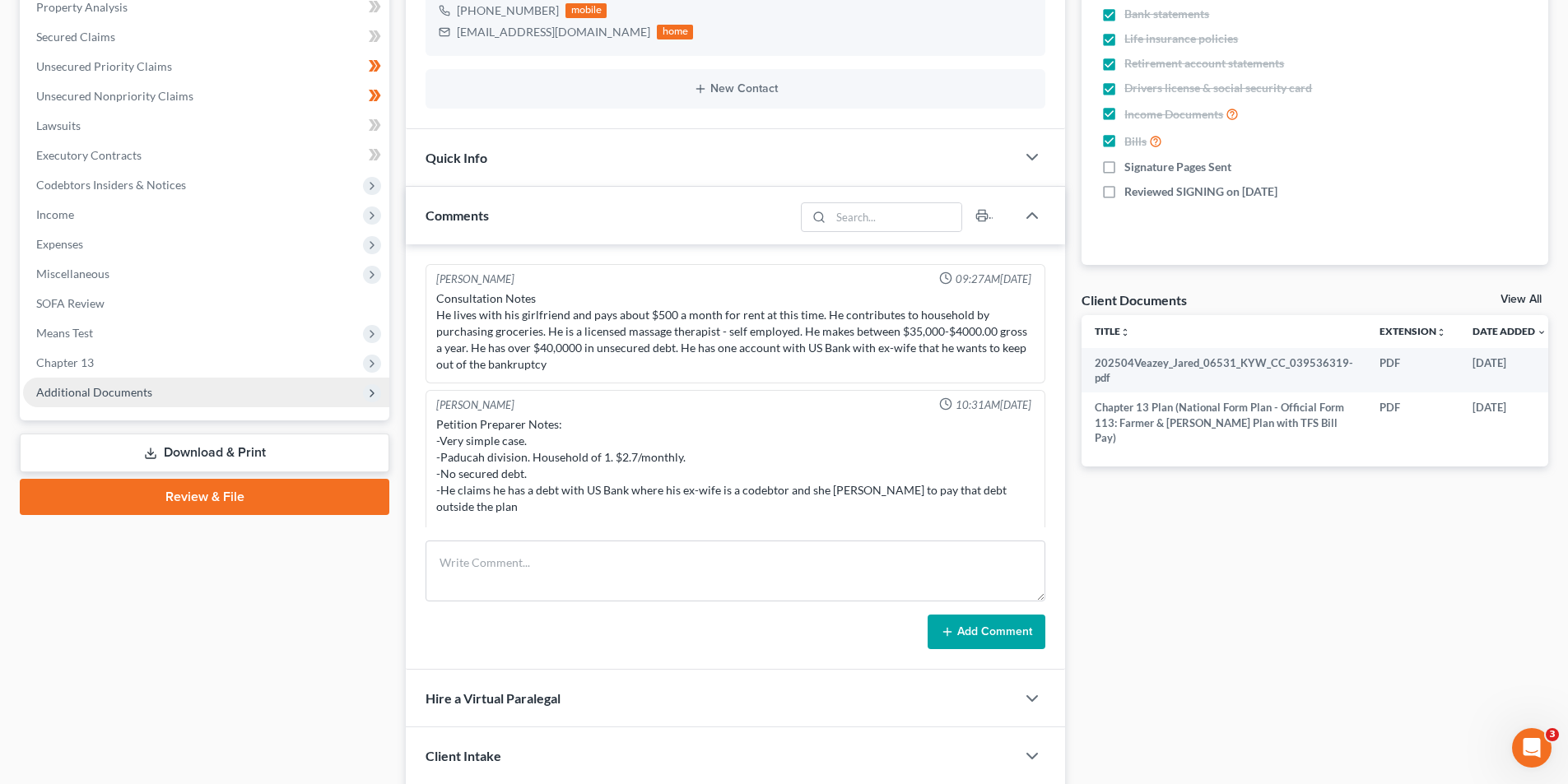
scroll to position [611, 0]
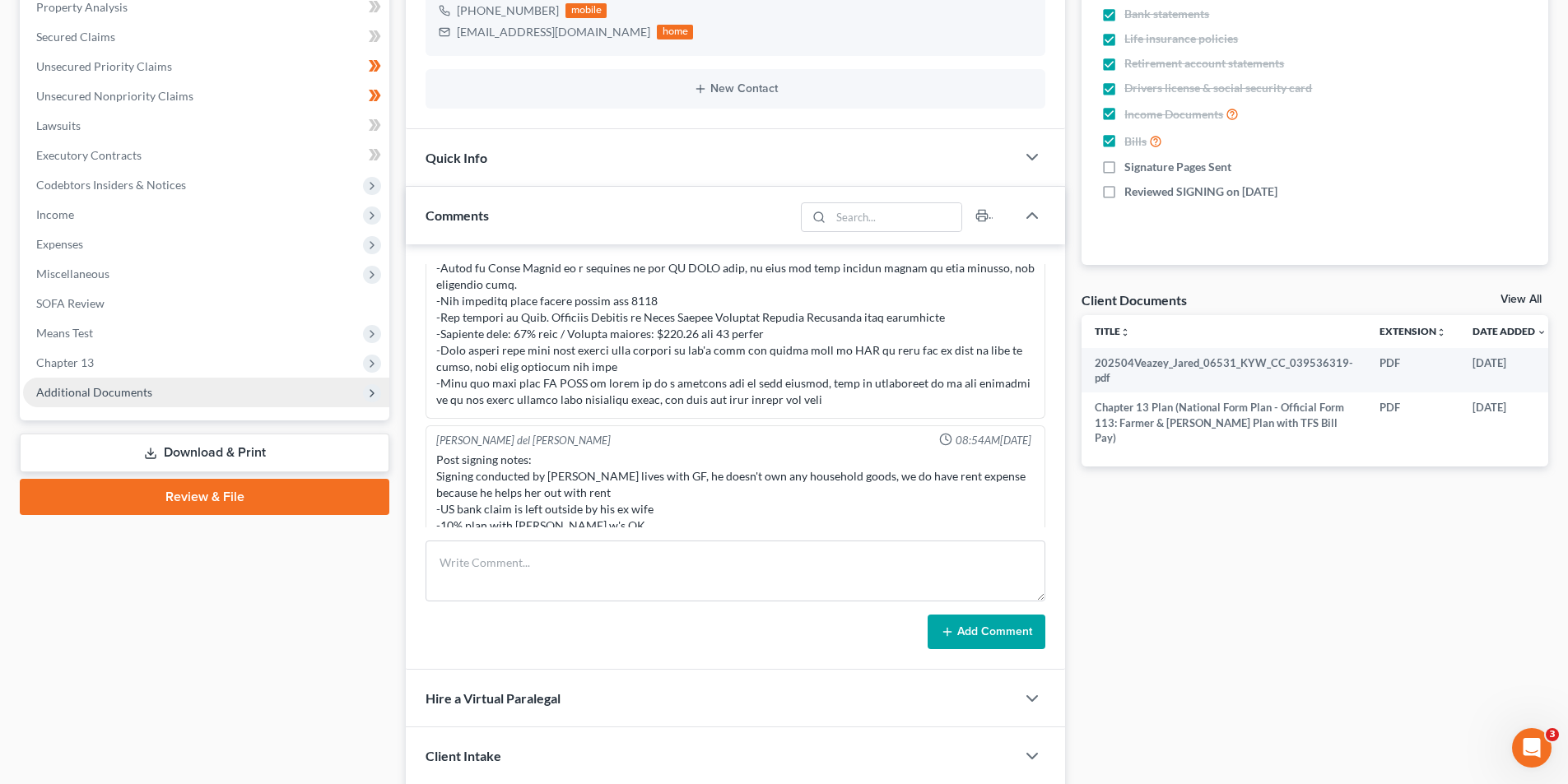
click at [148, 391] on span "Additional Documents" at bounding box center [94, 392] width 116 height 14
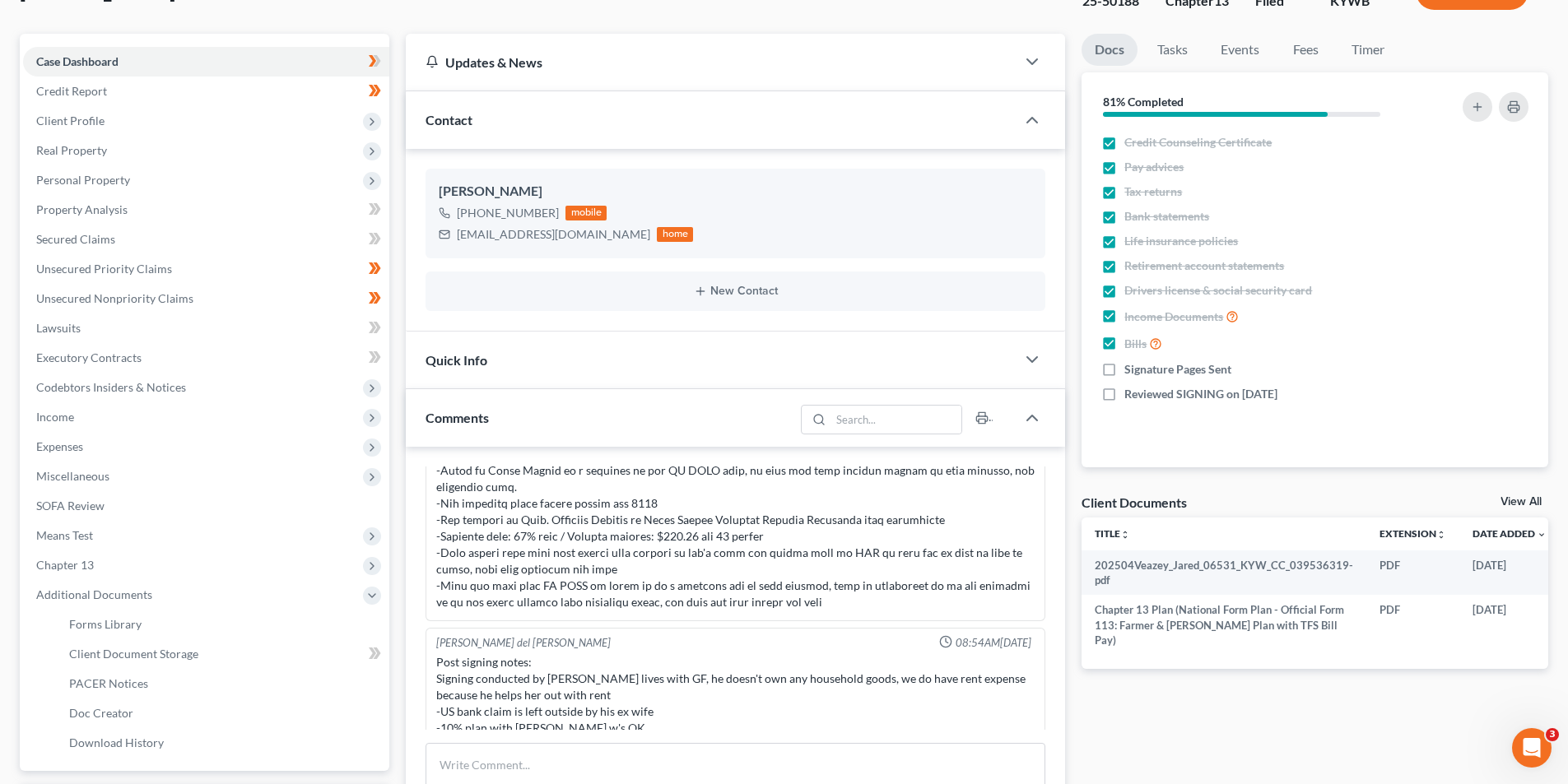
scroll to position [0, 0]
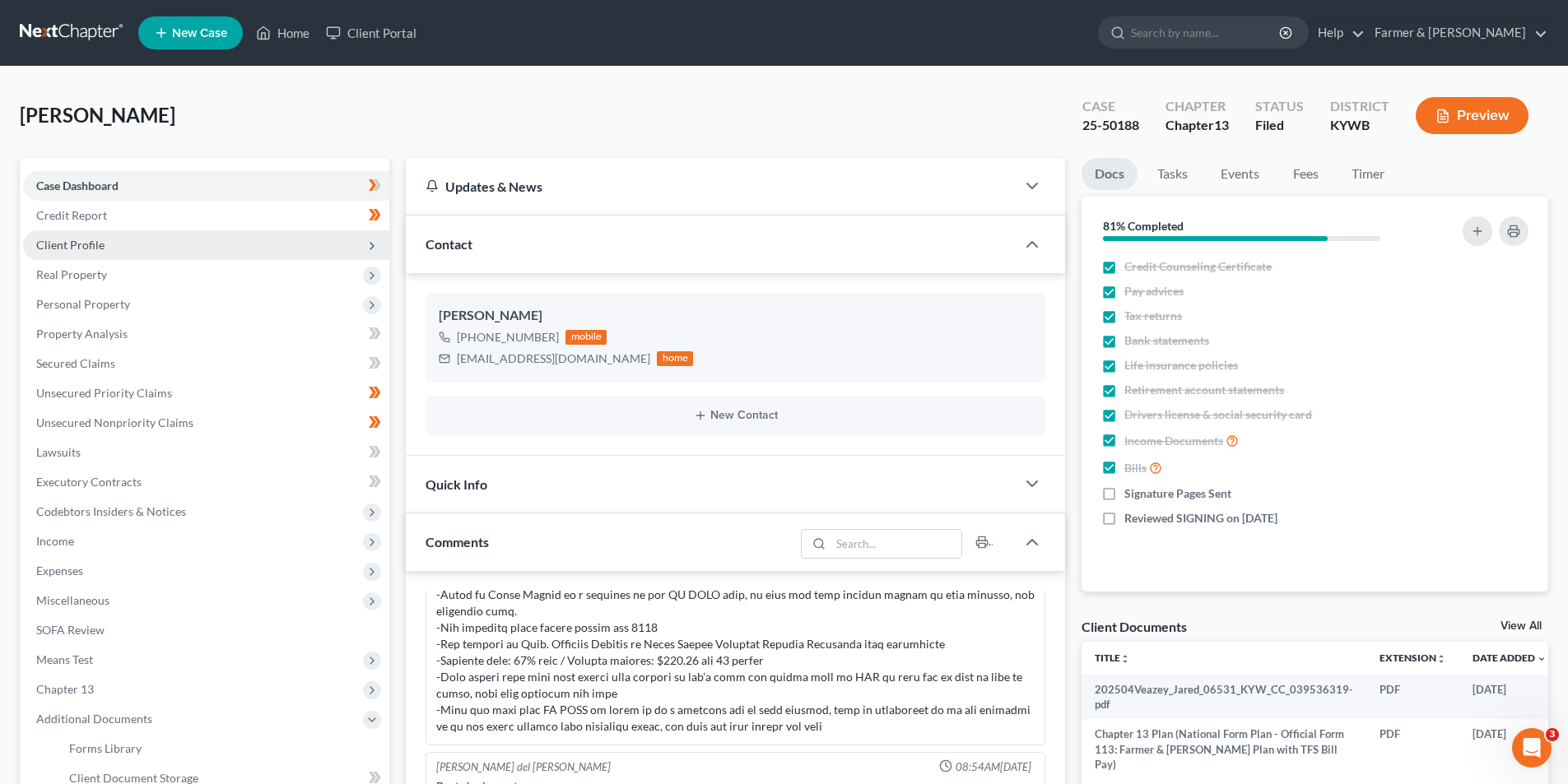
click at [126, 249] on span "Client Profile" at bounding box center [205, 244] width 366 height 29
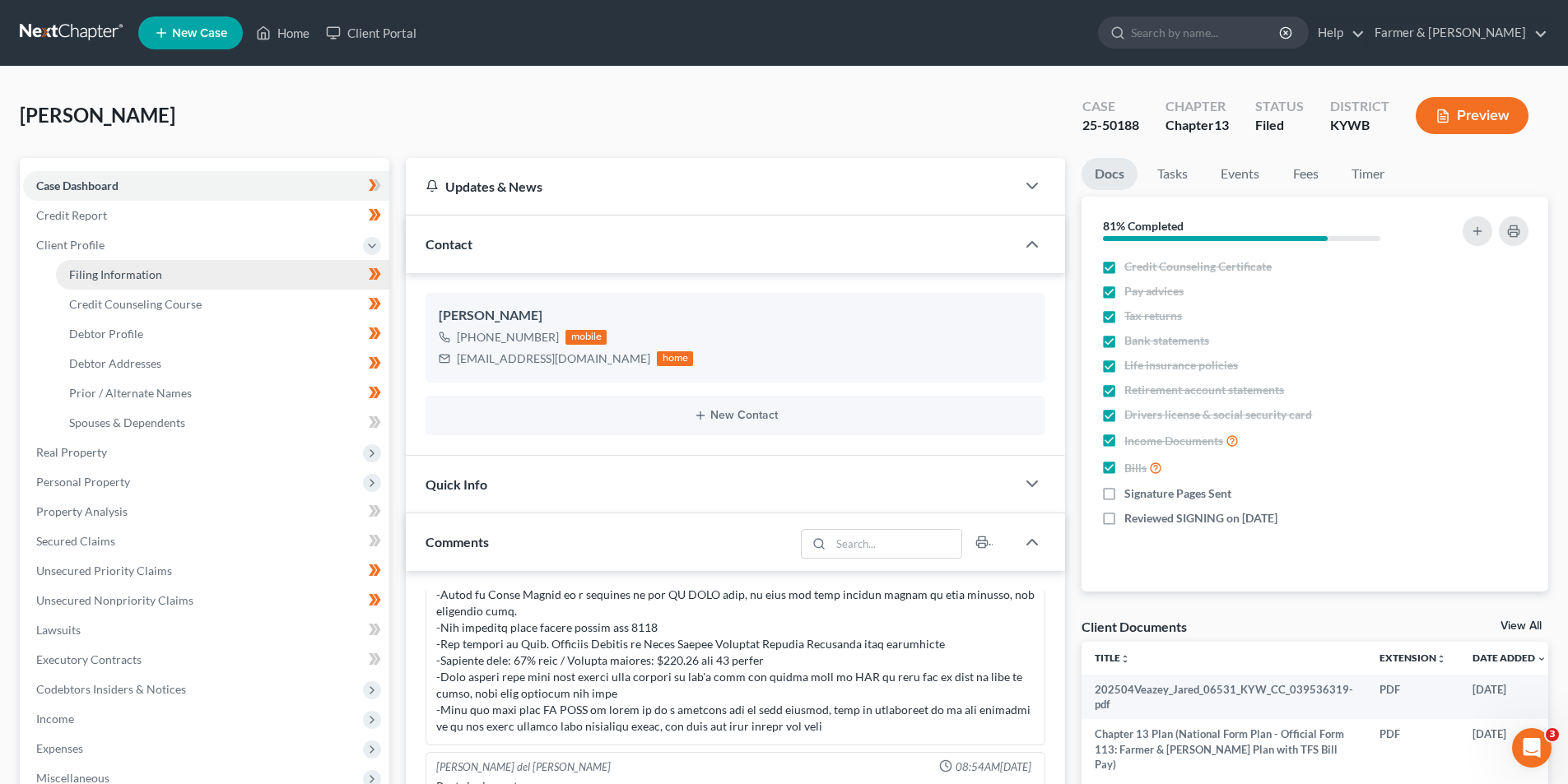
click at [123, 287] on link "Filing Information" at bounding box center [222, 275] width 334 height 29
select select "1"
select select "0"
select select "3"
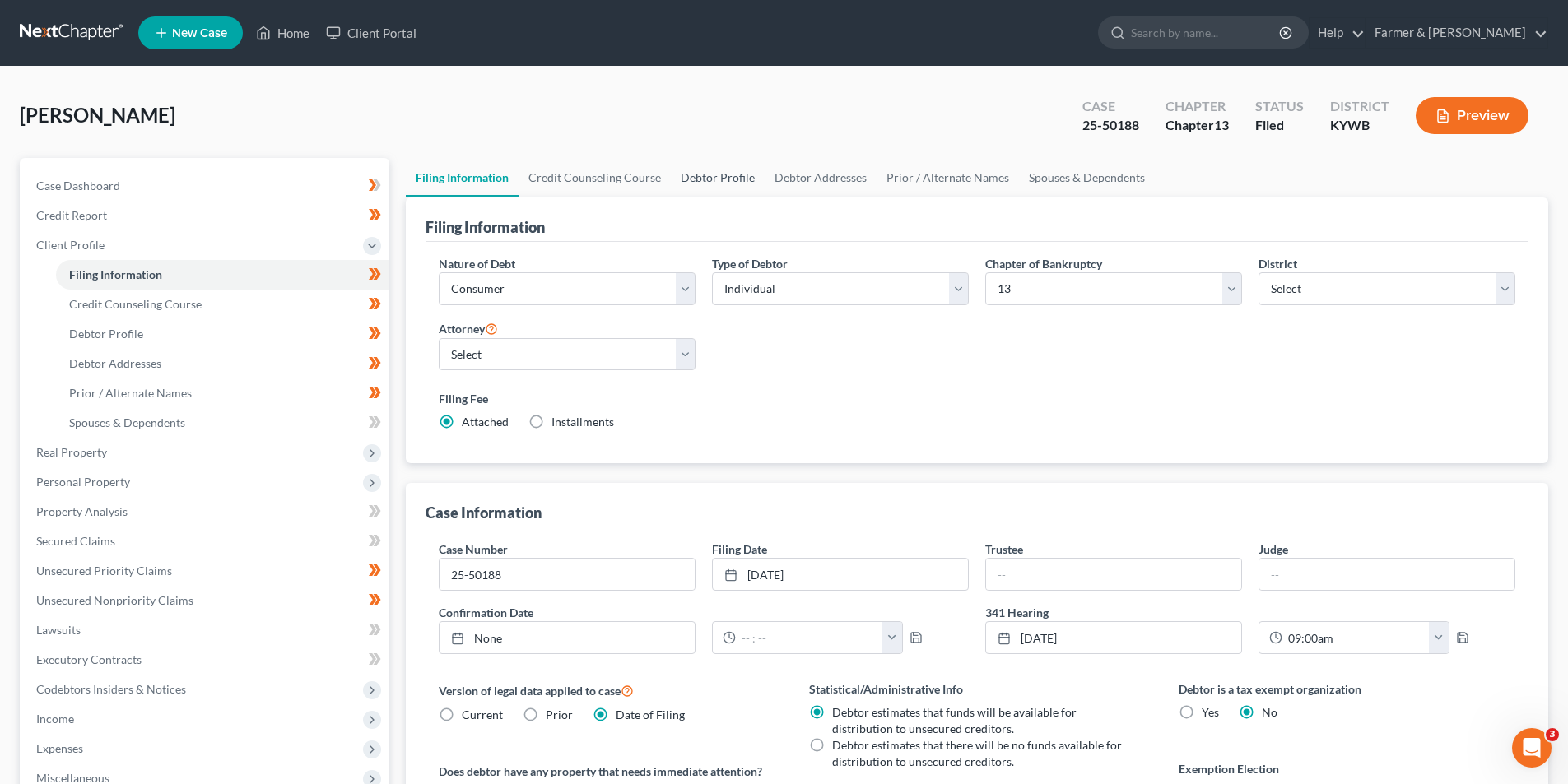
click at [705, 175] on link "Debtor Profile" at bounding box center [717, 178] width 94 height 40
select select "3"
select select "0"
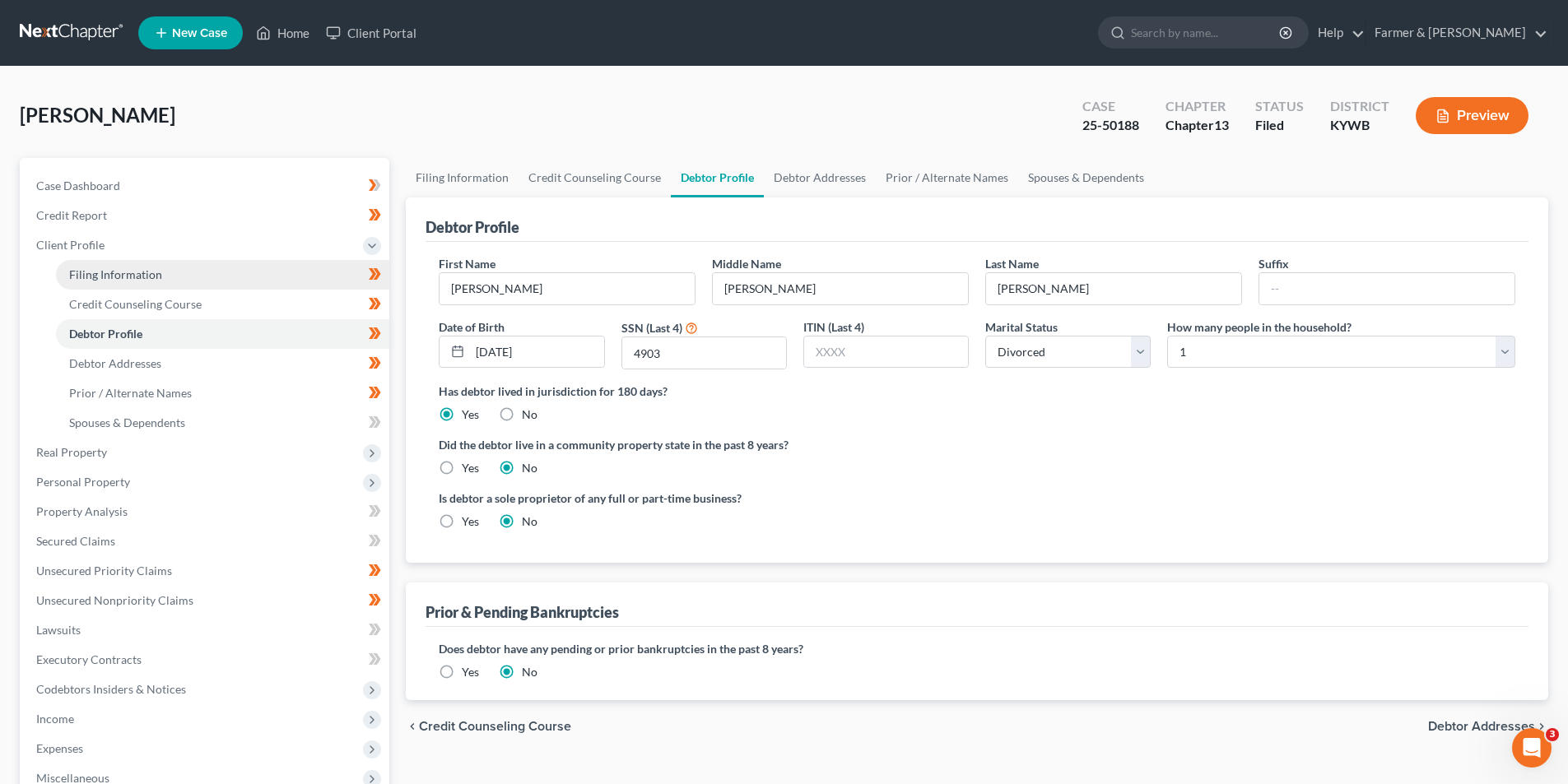
click at [148, 272] on span "Filing Information" at bounding box center [116, 274] width 93 height 14
select select "1"
select select "0"
select select "3"
select select "33"
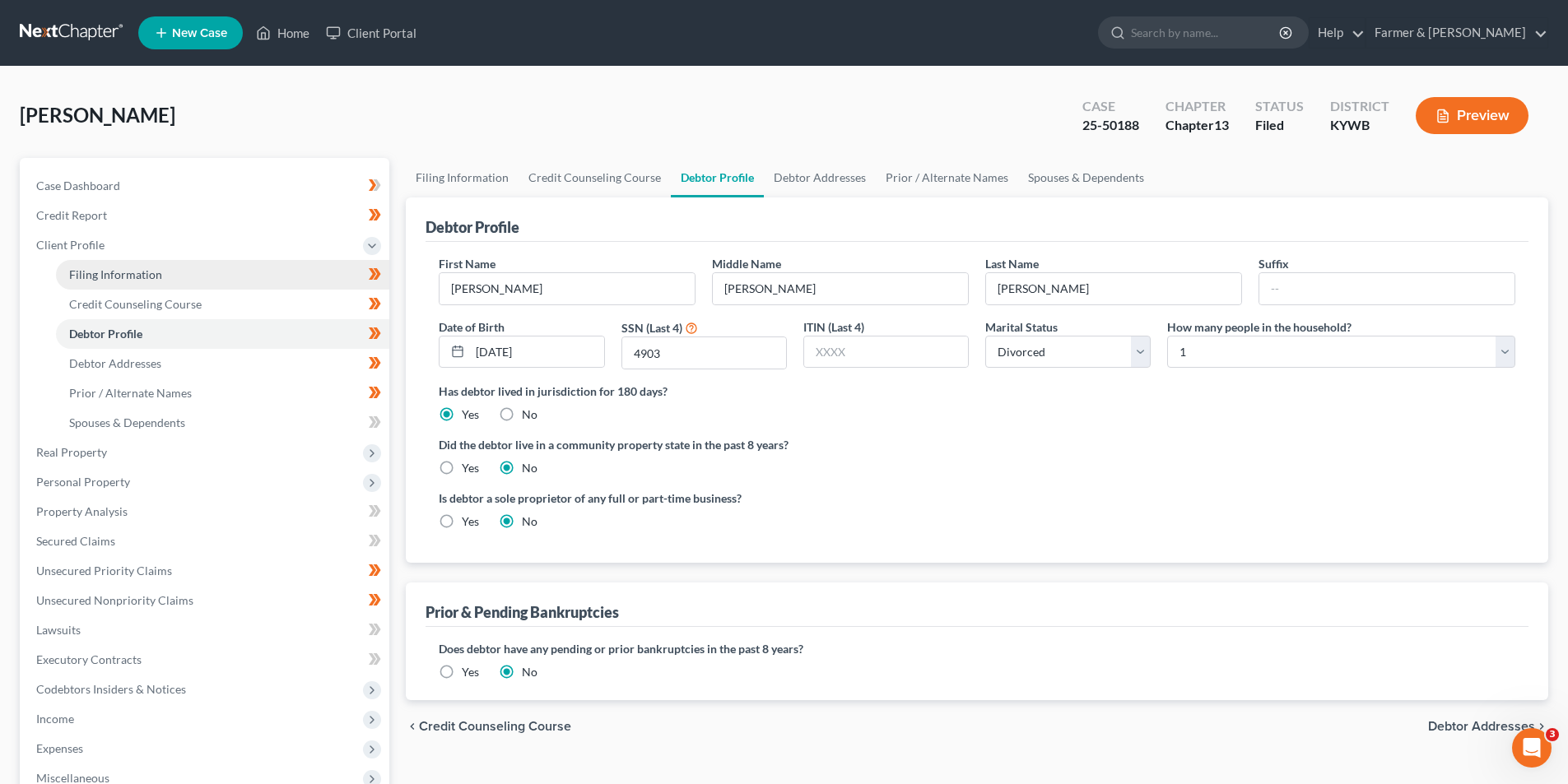
select select "2"
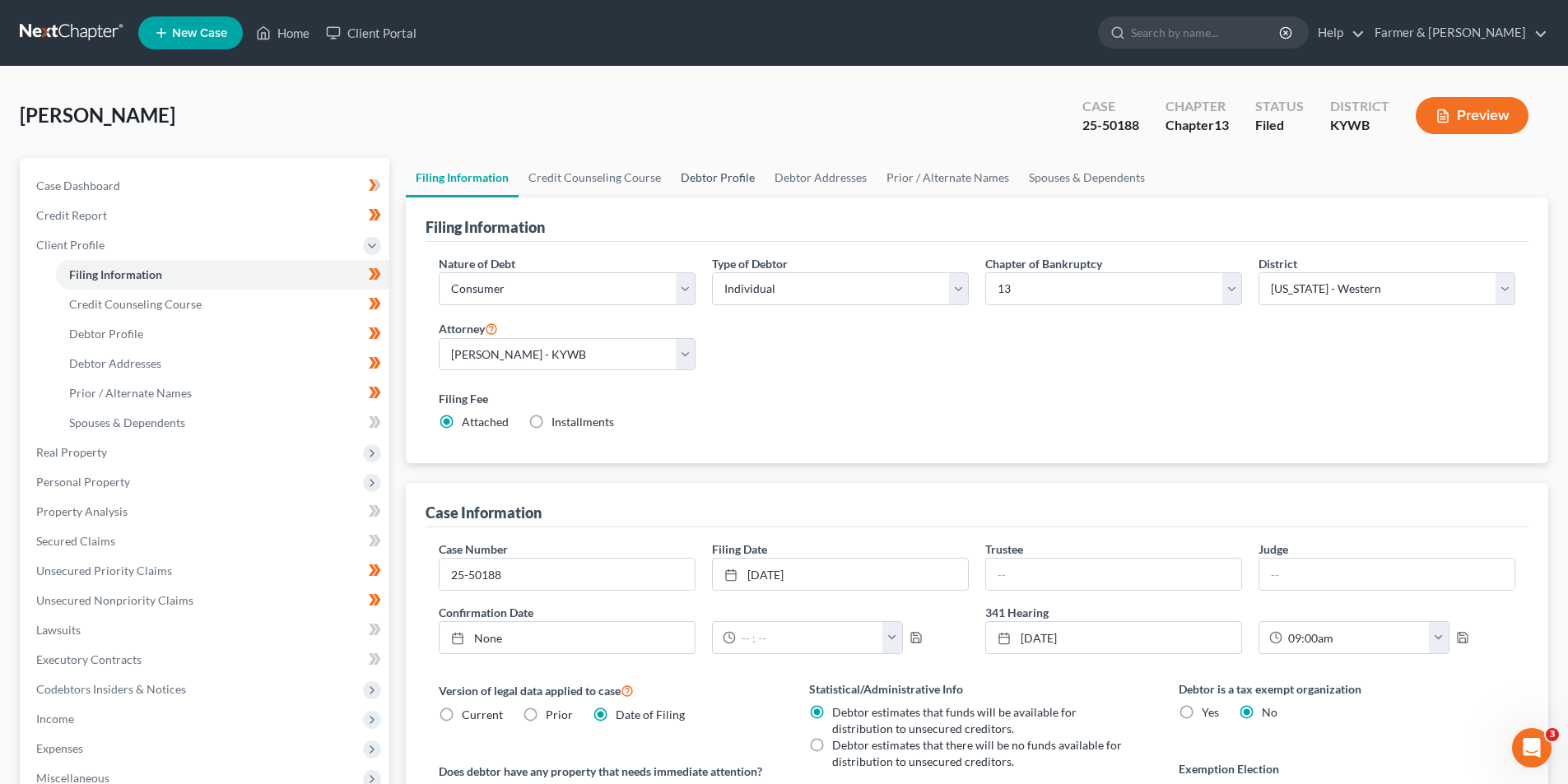
click at [731, 179] on link "Debtor Profile" at bounding box center [717, 178] width 94 height 40
select select "3"
select select "0"
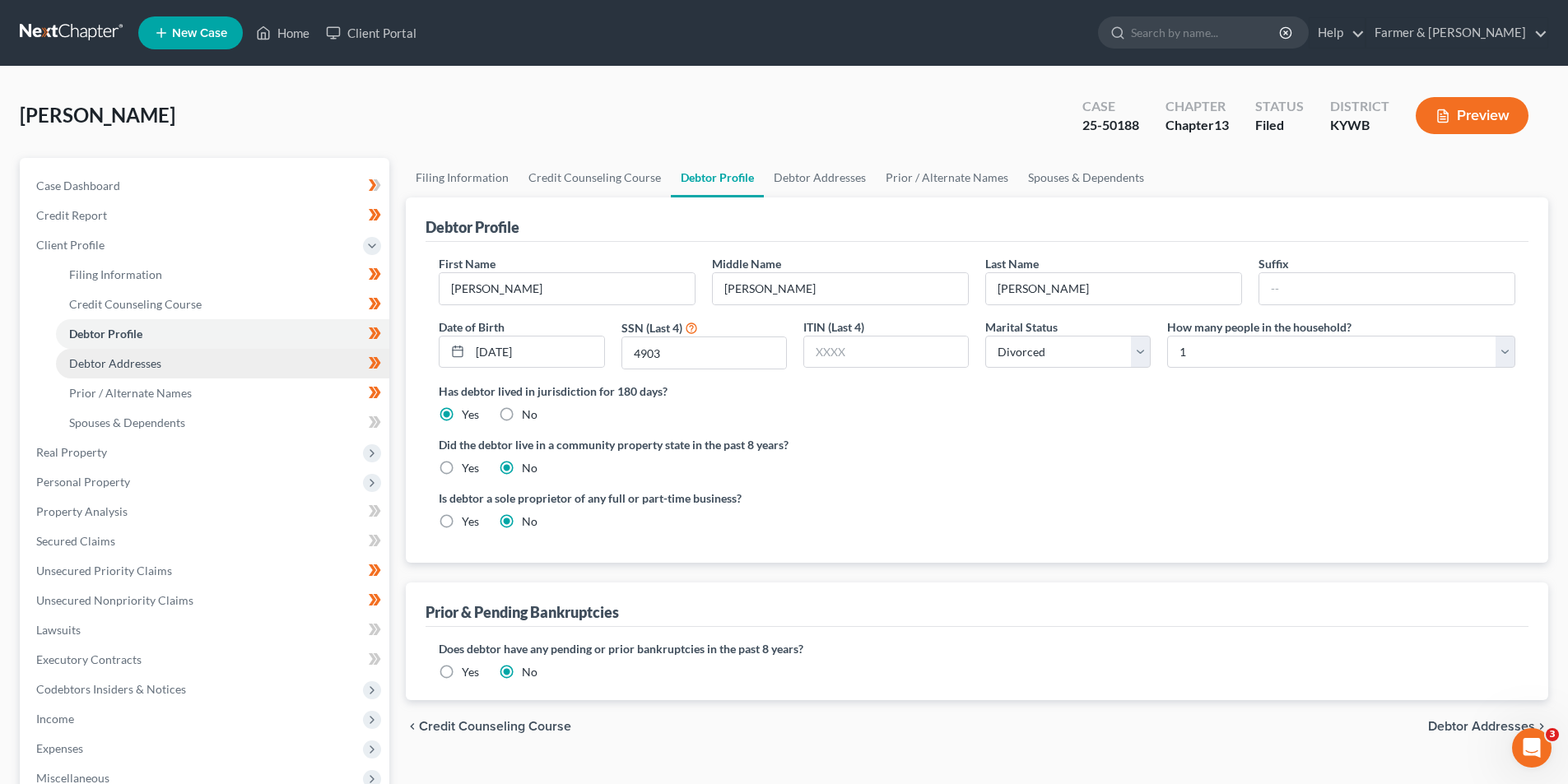
click at [125, 365] on span "Debtor Addresses" at bounding box center [115, 363] width 92 height 14
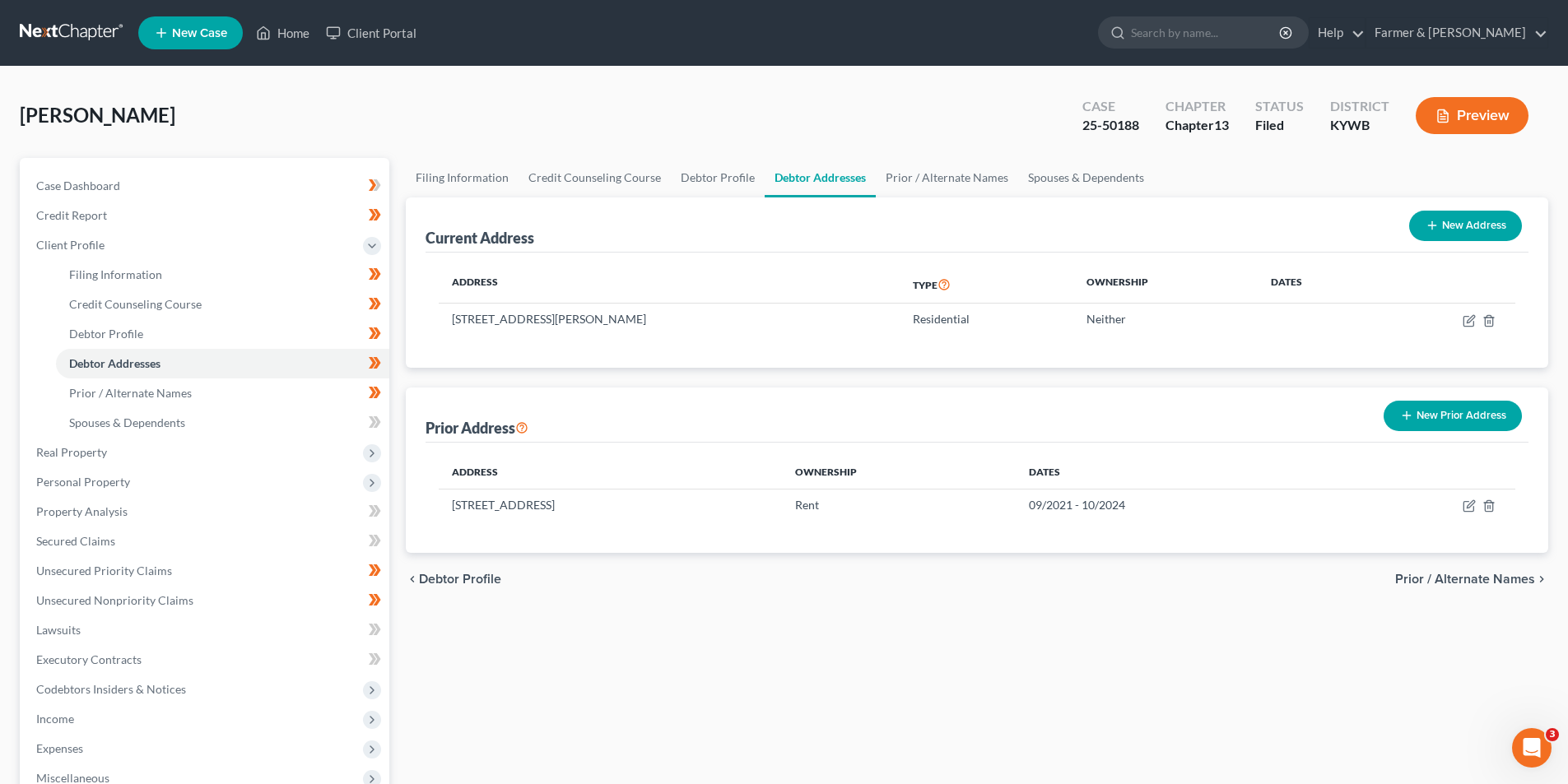
click at [1466, 417] on button "New Prior Address" at bounding box center [1452, 416] width 138 height 30
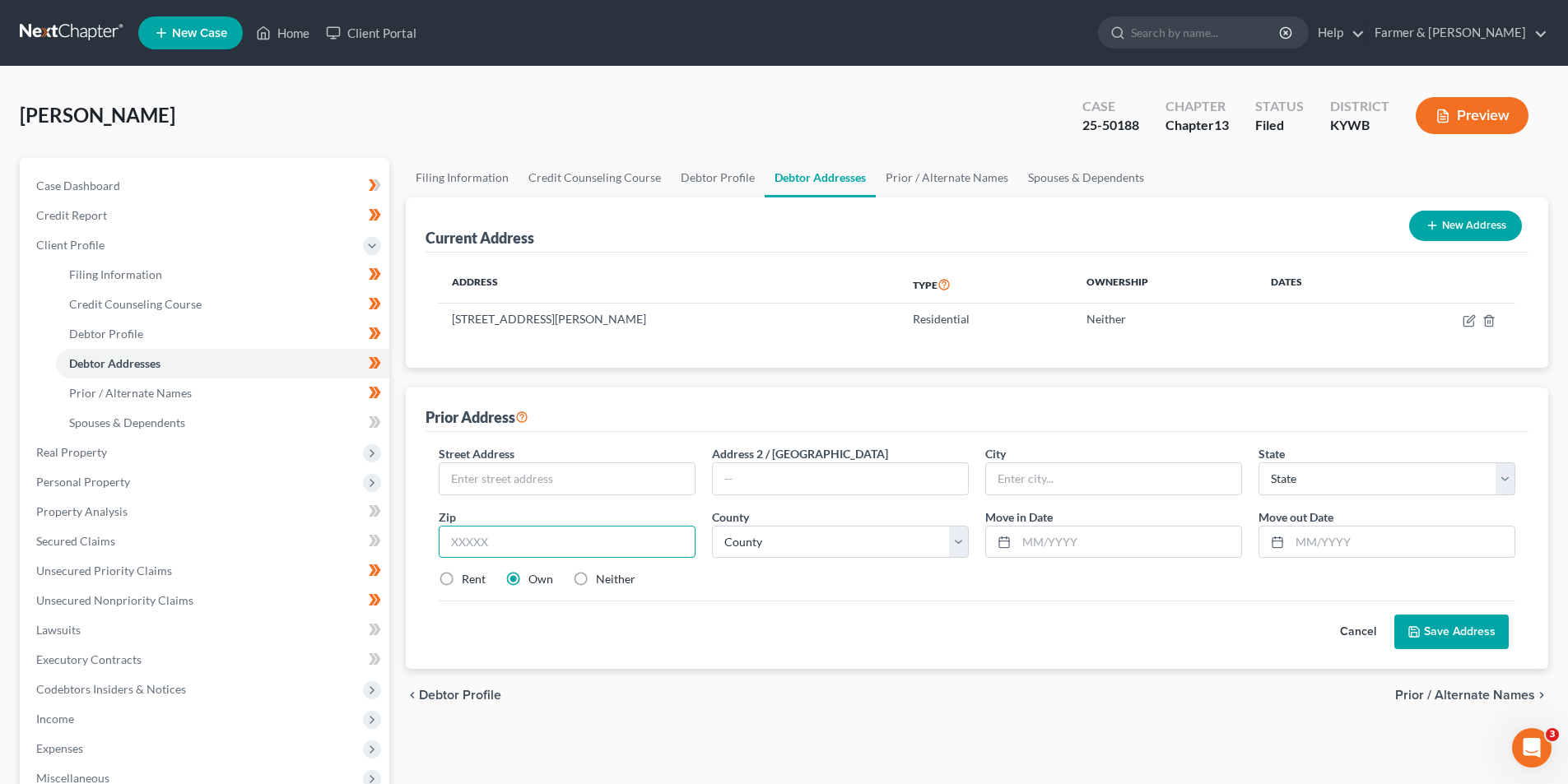
click at [630, 542] on input "text" at bounding box center [567, 542] width 257 height 33
type input "42001"
type input "Paducah"
select select "18"
click at [1042, 538] on input "text" at bounding box center [1129, 542] width 224 height 31
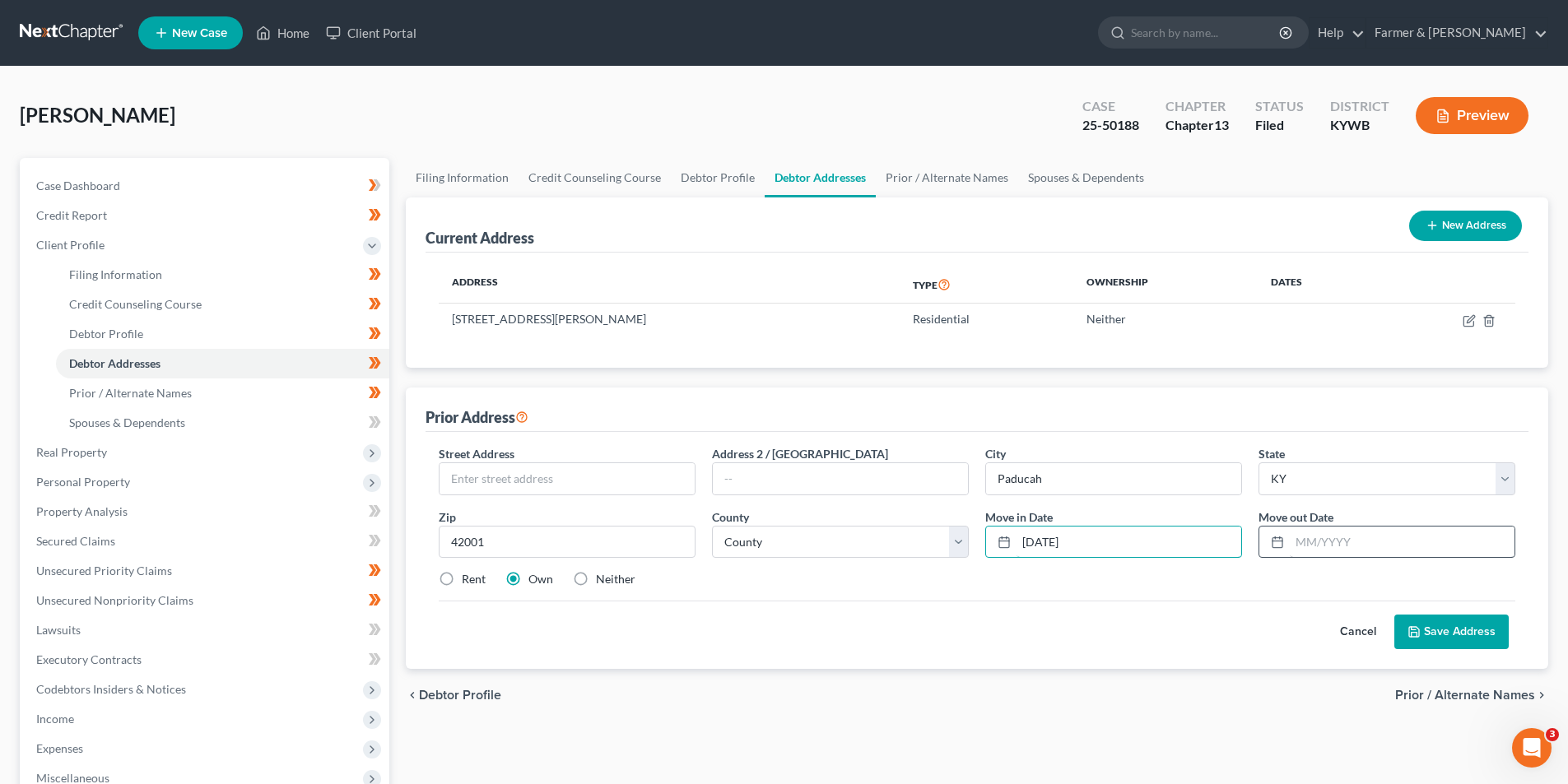
type input "10/09/2025"
click at [1387, 538] on input "text" at bounding box center [1402, 542] width 224 height 31
type input "10/09/2025"
click at [544, 483] on input "text" at bounding box center [566, 479] width 255 height 31
type input "3571 Maxon Rd"
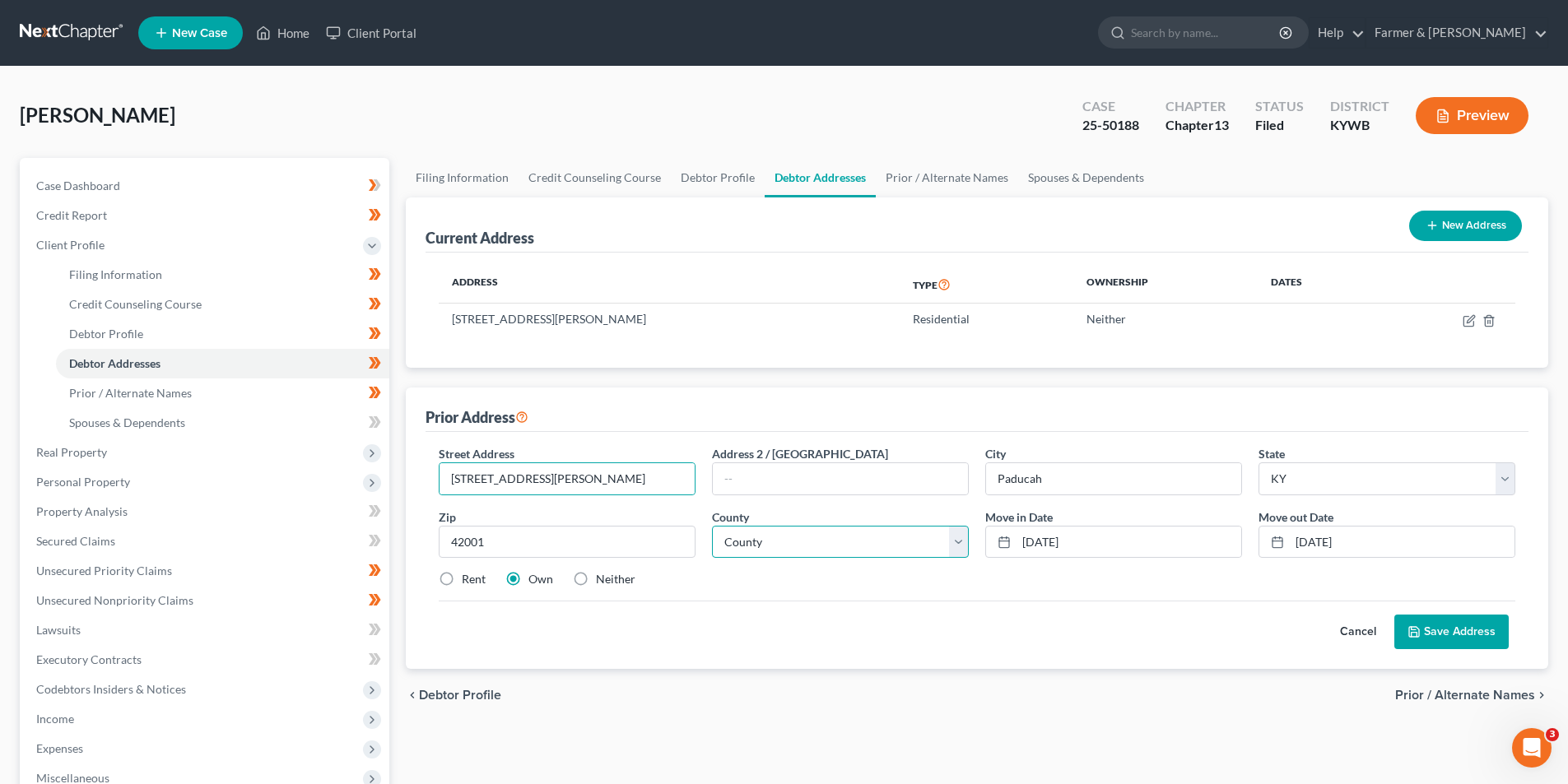
click at [916, 538] on select "County Adair County Allen County Anderson County Ballard County Barren County B…" at bounding box center [840, 542] width 257 height 33
click at [754, 545] on select "County Adair County Allen County Anderson County Ballard County Barren County B…" at bounding box center [840, 542] width 257 height 33
select select "78"
click at [712, 526] on select "County Adair County Allen County Anderson County Ballard County Barren County B…" at bounding box center [840, 542] width 257 height 33
click at [596, 577] on label "Neither" at bounding box center [616, 579] width 40 height 16
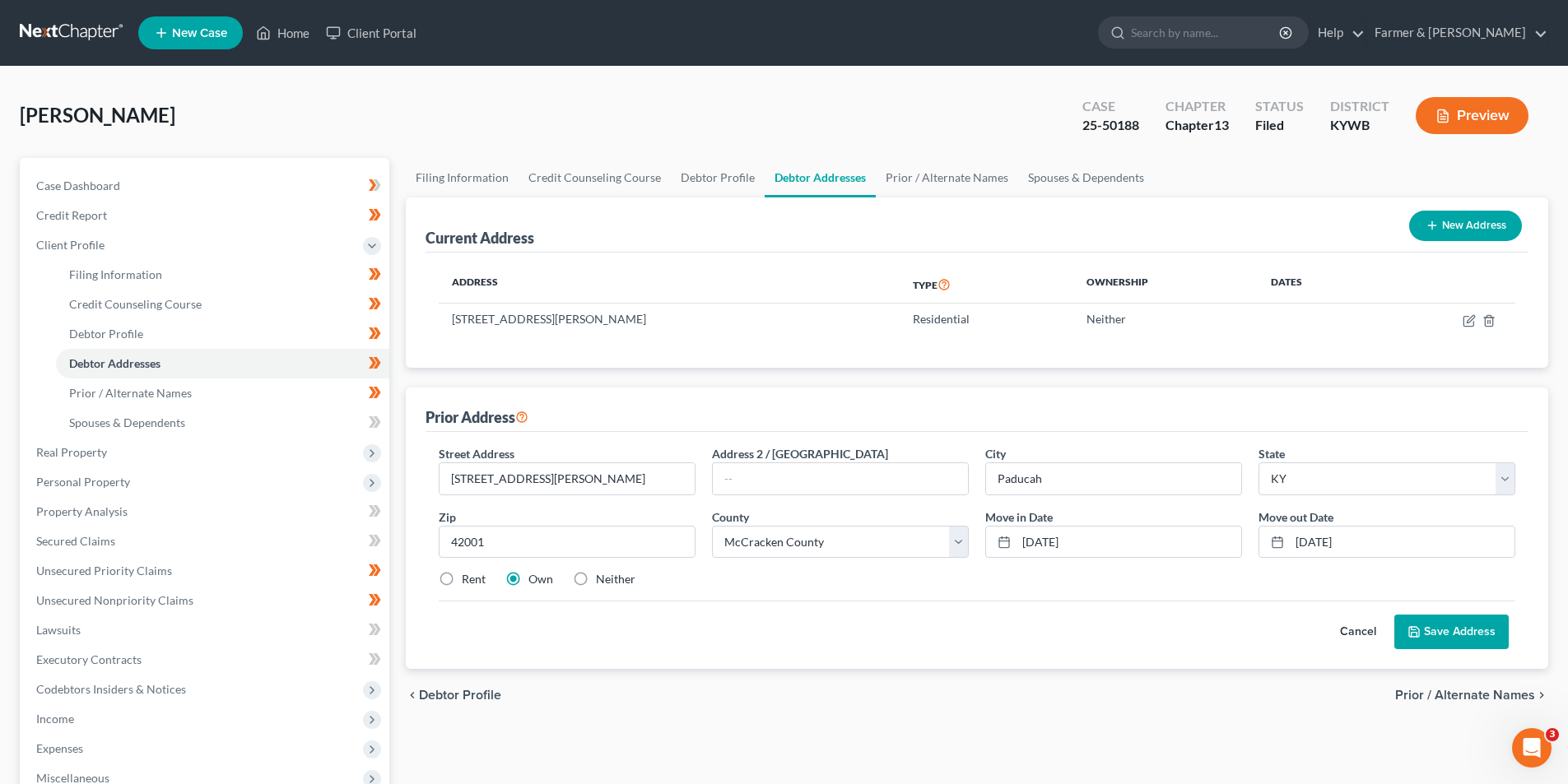
click at [602, 577] on input "Neither" at bounding box center [607, 576] width 10 height 10
radio input "true"
click at [1461, 620] on button "Save Address" at bounding box center [1451, 632] width 114 height 34
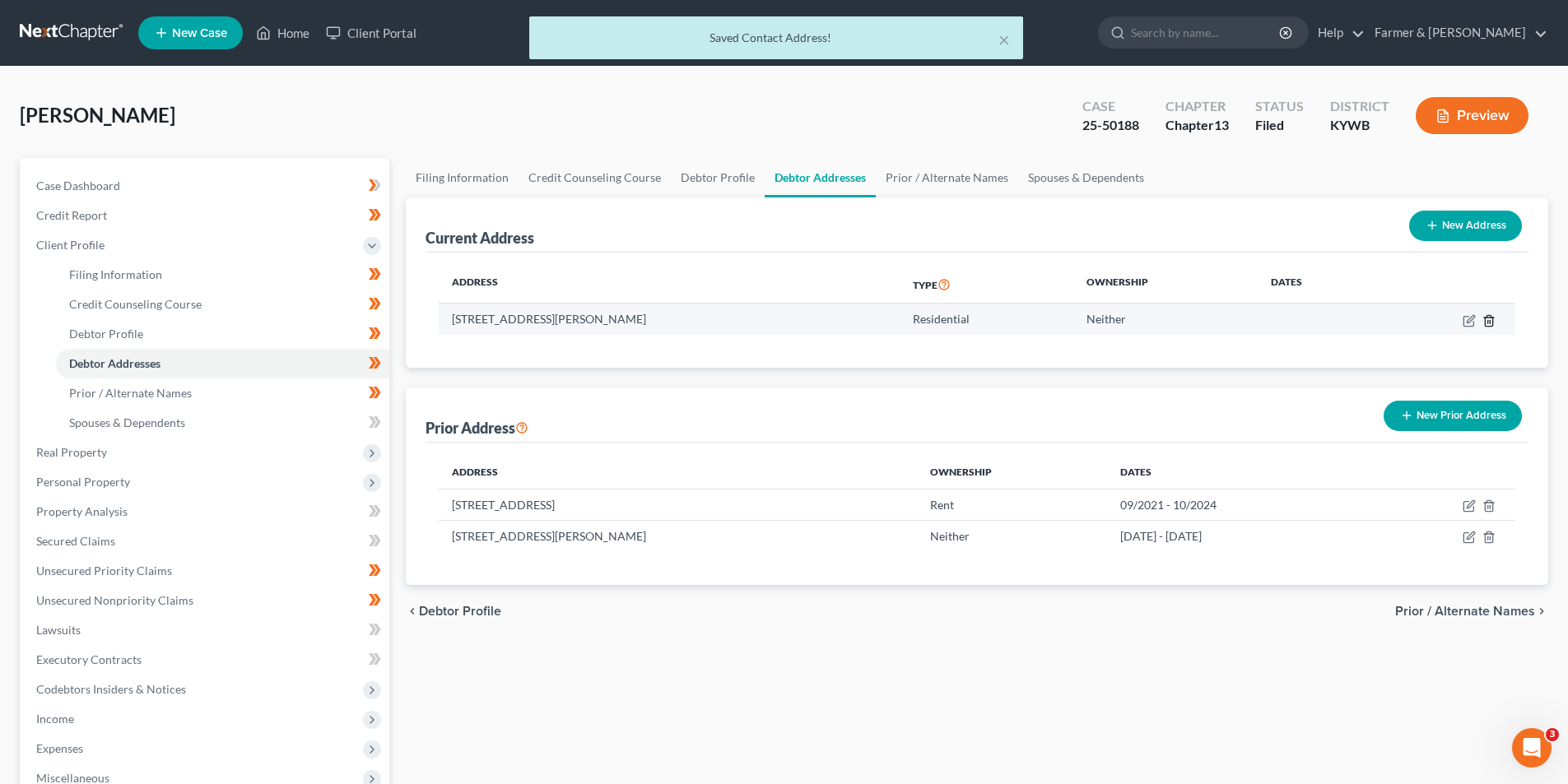
click at [1490, 322] on line "button" at bounding box center [1490, 321] width 0 height 3
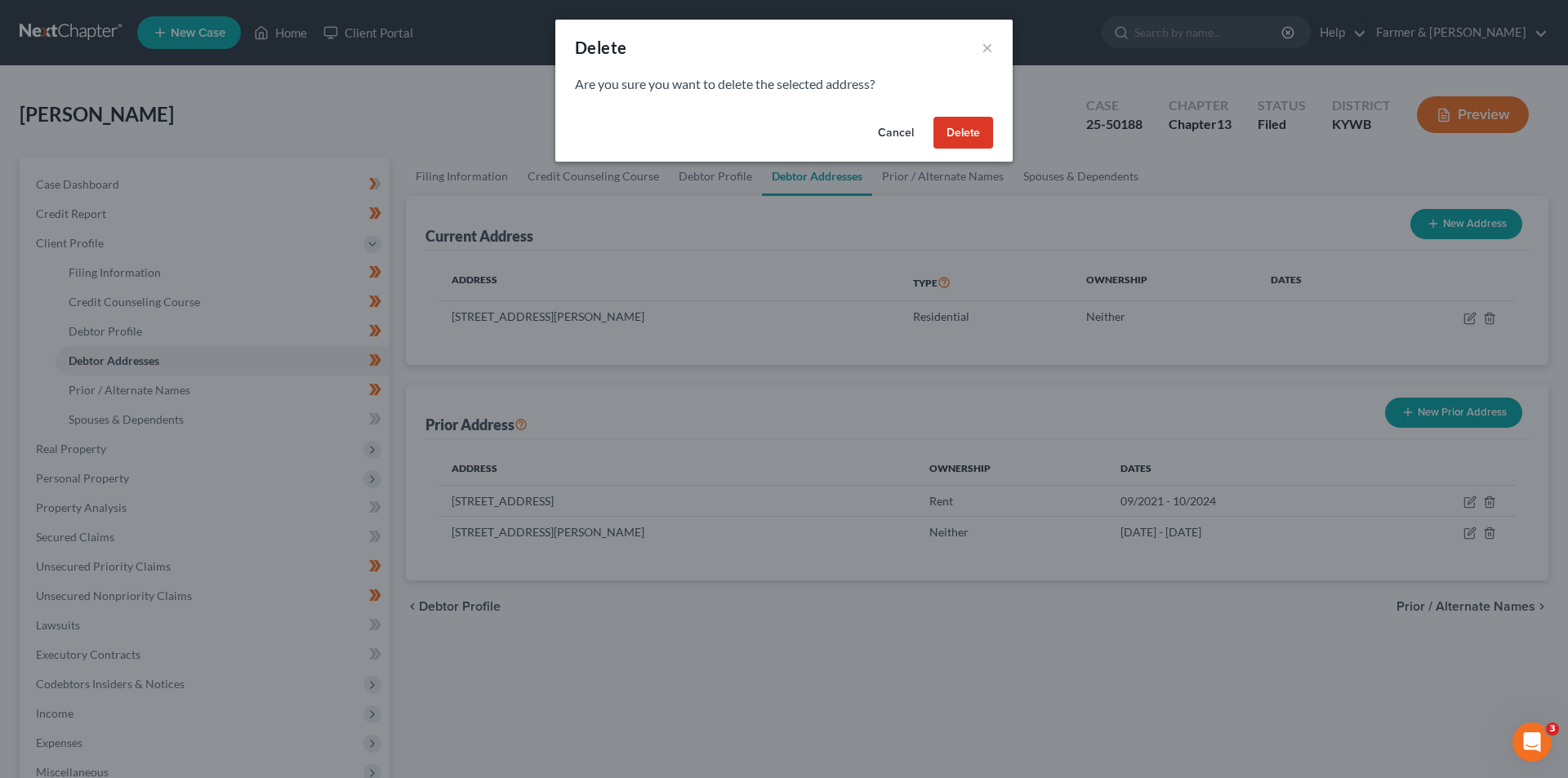
click at [977, 136] on button "Delete" at bounding box center [963, 133] width 59 height 33
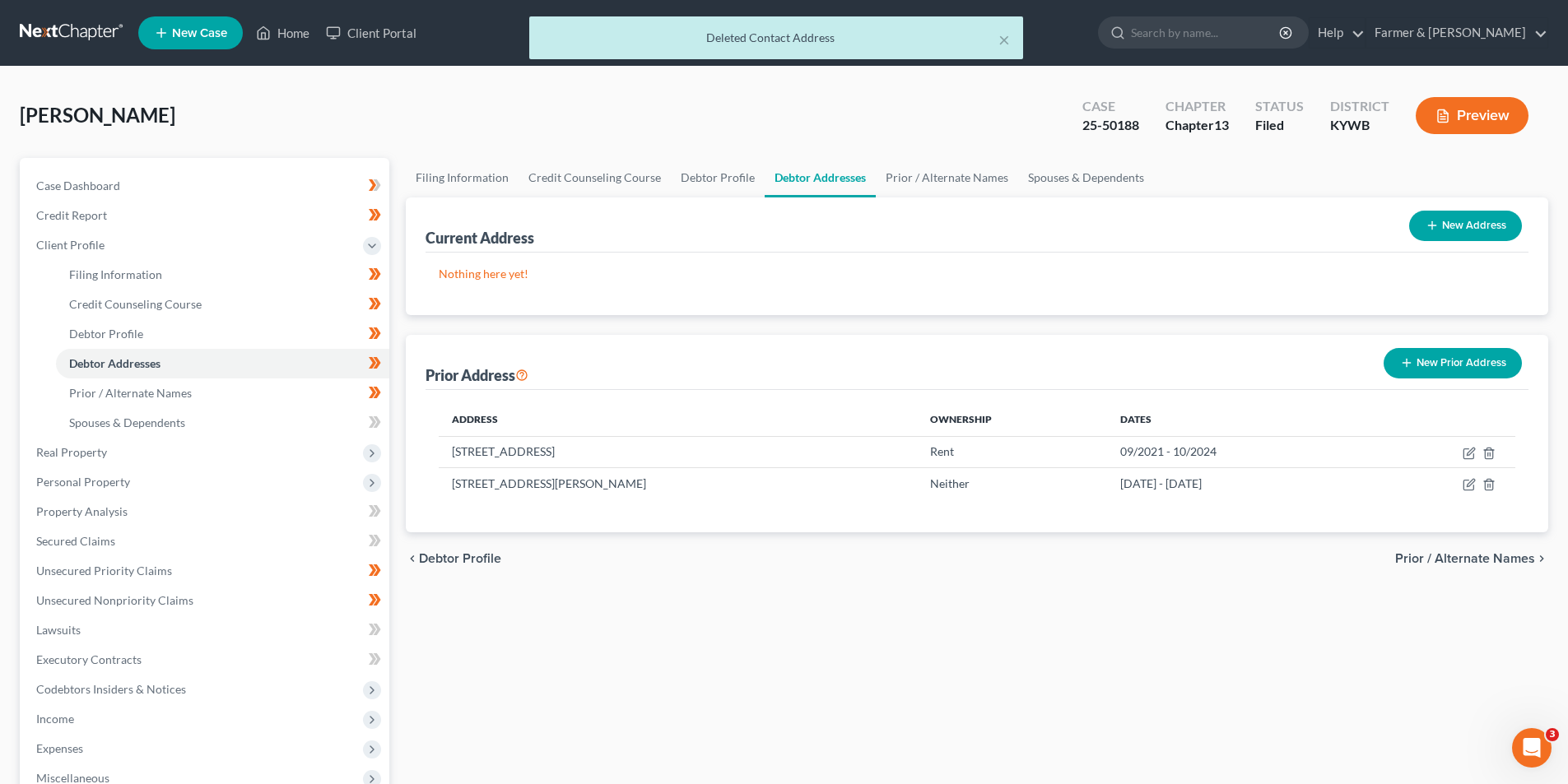
click at [1490, 238] on button "New Address" at bounding box center [1465, 226] width 113 height 30
select select "0"
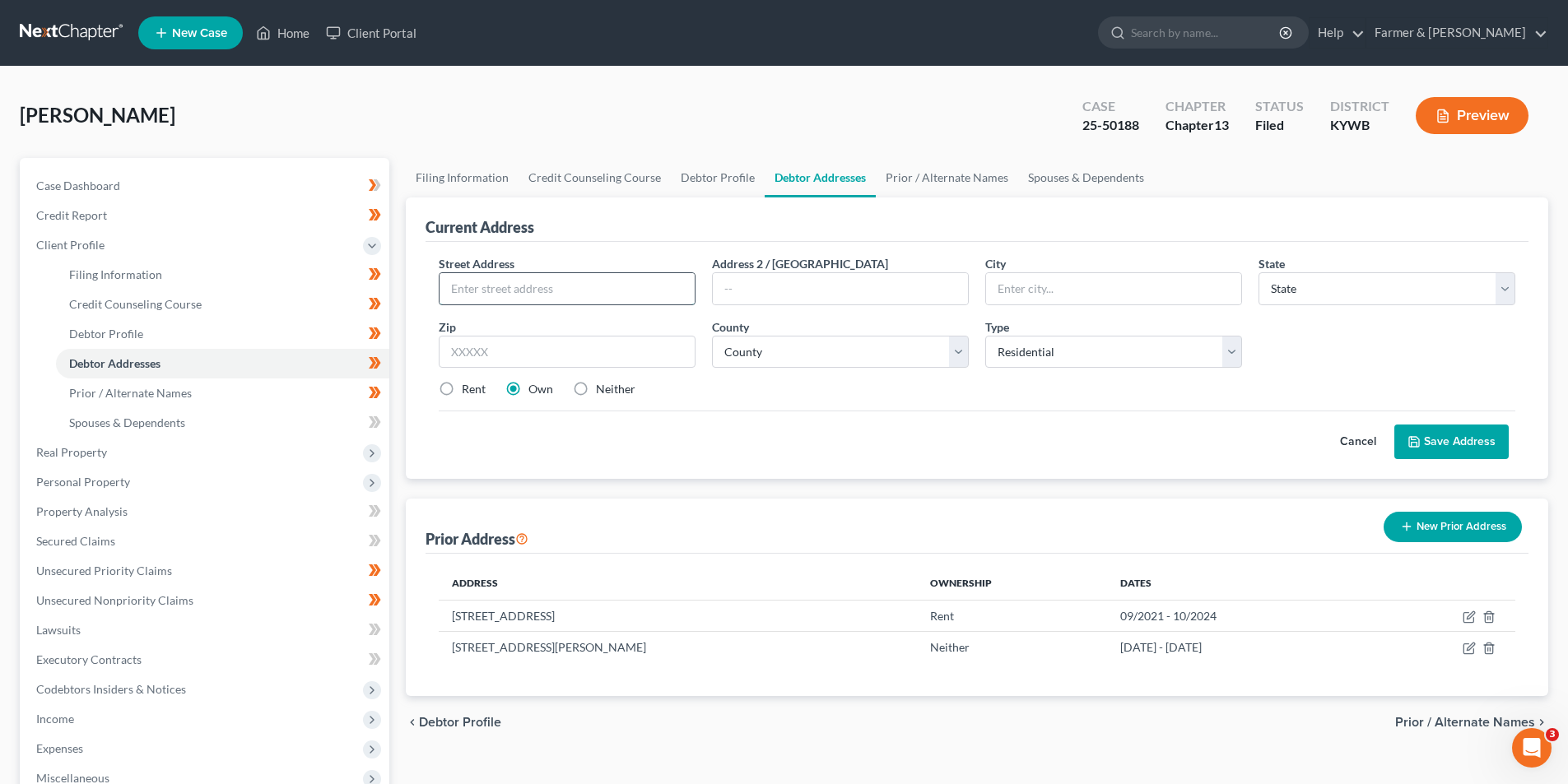
click at [587, 287] on input "text" at bounding box center [566, 289] width 255 height 31
type input "4"
click at [493, 293] on input "text" at bounding box center [566, 289] width 255 height 31
paste input "444 Hickman Shores Roud"
type input "444 Hickman Shores Roud"
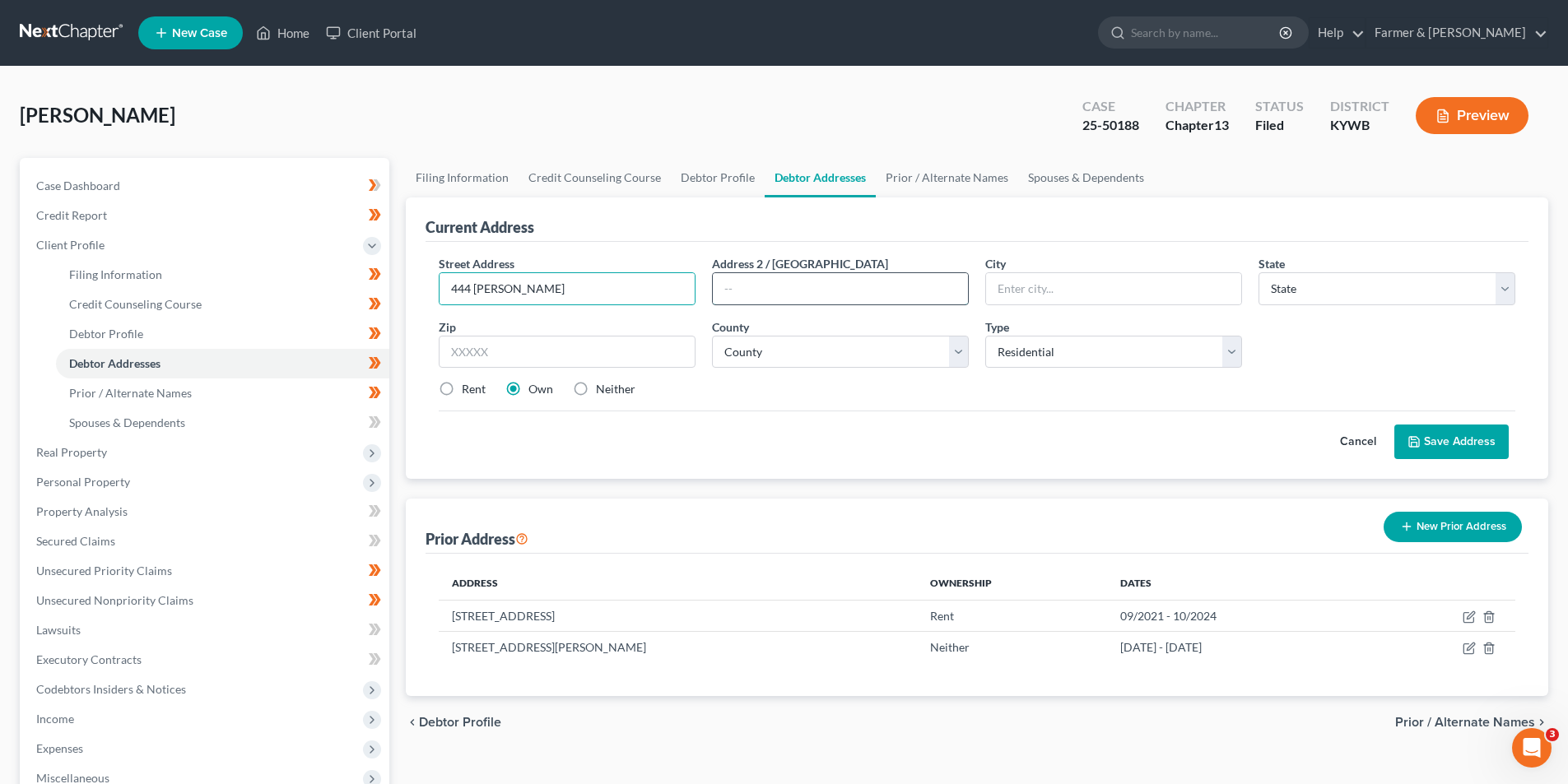
click at [824, 282] on input "text" at bounding box center [840, 289] width 255 height 31
click at [1060, 289] on input "text" at bounding box center [1114, 289] width 255 height 31
click at [1090, 285] on input "text" at bounding box center [1114, 289] width 255 height 31
click at [1004, 292] on input "dover" at bounding box center [1114, 289] width 255 height 31
type input "Dover"
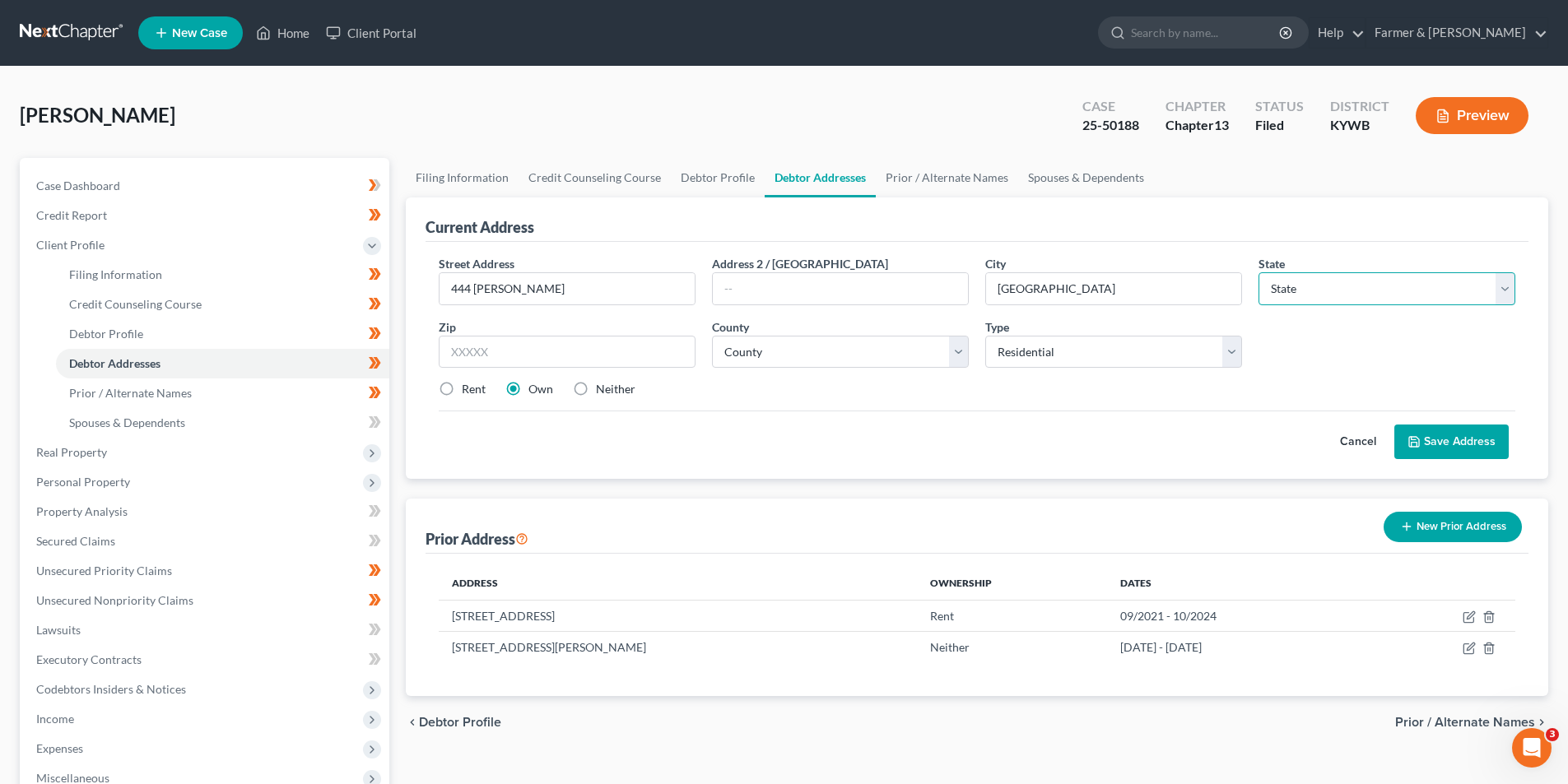
click at [1282, 287] on select "State AL AK AR AZ CA CO CT DE DC FL GA GU HI ID IL IN IA KS KY LA ME MD MA MI M…" at bounding box center [1386, 289] width 257 height 33
click at [1106, 240] on div "Current Address" at bounding box center [977, 220] width 1103 height 45
click at [516, 347] on input "text" at bounding box center [567, 352] width 257 height 33
type input "37058"
click at [596, 392] on label "Neither" at bounding box center [616, 389] width 40 height 16
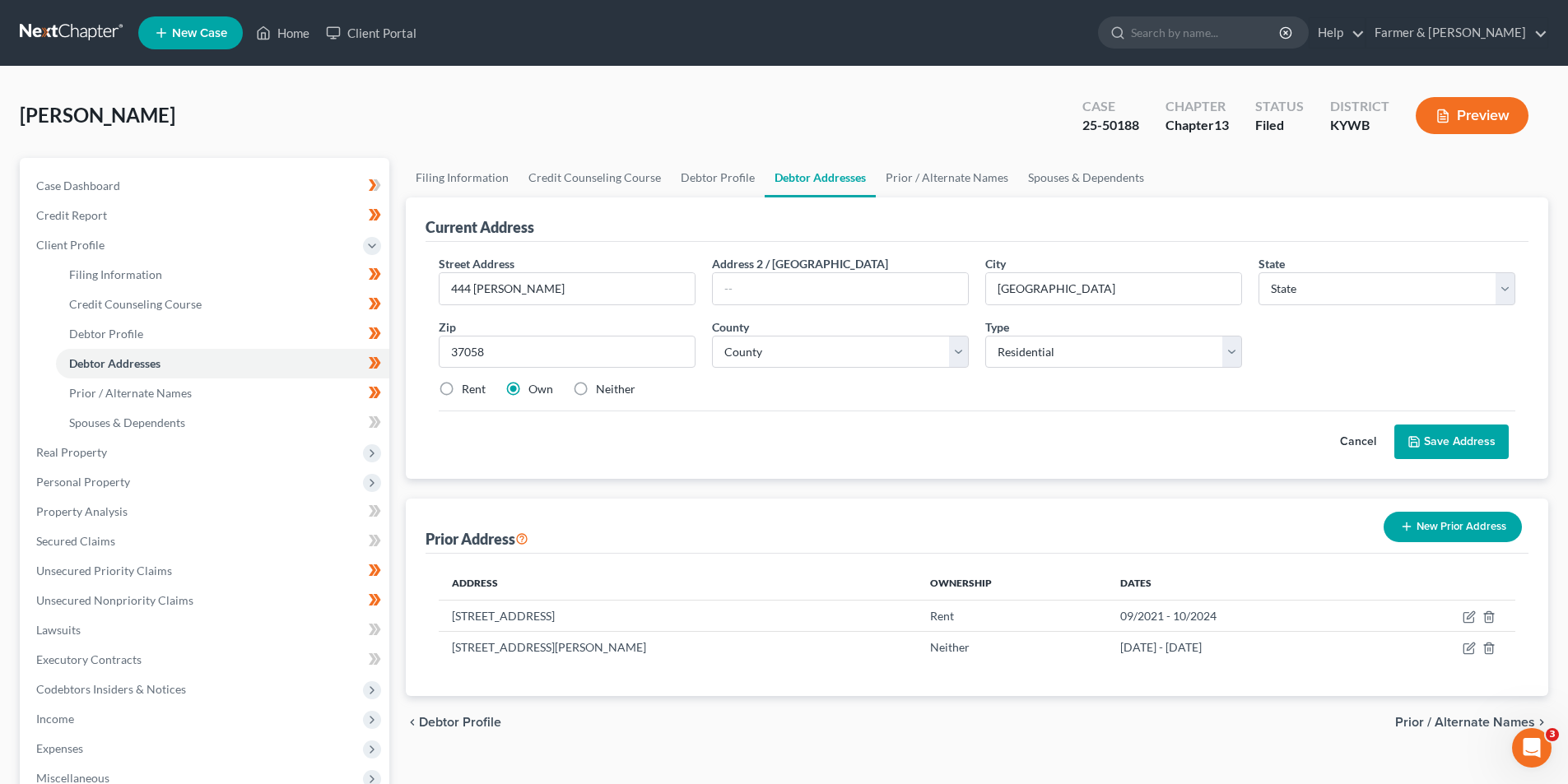
click at [602, 392] on input "Neither" at bounding box center [607, 386] width 10 height 10
radio input "true"
select select "44"
click at [748, 344] on select "County Anderson County Bedford County Benton County Bledsoe County Blount Count…" at bounding box center [840, 352] width 257 height 33
select select "80"
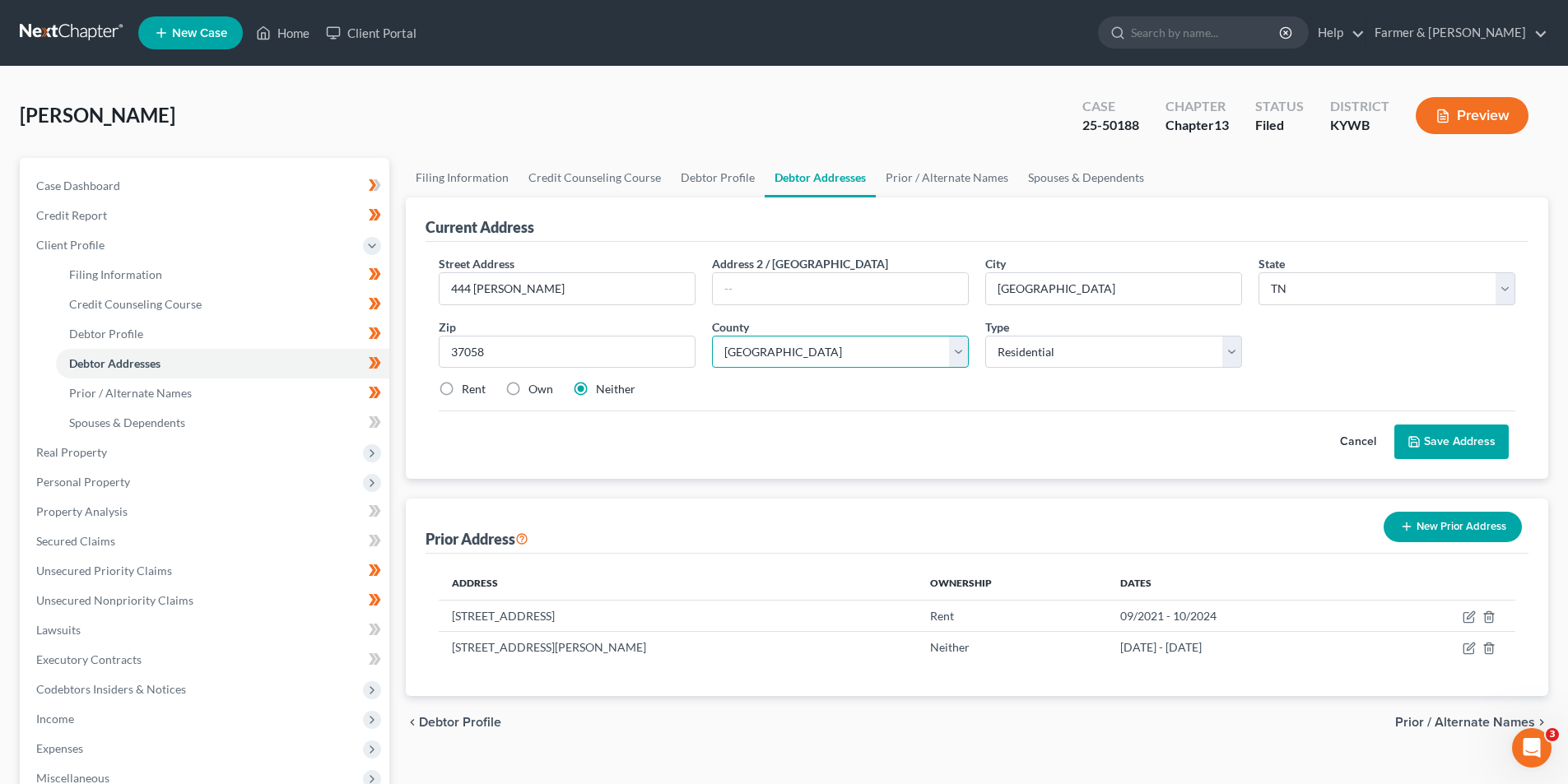
click at [771, 354] on select "County Anderson County Bedford County Benton County Bledsoe County Blount Count…" at bounding box center [840, 352] width 257 height 33
click at [814, 450] on div "Cancel Save Address" at bounding box center [977, 434] width 1077 height 48
click at [1461, 434] on button "Save Address" at bounding box center [1451, 442] width 114 height 34
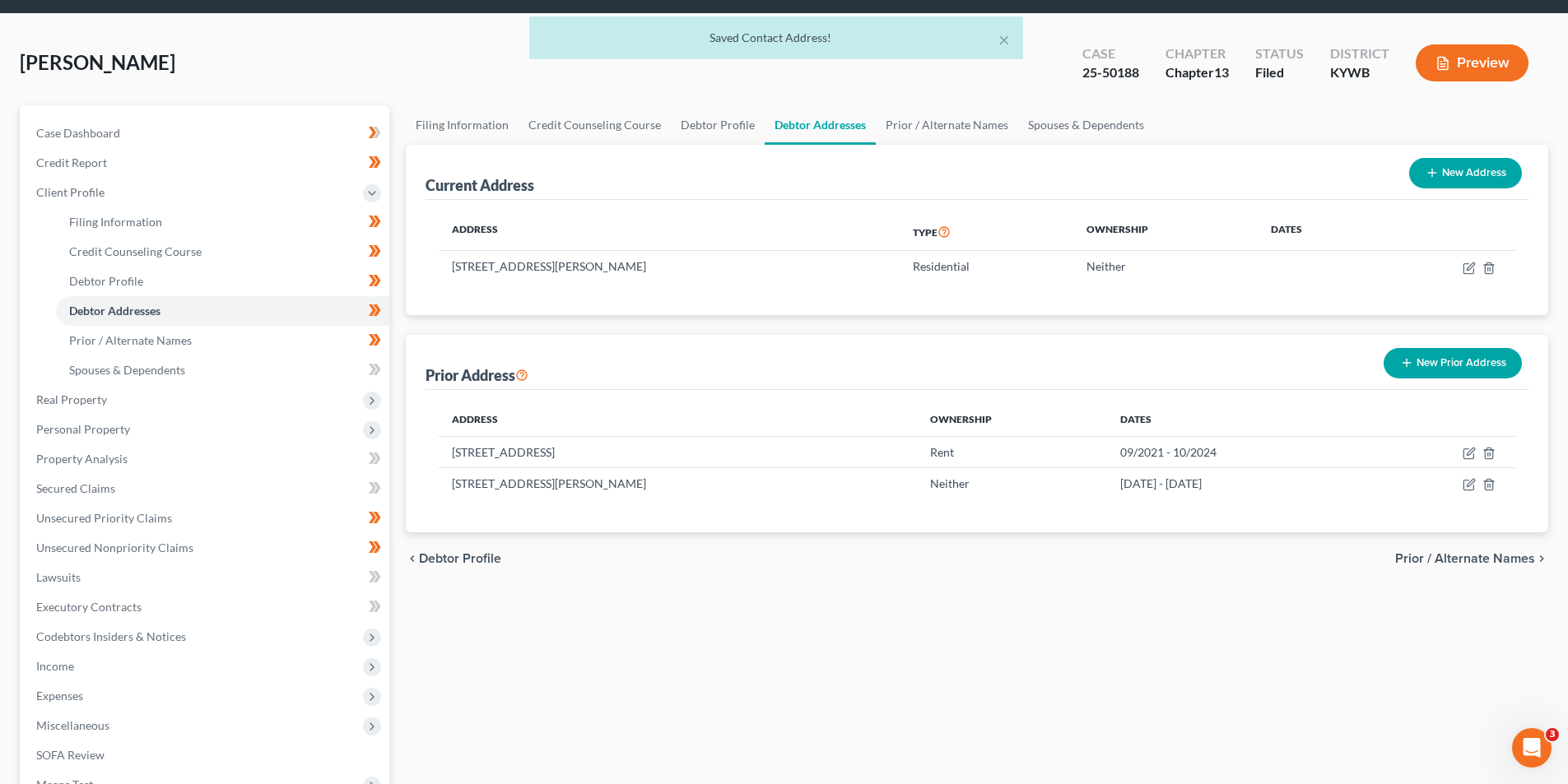
scroll to position [51, 0]
